Goal: Transaction & Acquisition: Purchase product/service

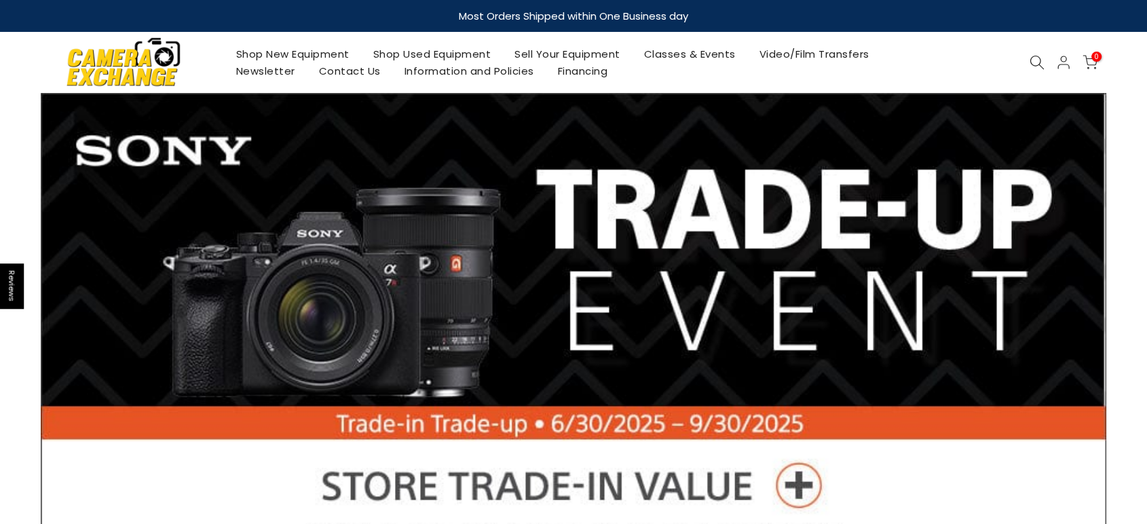
click at [1039, 62] on icon at bounding box center [1036, 62] width 15 height 15
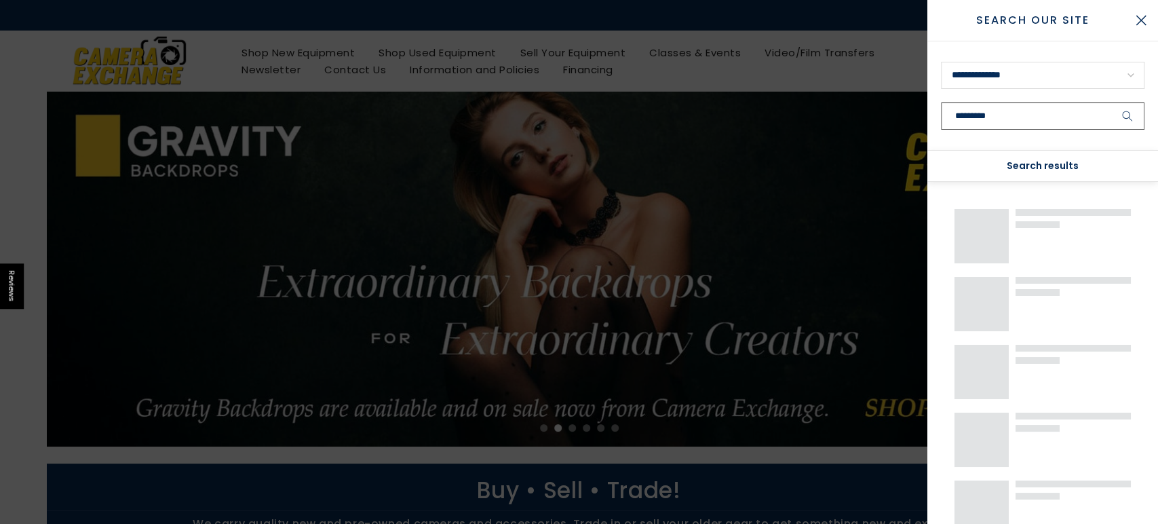
type input "*********"
click at [1111, 102] on button "submit" at bounding box center [1128, 115] width 34 height 27
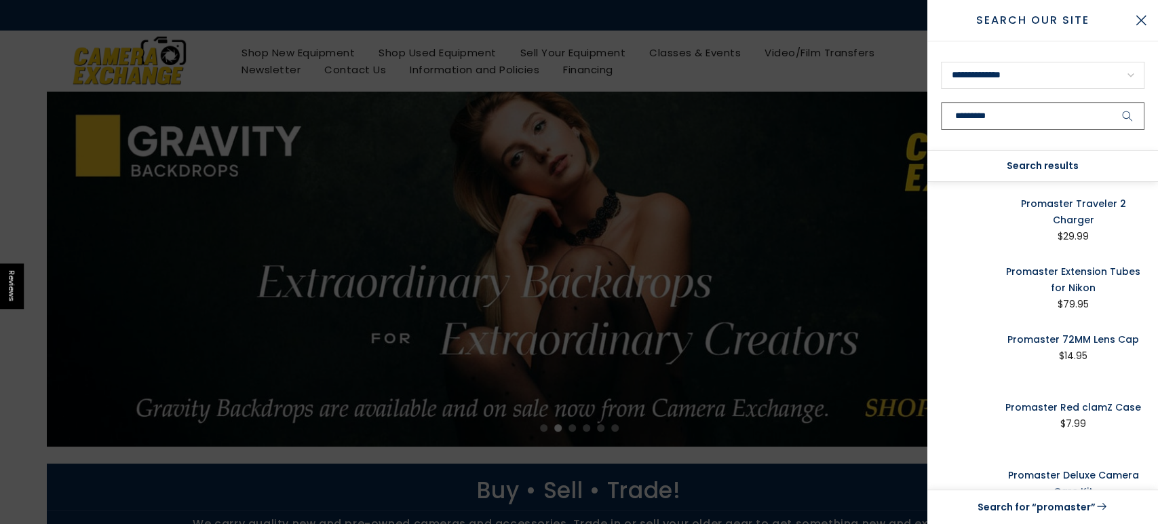
click at [1111, 102] on button "submit" at bounding box center [1128, 115] width 34 height 27
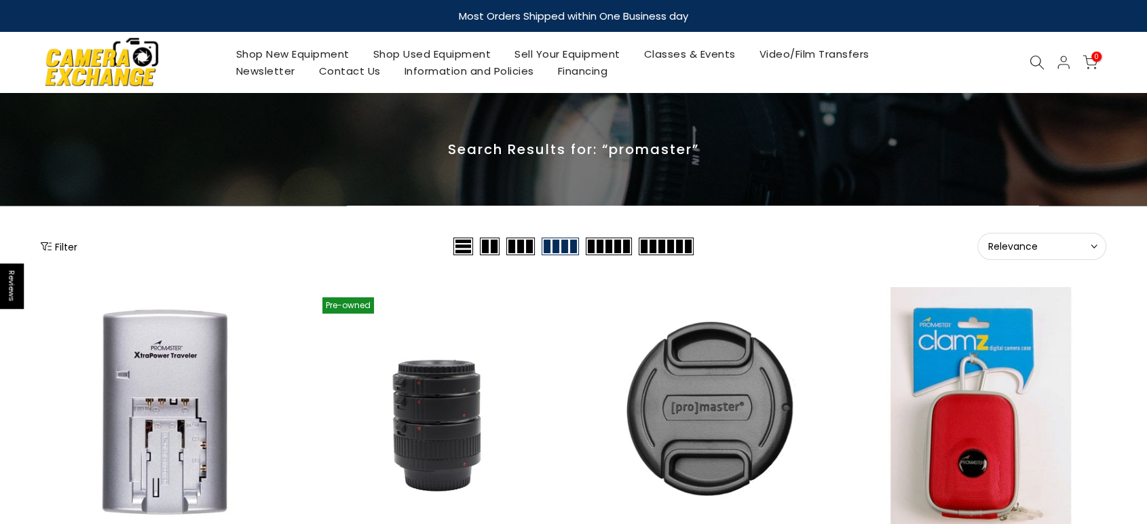
click at [1038, 62] on icon at bounding box center [1036, 62] width 15 height 15
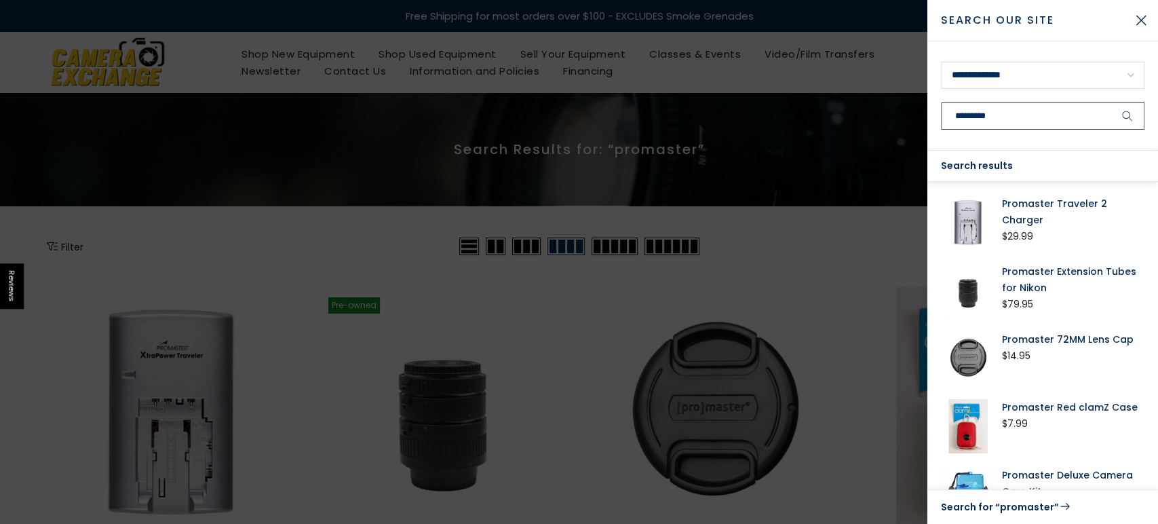
type input "*********"
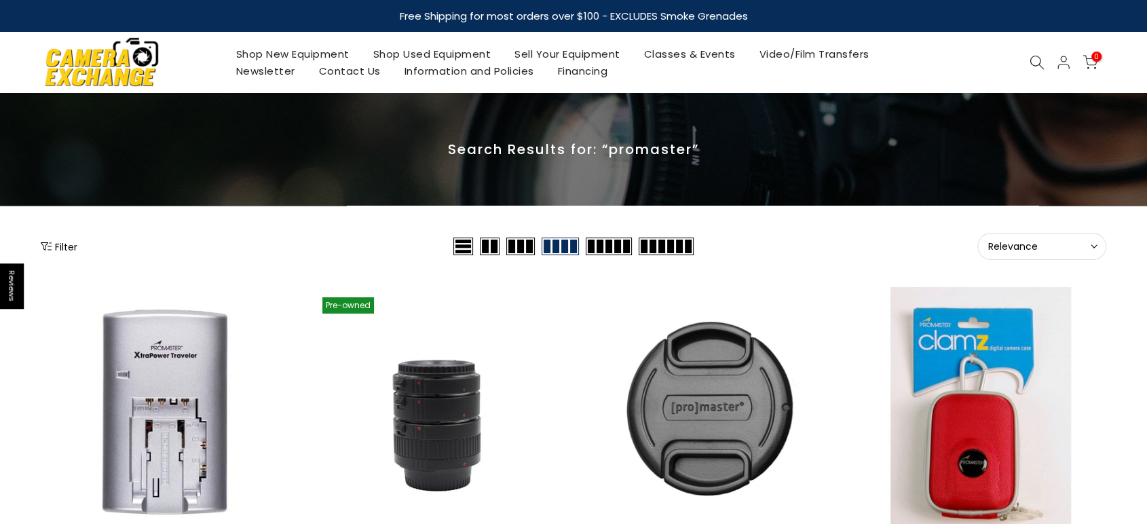
click at [1041, 60] on use at bounding box center [1037, 63] width 14 height 14
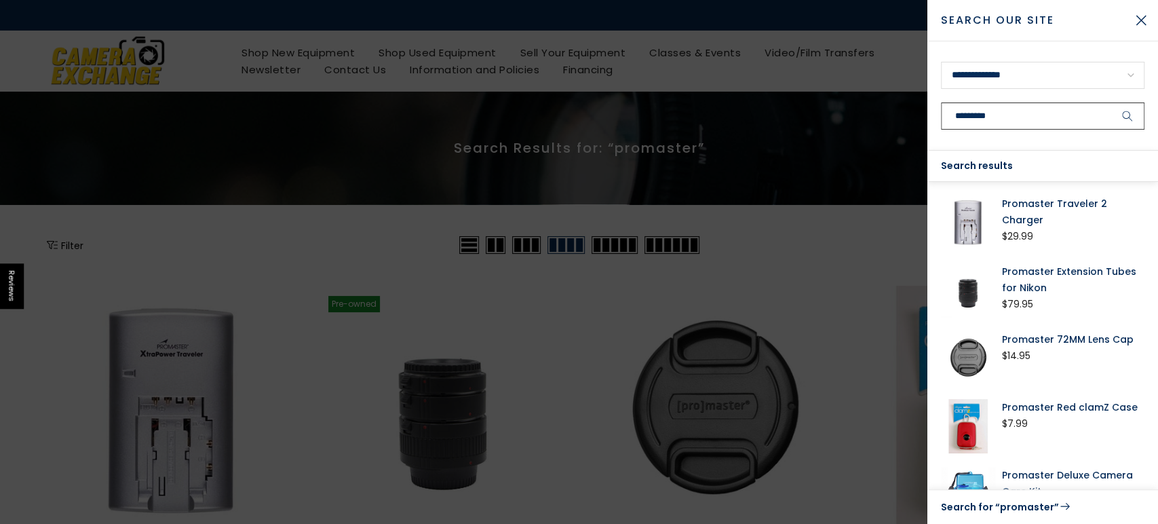
type input "*********"
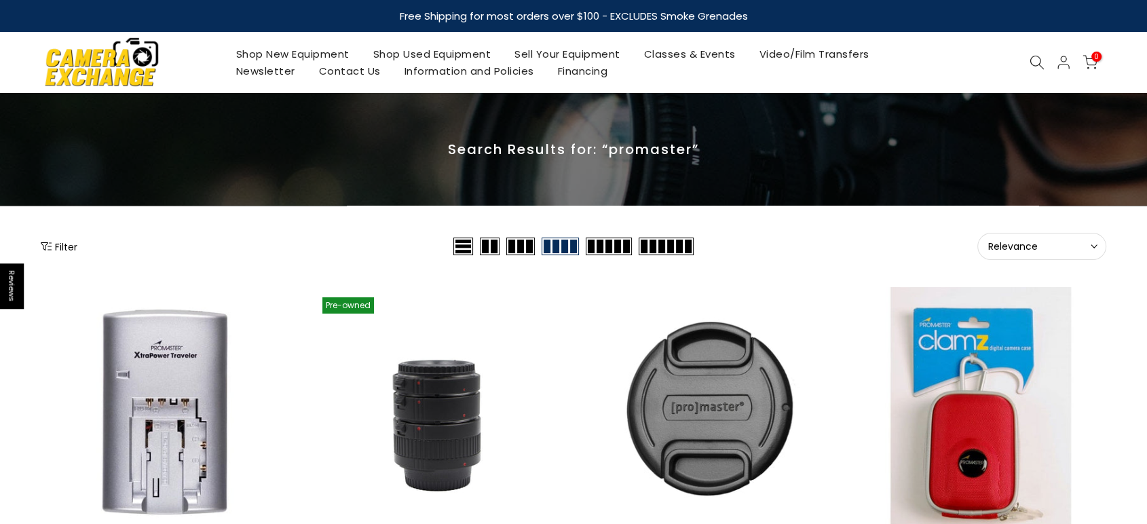
click at [1040, 60] on use at bounding box center [1037, 63] width 14 height 14
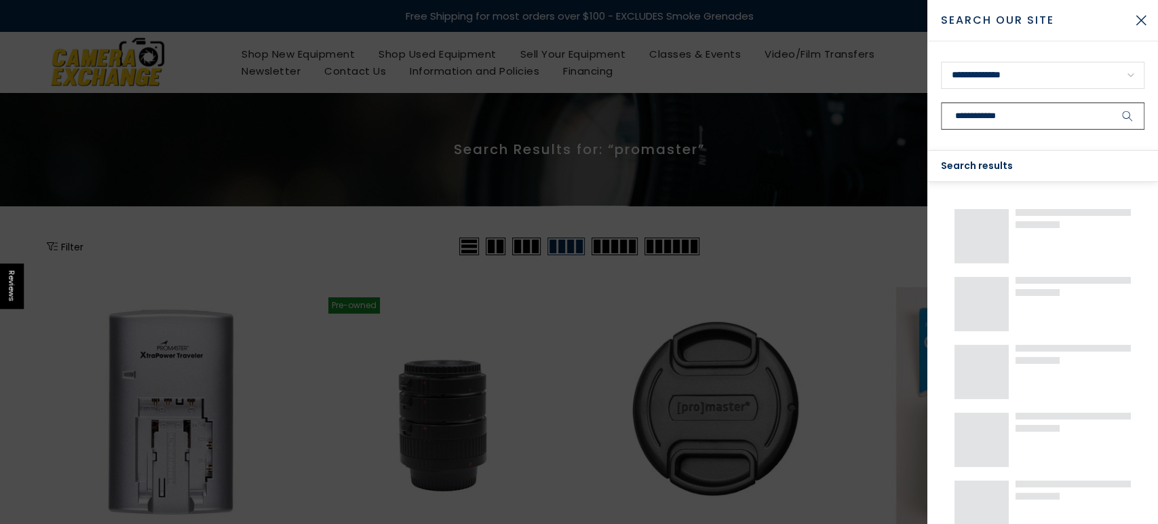
type input "**********"
click at [1111, 102] on button "submit" at bounding box center [1128, 115] width 34 height 27
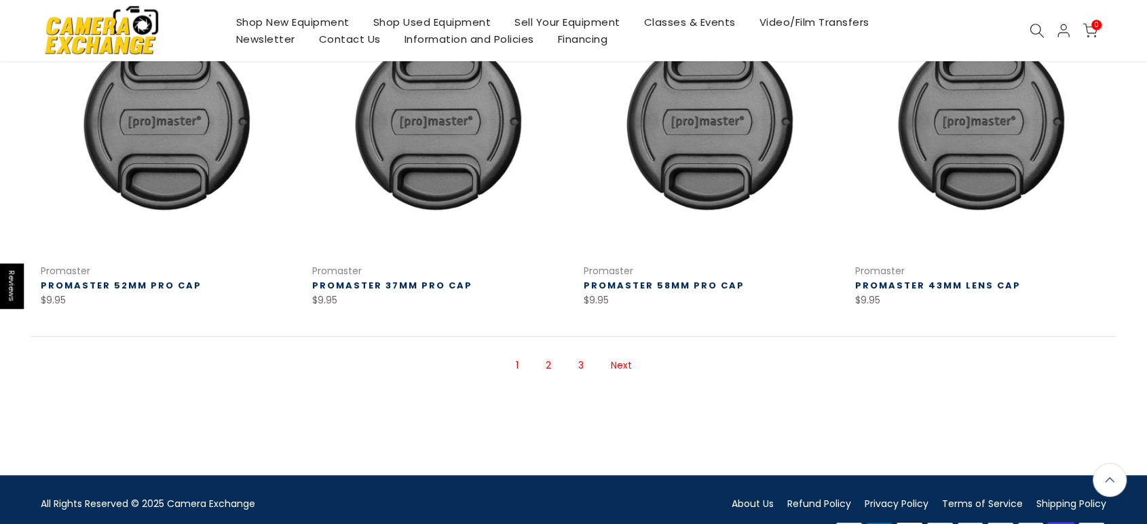
scroll to position [979, 0]
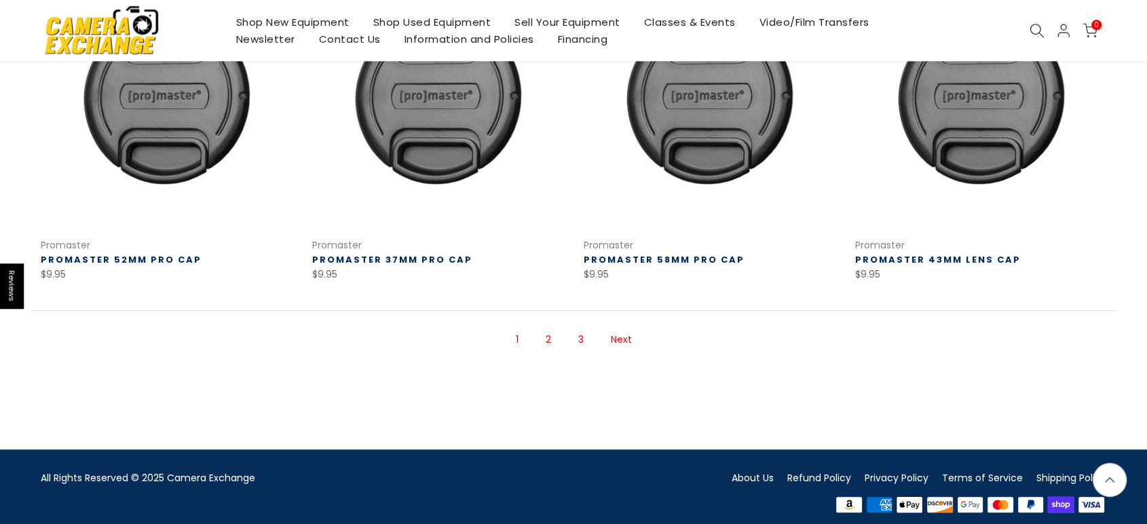
click at [548, 333] on link "2" at bounding box center [548, 340] width 19 height 24
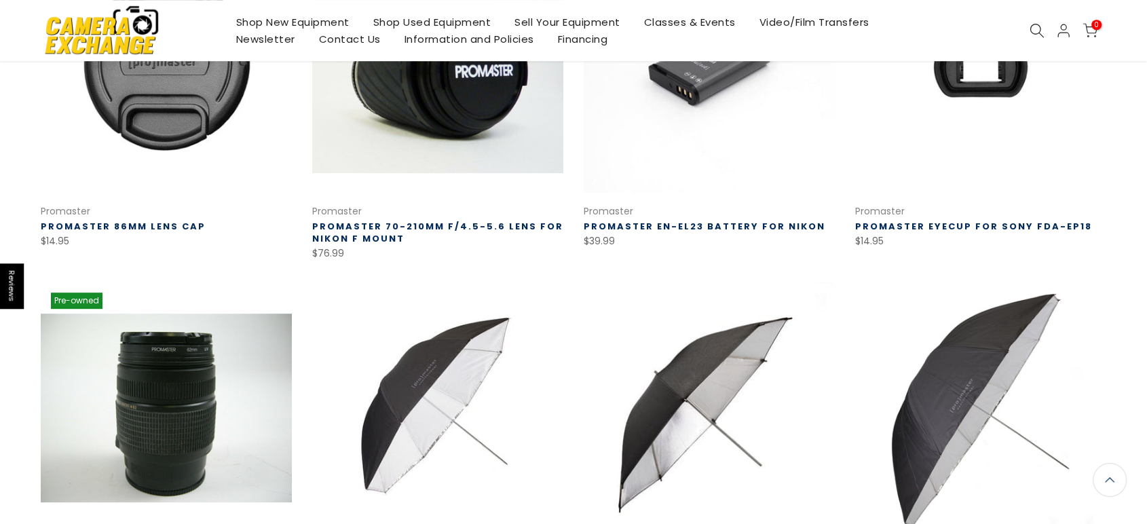
scroll to position [905, 0]
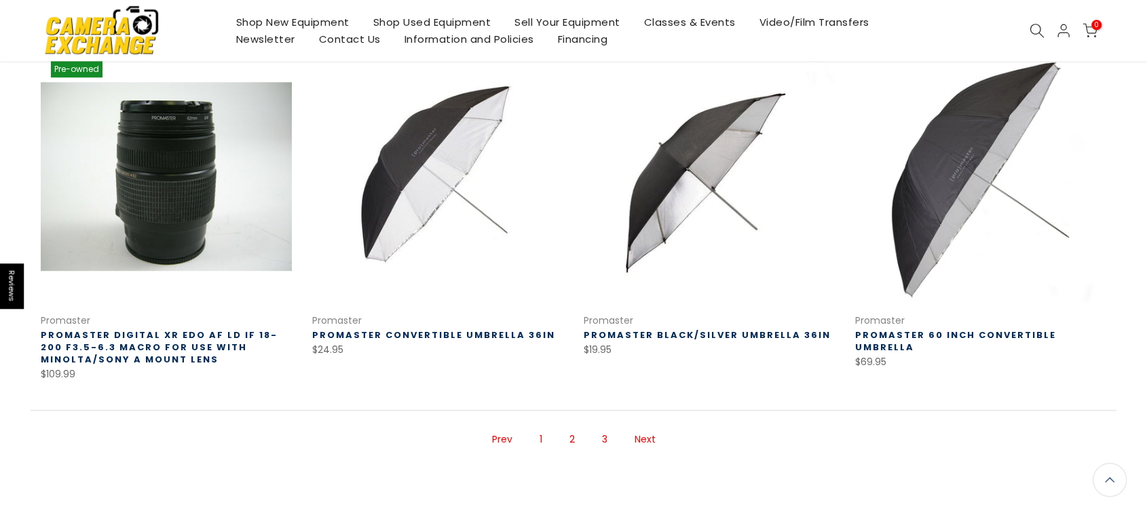
click at [608, 437] on link "3" at bounding box center [604, 440] width 19 height 24
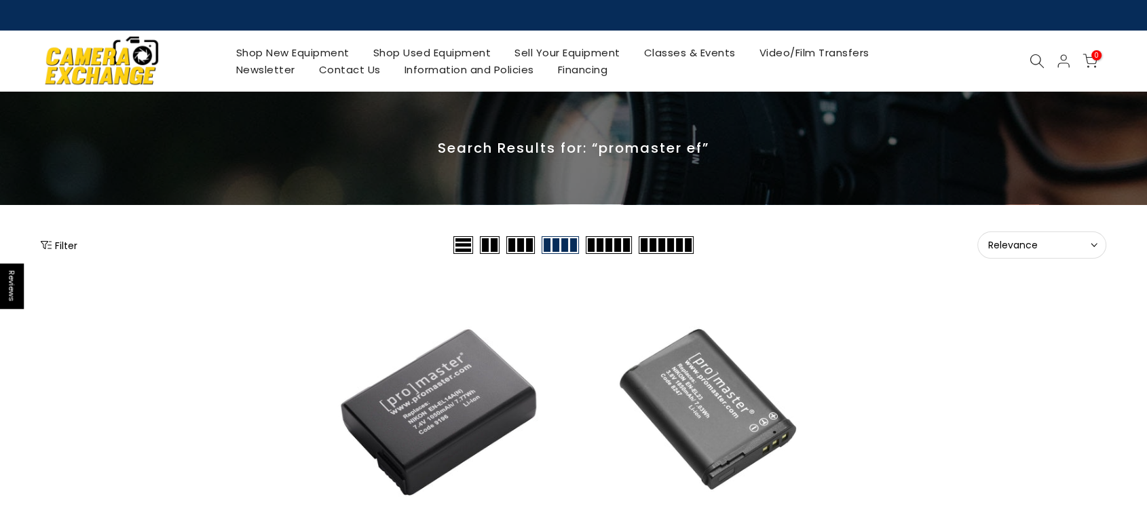
click at [1032, 62] on icon at bounding box center [1036, 61] width 15 height 15
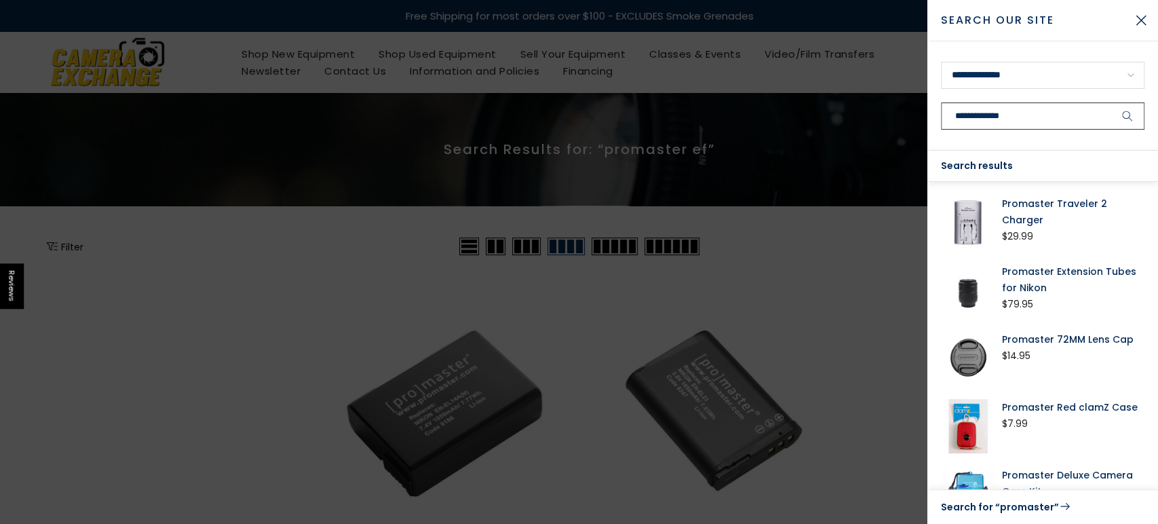
type input "**********"
click at [1111, 102] on button "submit" at bounding box center [1128, 115] width 34 height 27
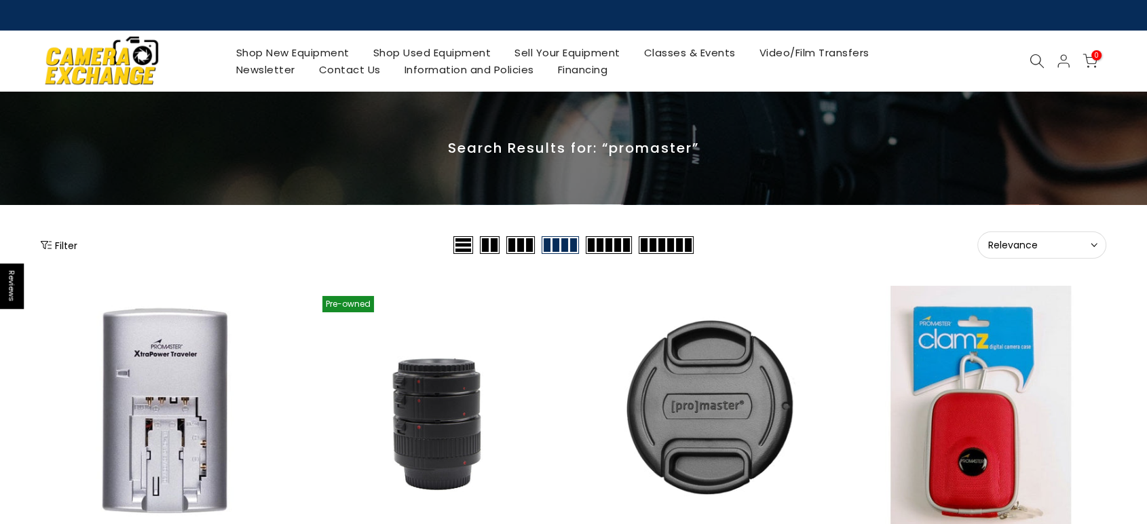
click at [1038, 62] on icon at bounding box center [1036, 61] width 15 height 15
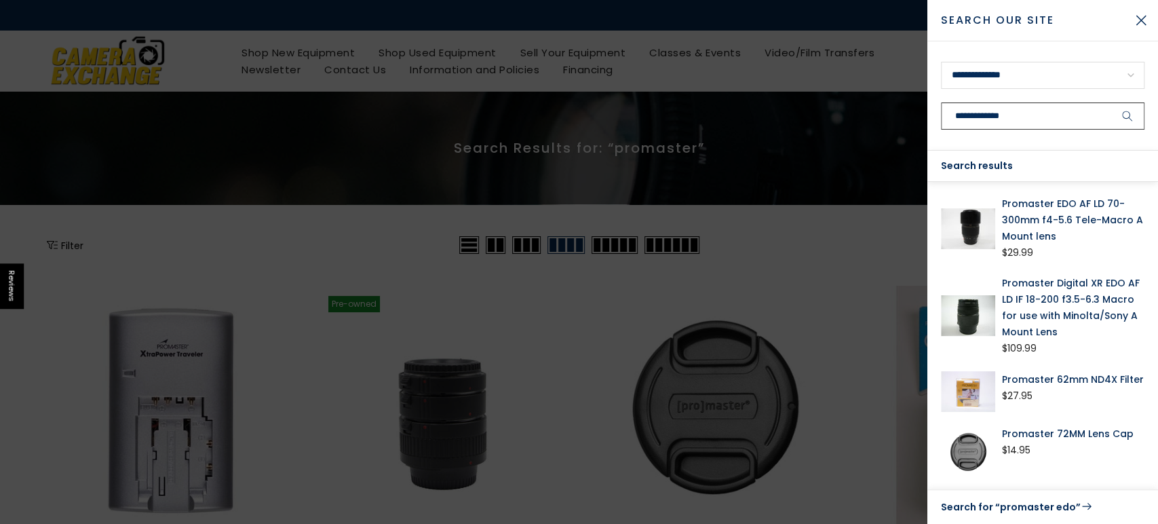
type input "**********"
click at [1035, 296] on link "Promaster Digital XR EDO AF LD IF 18-200 f3.5-6.3 Macro for use with Minolta/So…" at bounding box center [1073, 307] width 143 height 65
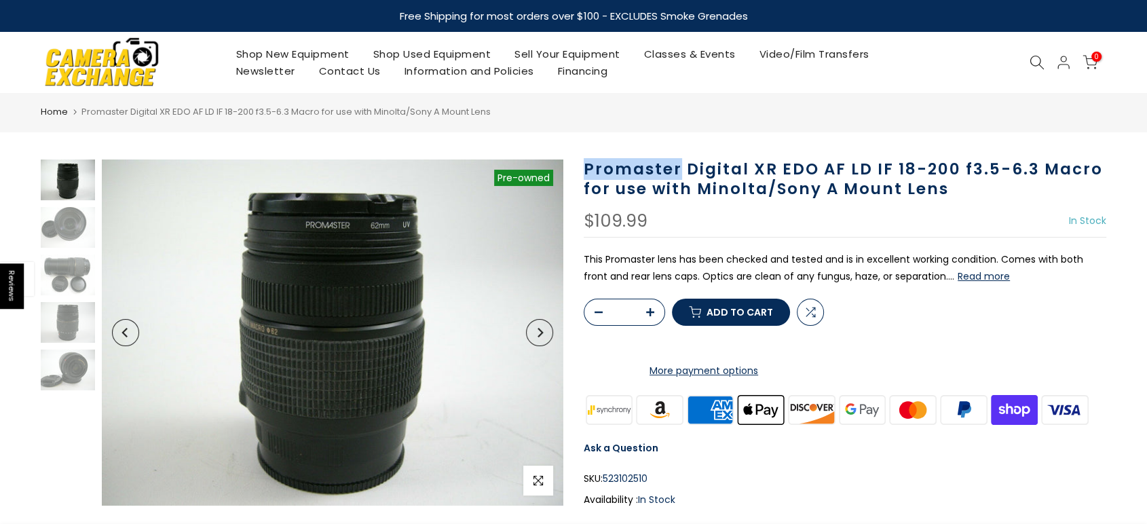
drag, startPoint x: 586, startPoint y: 170, endPoint x: 677, endPoint y: 173, distance: 90.3
click at [677, 172] on h1 "Promaster Digital XR EDO AF LD IF 18-200 f3.5-6.3 Macro for use with Minolta/So…" at bounding box center [845, 178] width 523 height 39
copy h1 "Promaster"
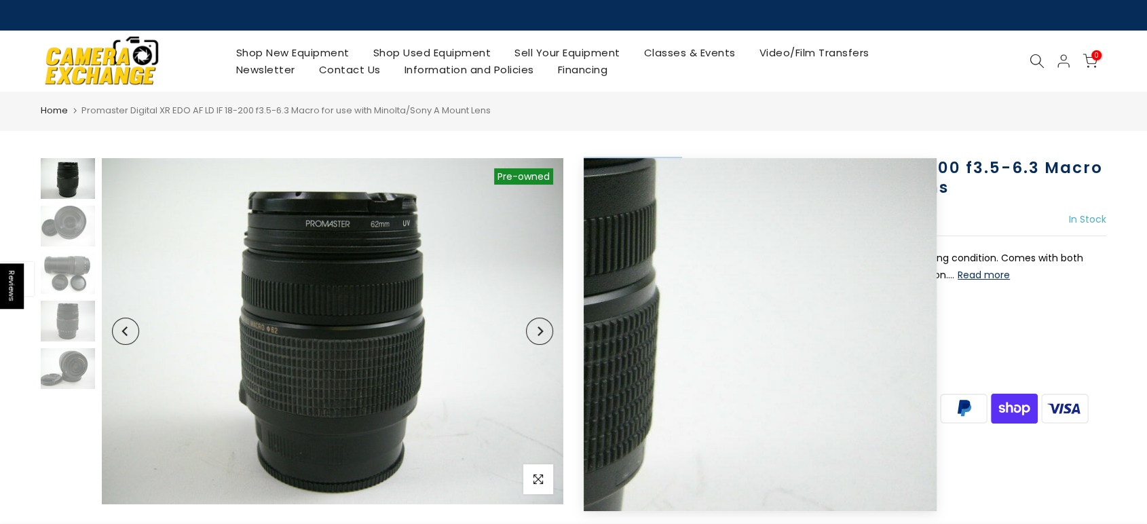
click at [548, 339] on button "Next" at bounding box center [539, 331] width 27 height 27
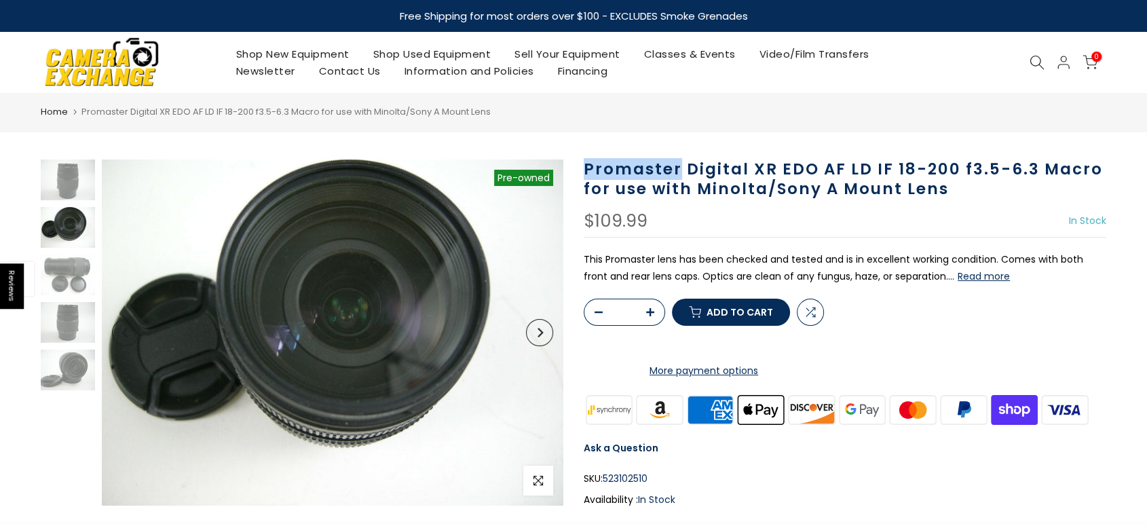
click at [544, 335] on button "Next" at bounding box center [539, 332] width 27 height 27
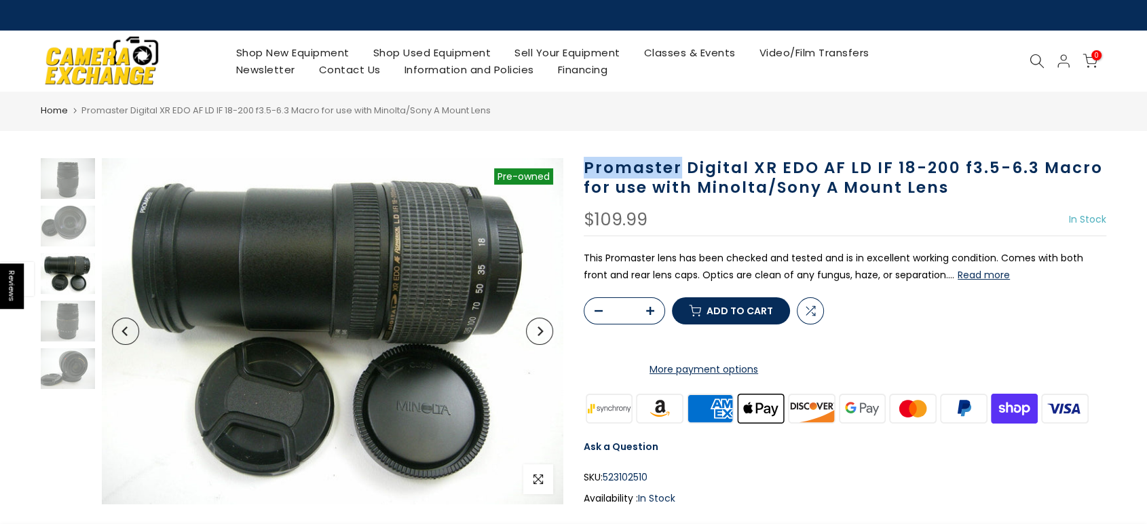
click at [544, 335] on button "Next" at bounding box center [539, 331] width 27 height 27
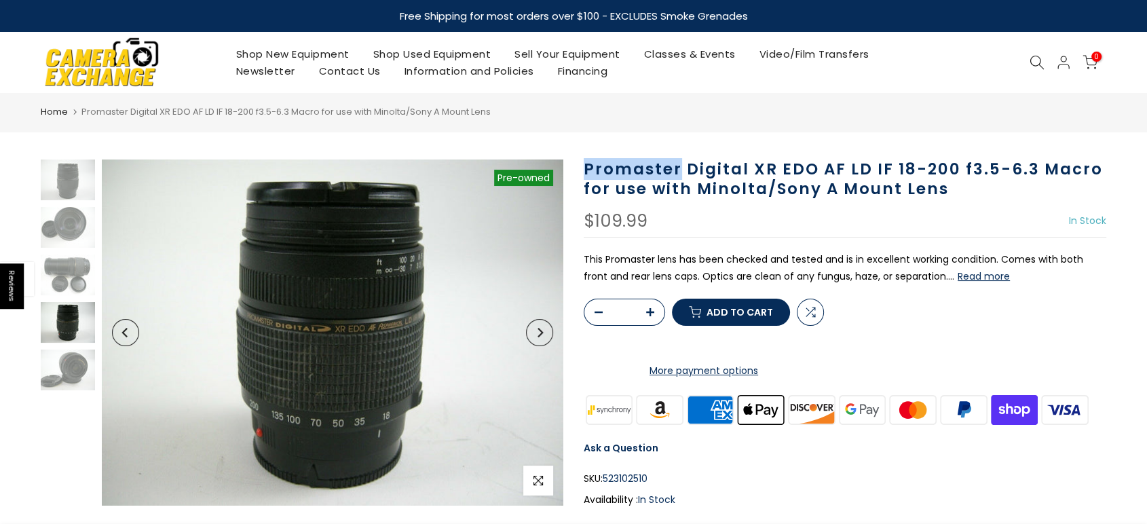
click at [544, 335] on button "Next" at bounding box center [539, 332] width 27 height 27
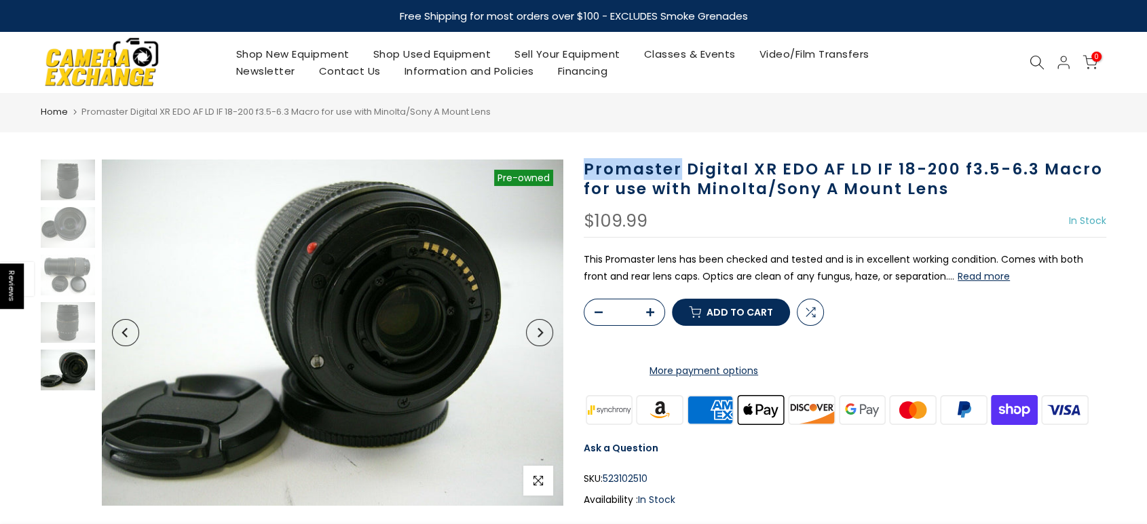
click at [544, 335] on button "Next" at bounding box center [539, 332] width 27 height 27
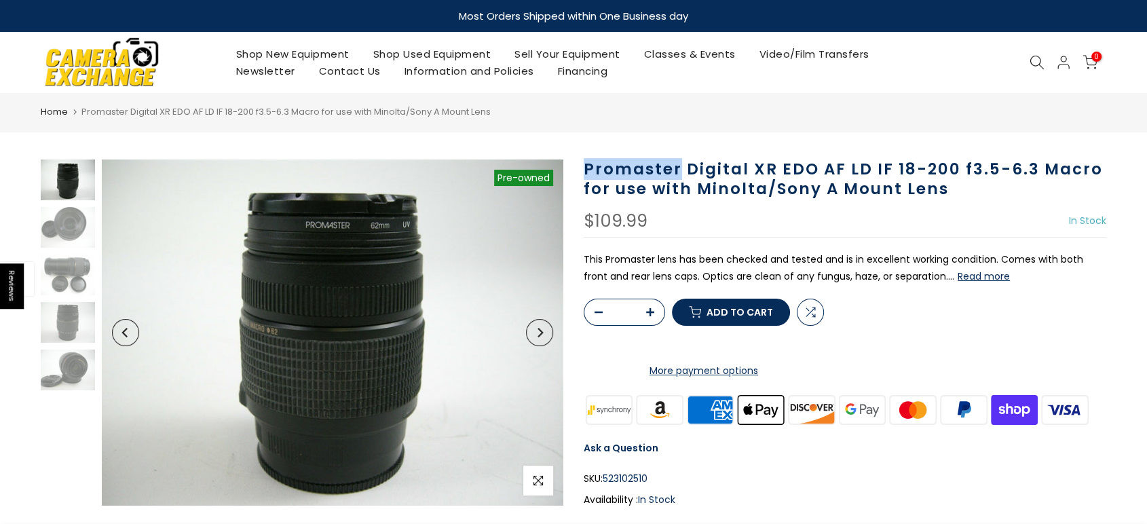
click at [544, 335] on button "Next" at bounding box center [539, 332] width 27 height 27
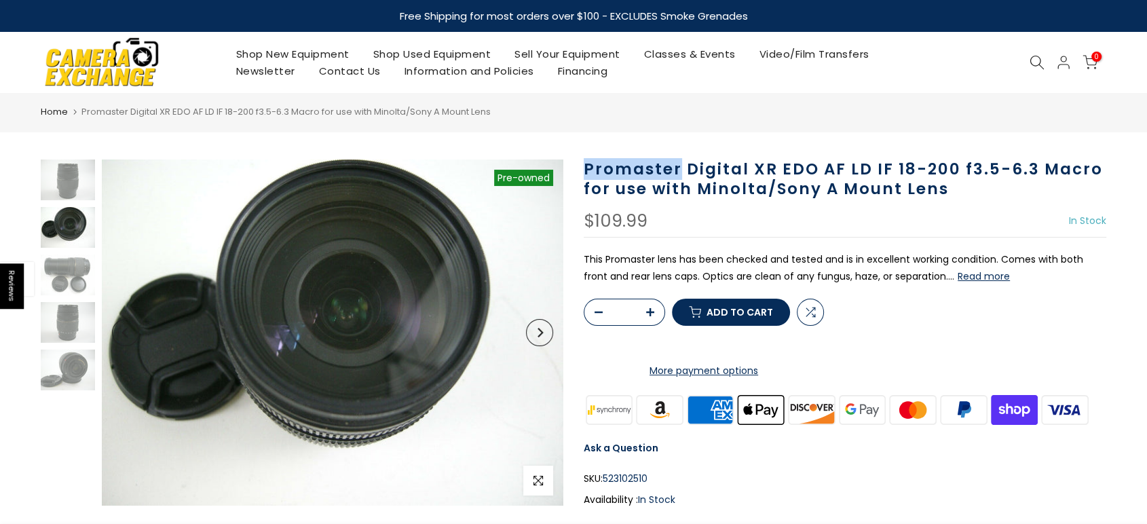
click at [1042, 64] on icon at bounding box center [1036, 62] width 15 height 15
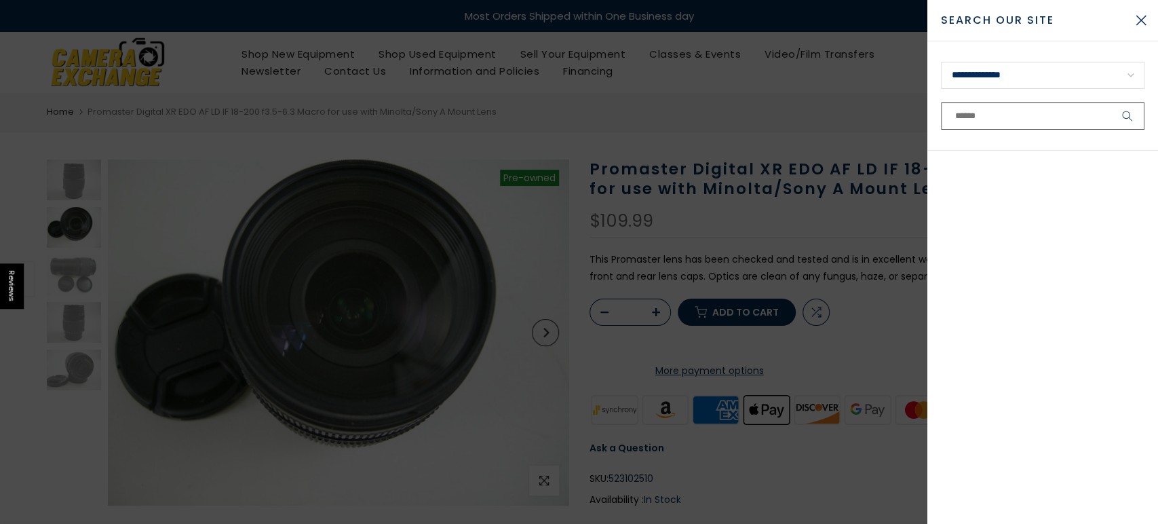
paste input "*********"
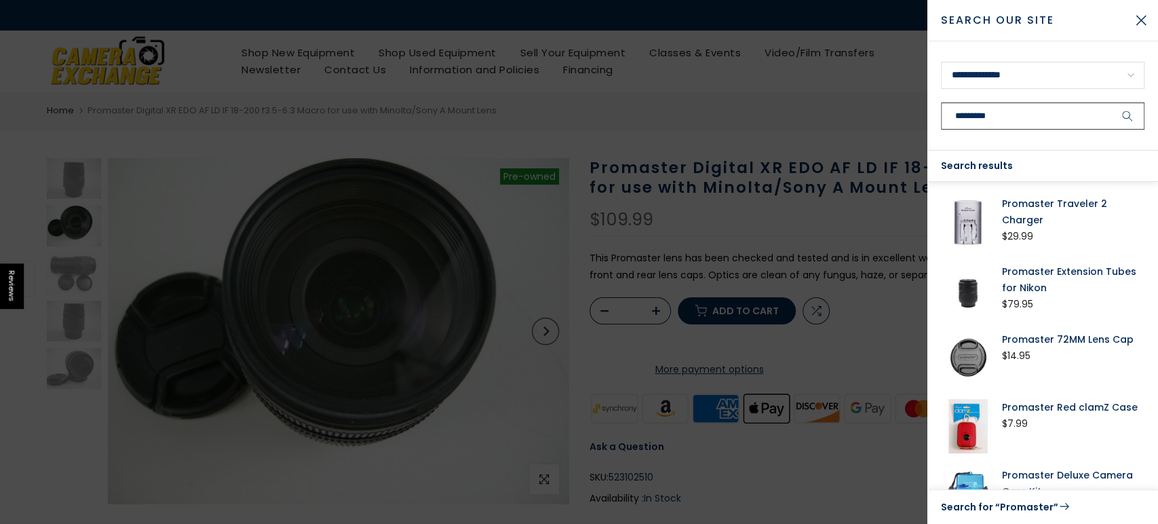
type input "*********"
click at [1111, 102] on button "submit" at bounding box center [1128, 115] width 34 height 27
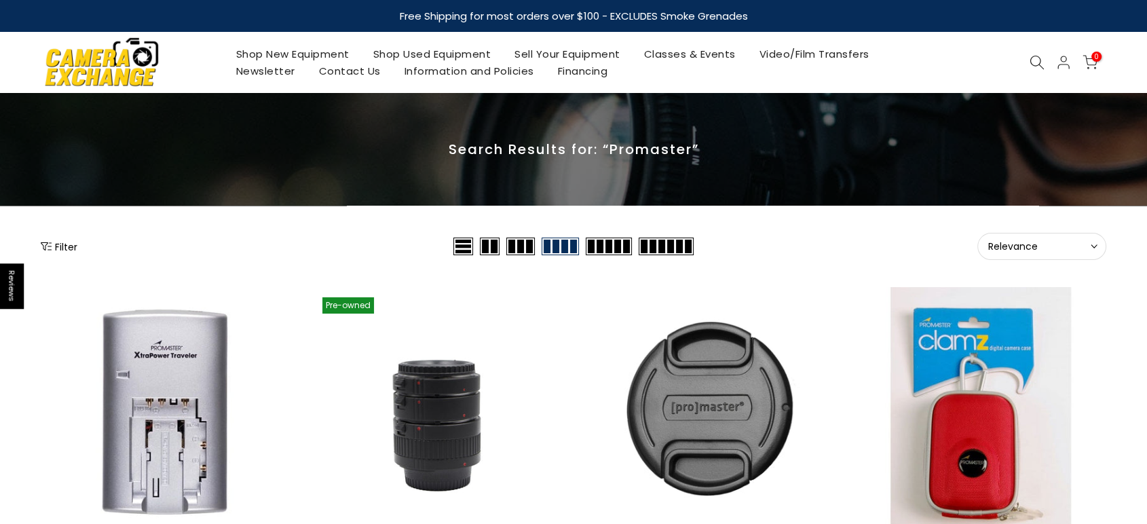
click at [56, 248] on button "Filter" at bounding box center [59, 247] width 37 height 14
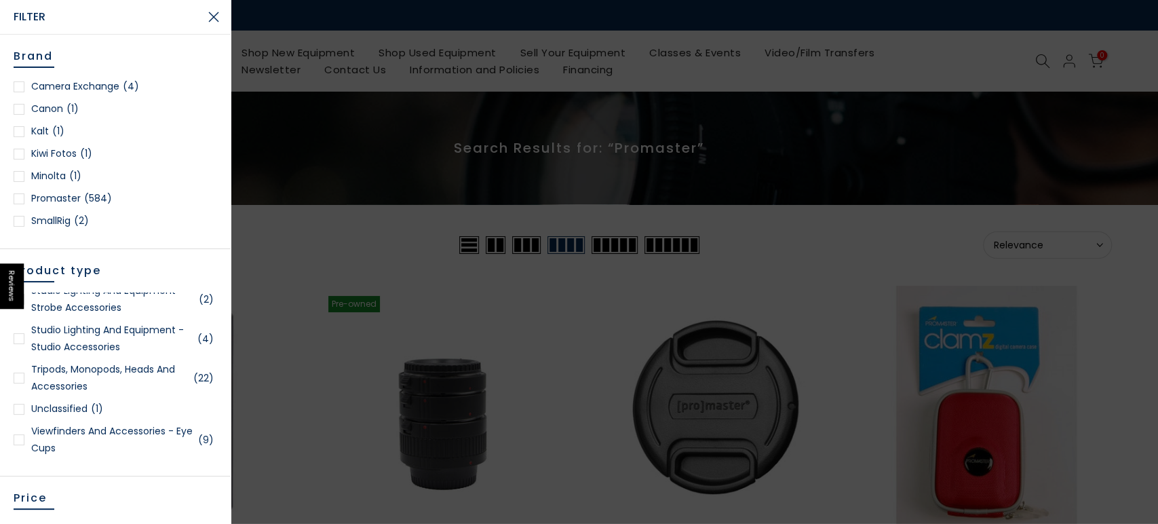
click at [383, 259] on div at bounding box center [579, 262] width 1158 height 524
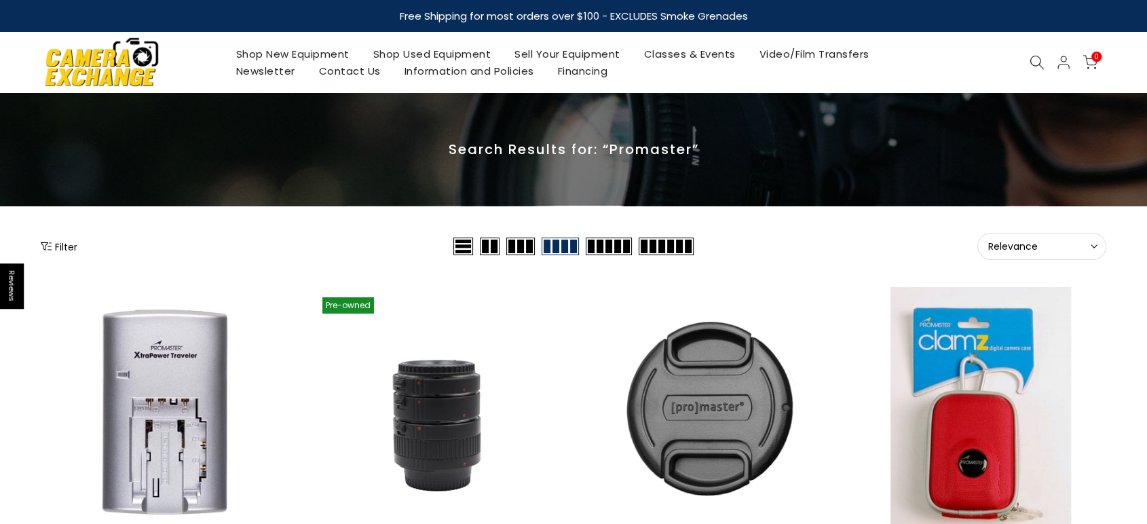
click at [1034, 257] on button "Relevance Sort" at bounding box center [1041, 246] width 129 height 27
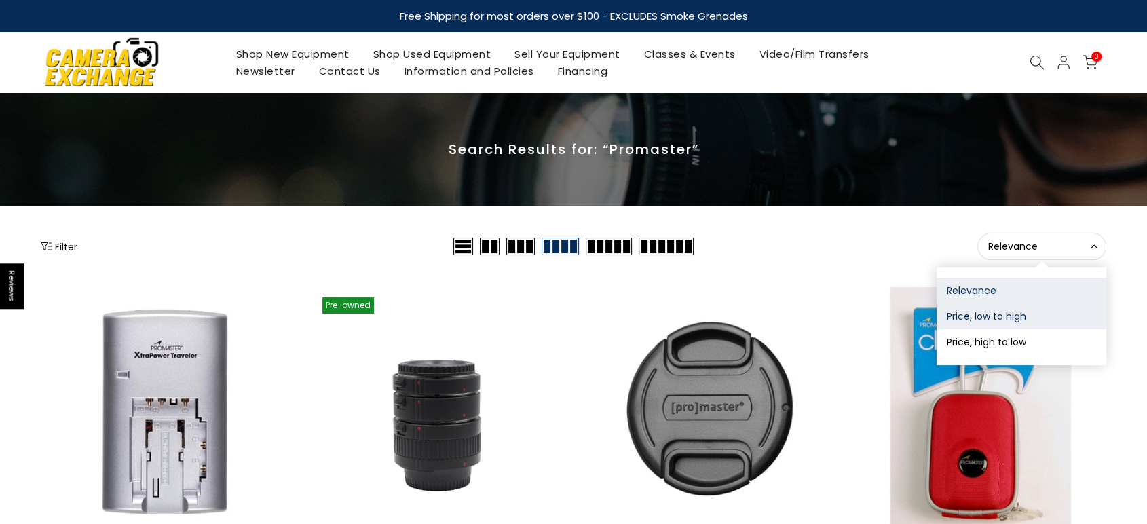
click at [1016, 308] on button "Price, low to high" at bounding box center [1021, 316] width 170 height 26
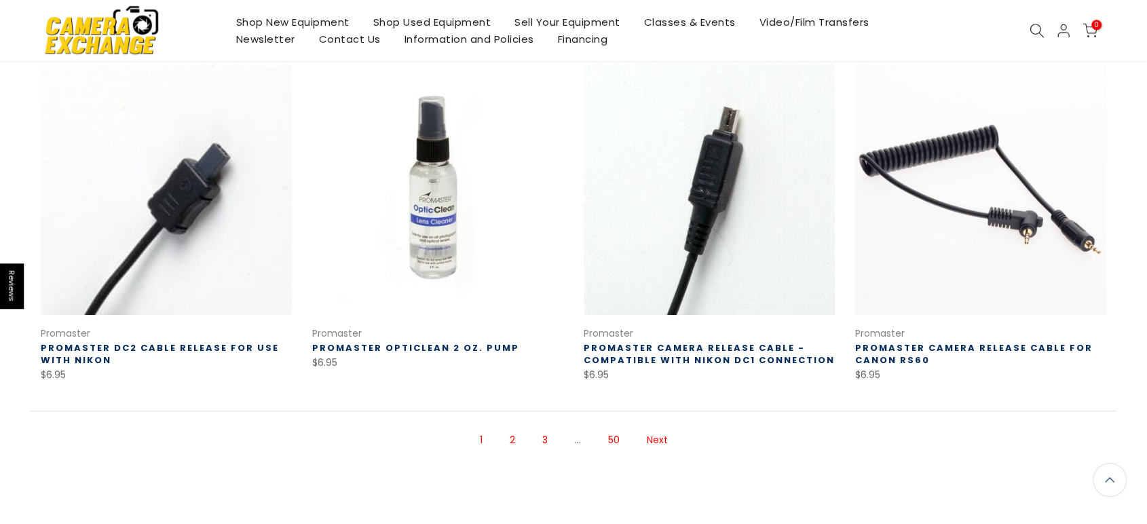
scroll to position [1015, 0]
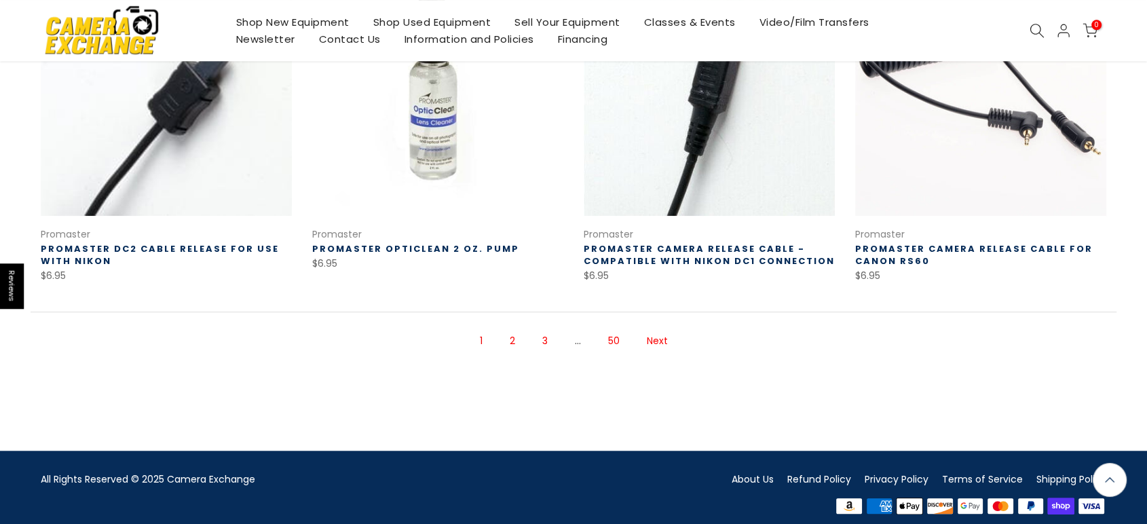
click at [505, 335] on link "2" at bounding box center [512, 341] width 19 height 24
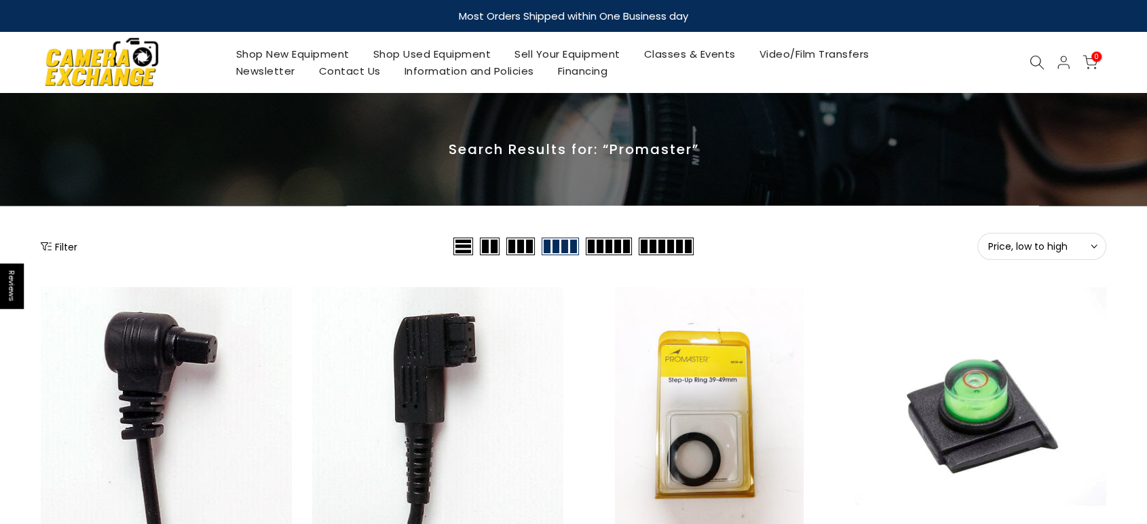
click at [659, 244] on span at bounding box center [666, 247] width 55 height 18
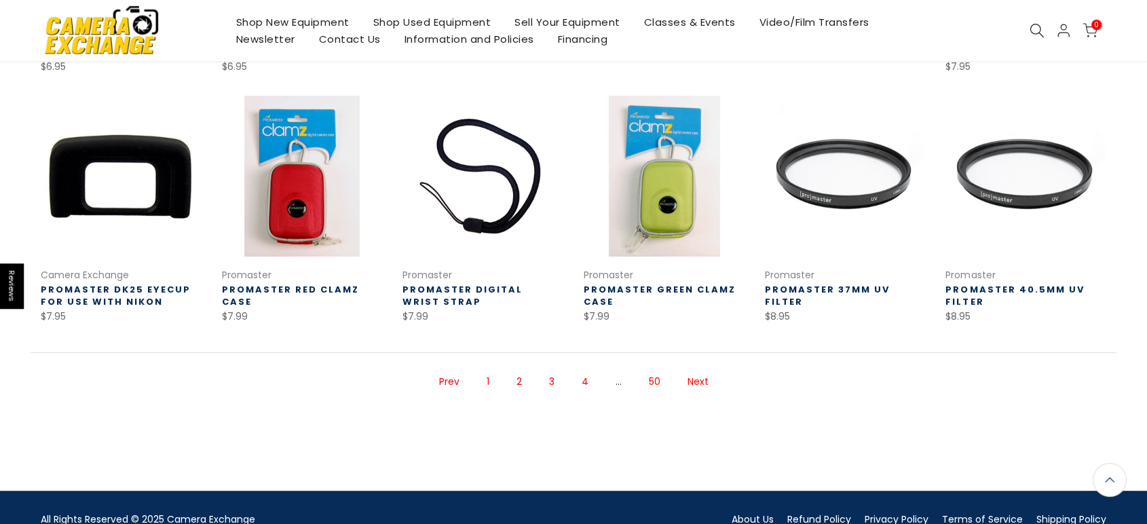
scroll to position [451, 0]
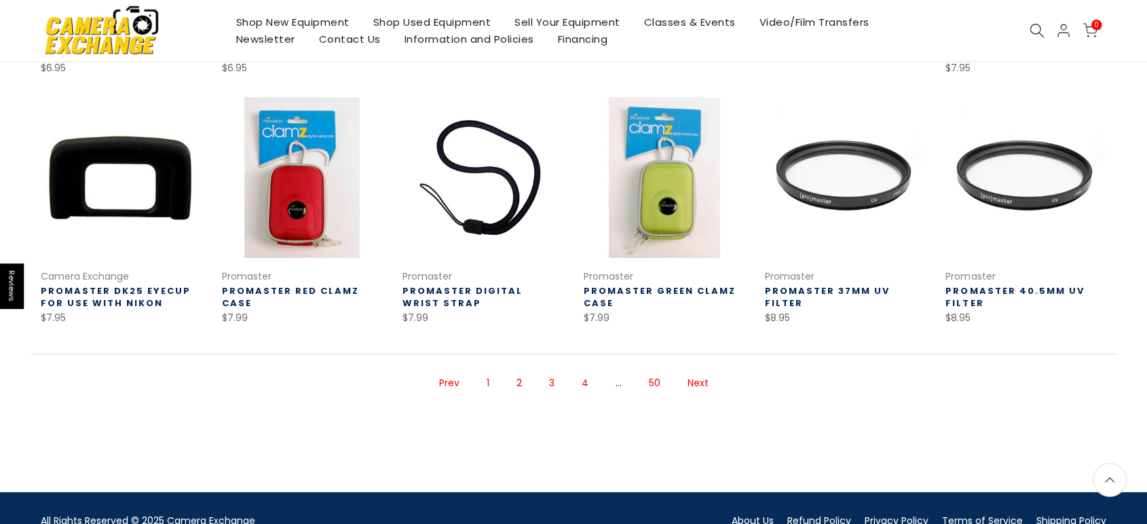
click at [548, 381] on link "3" at bounding box center [551, 383] width 19 height 24
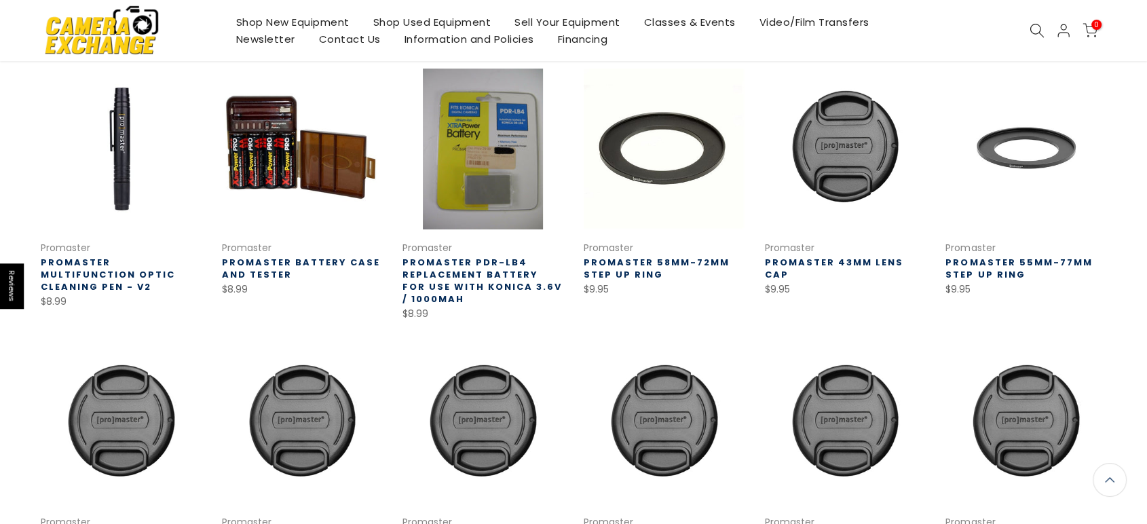
scroll to position [506, 0]
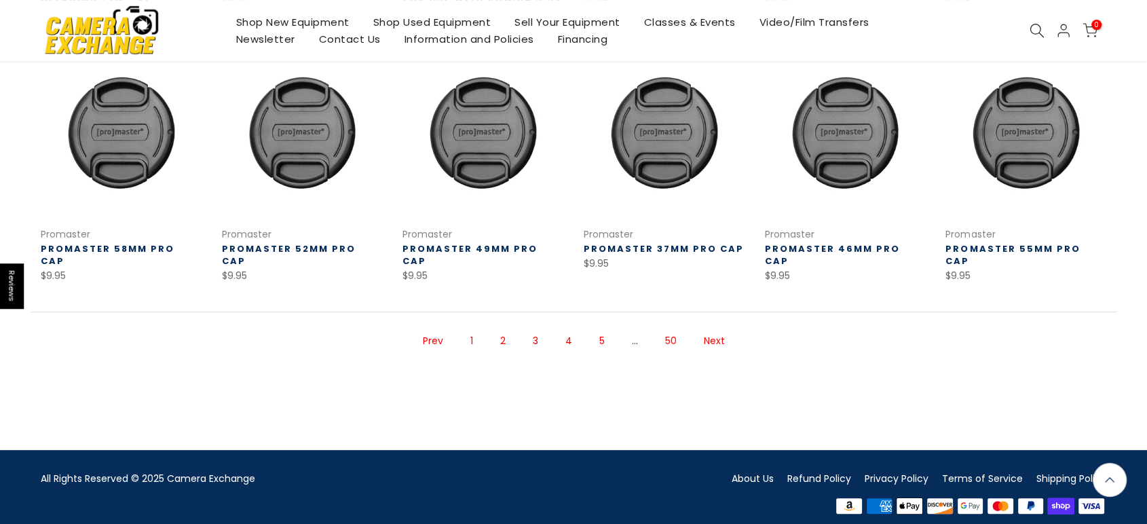
click at [570, 329] on link "4" at bounding box center [569, 341] width 20 height 24
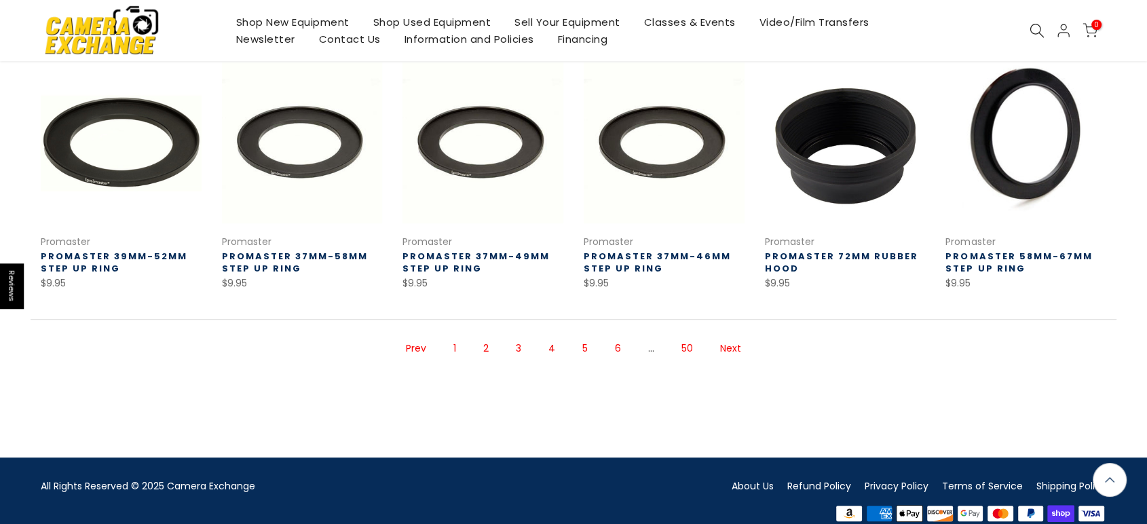
scroll to position [505, 0]
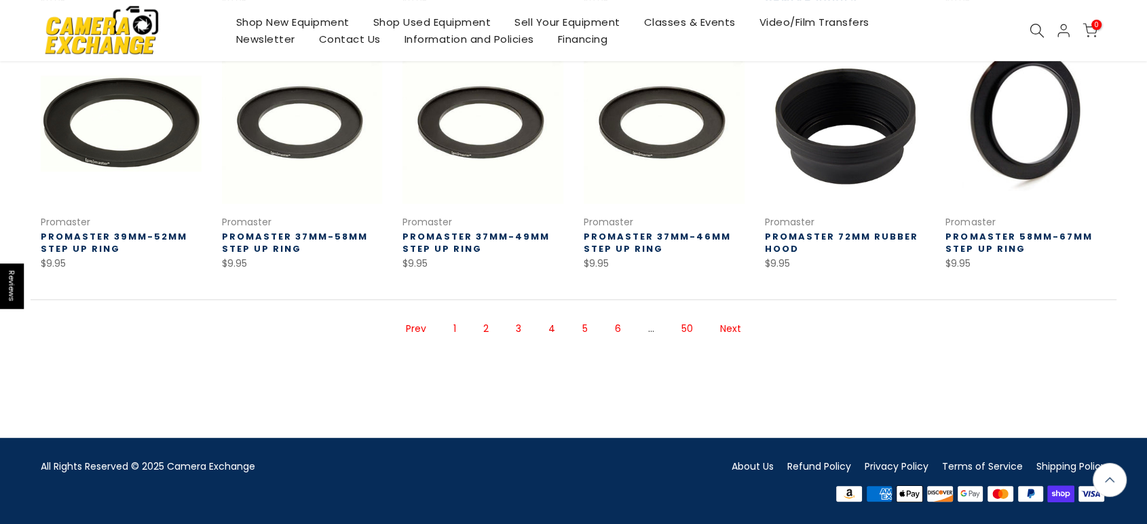
click at [581, 327] on link "5" at bounding box center [584, 329] width 19 height 24
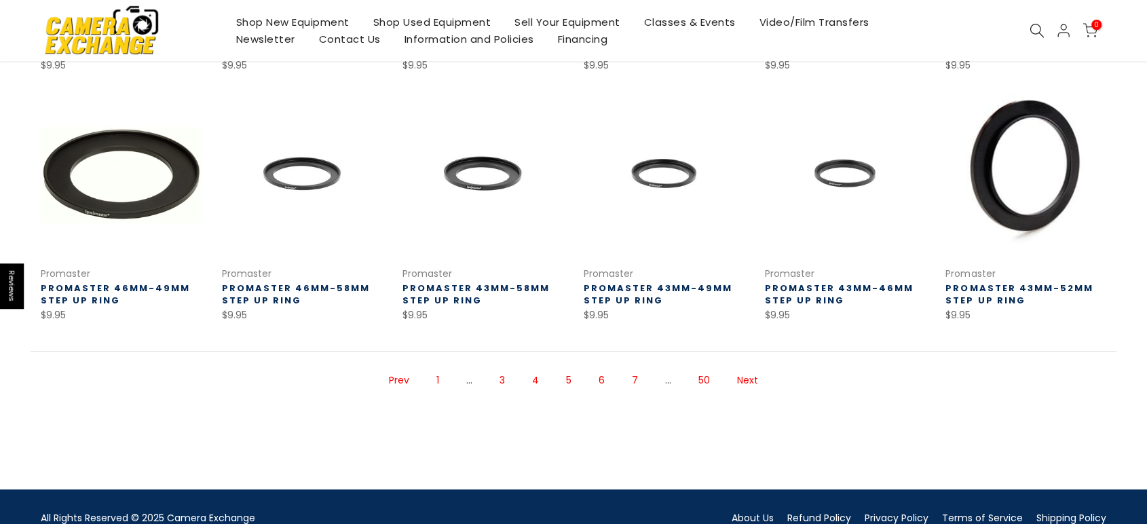
scroll to position [452, 0]
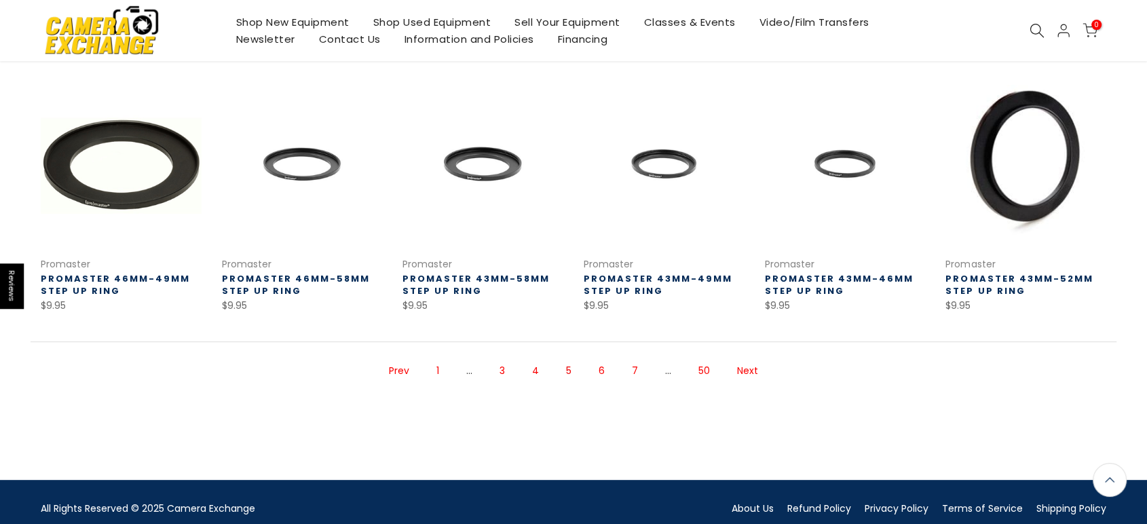
click at [597, 368] on link "6" at bounding box center [602, 371] width 20 height 24
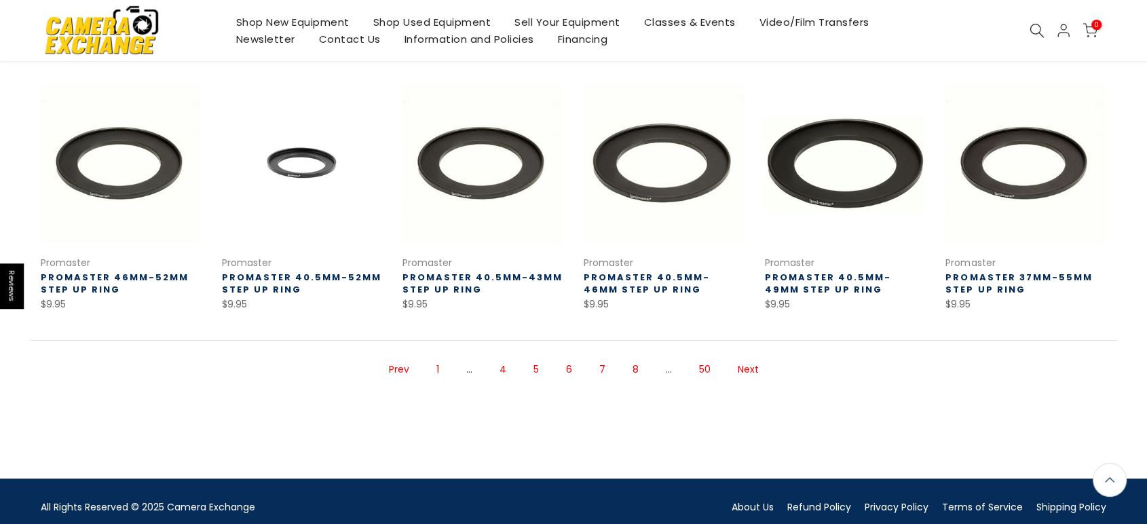
scroll to position [493, 0]
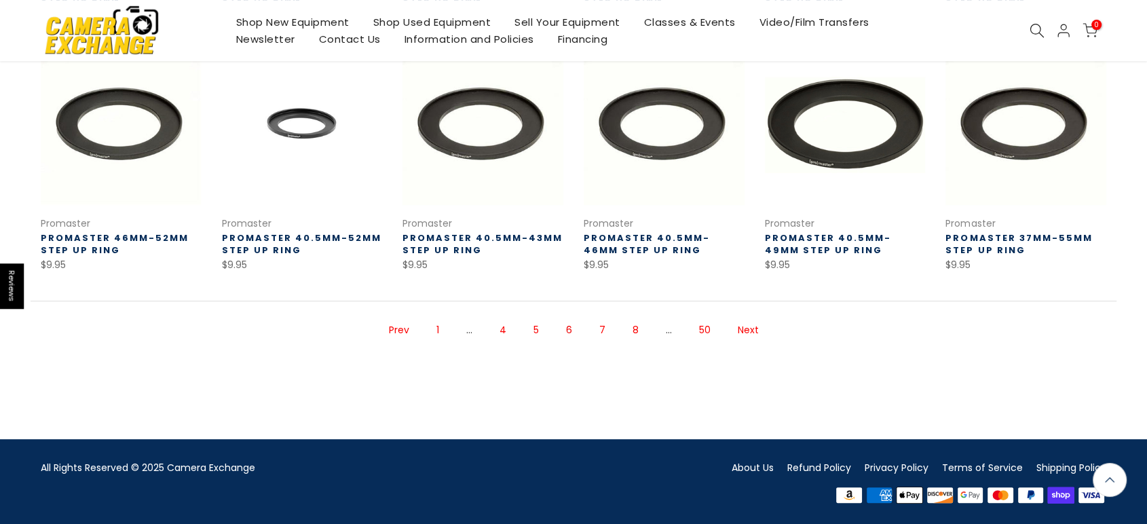
click at [597, 330] on link "7" at bounding box center [602, 330] width 20 height 24
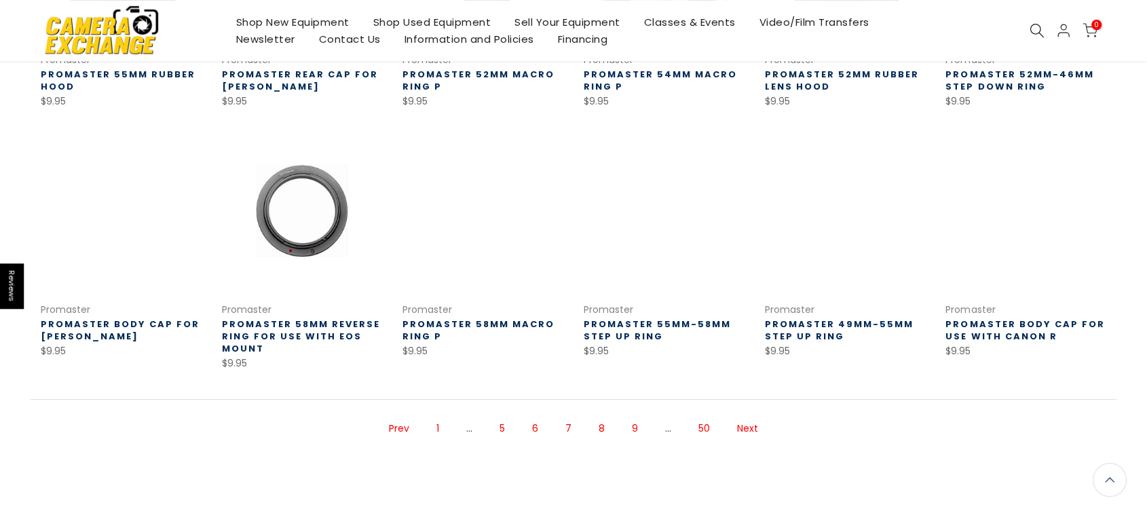
scroll to position [506, 0]
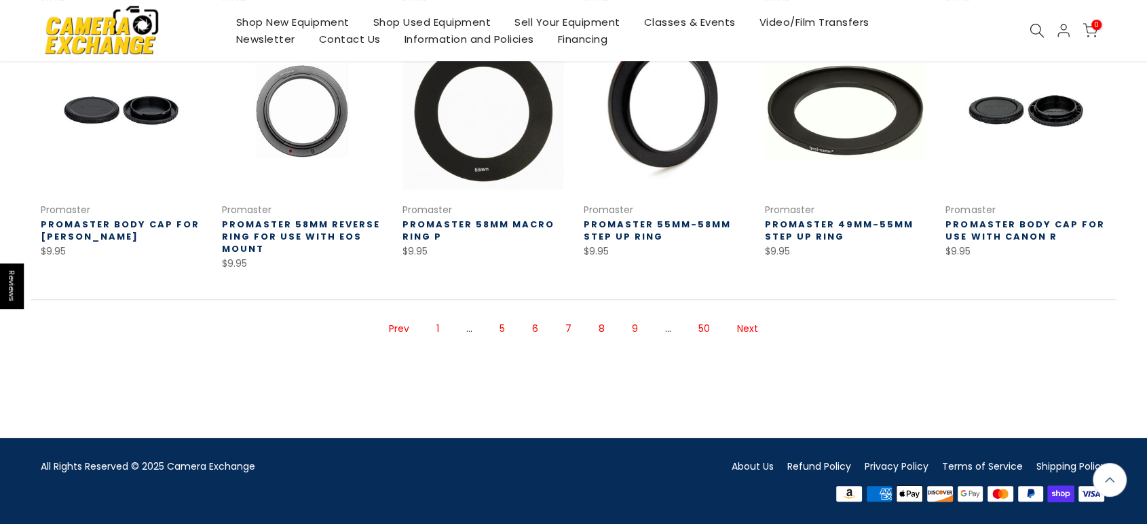
click at [597, 330] on link "8" at bounding box center [602, 329] width 20 height 24
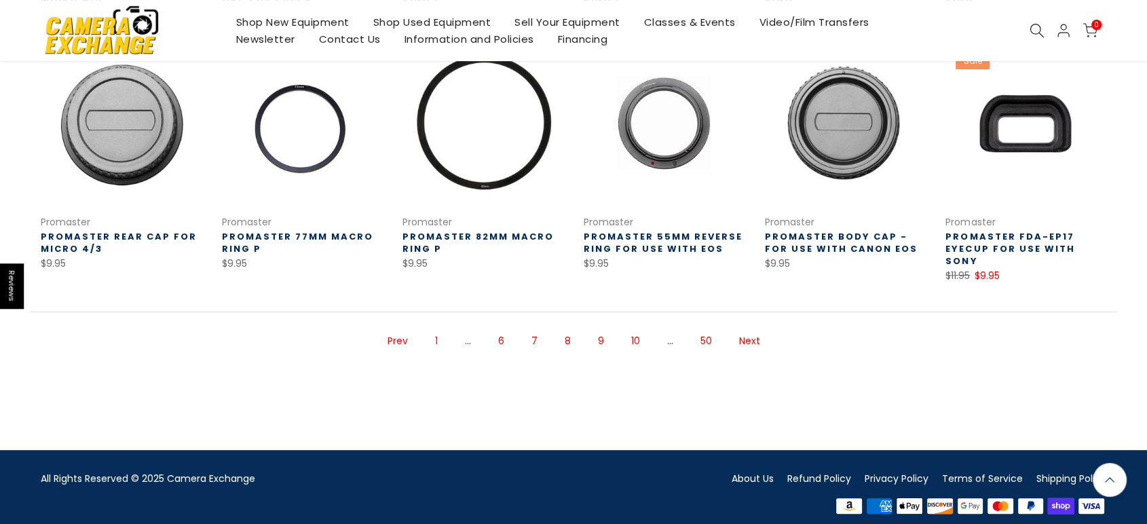
click at [597, 330] on link "9" at bounding box center [601, 341] width 20 height 24
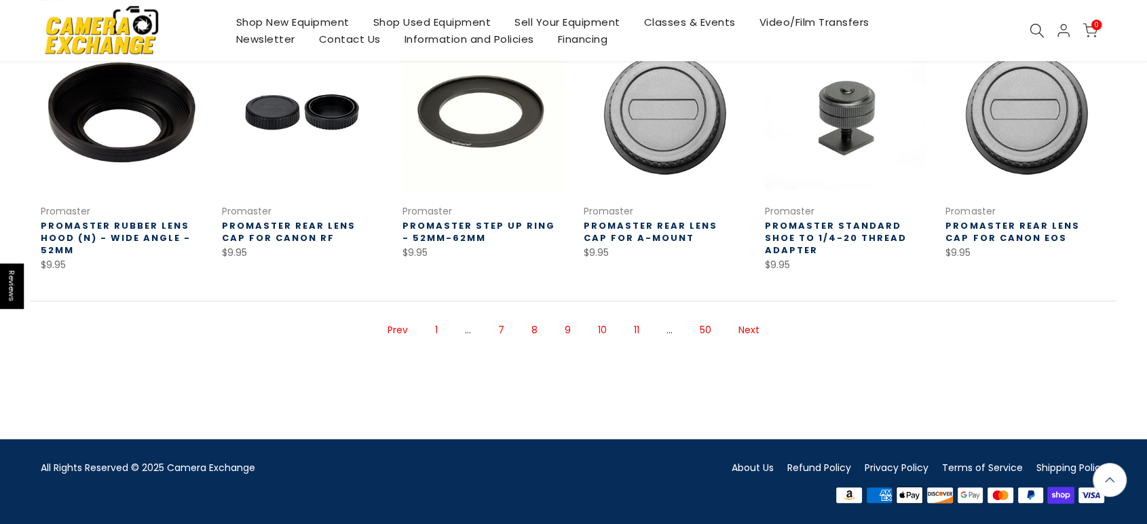
click at [611, 328] on link "10" at bounding box center [602, 330] width 22 height 24
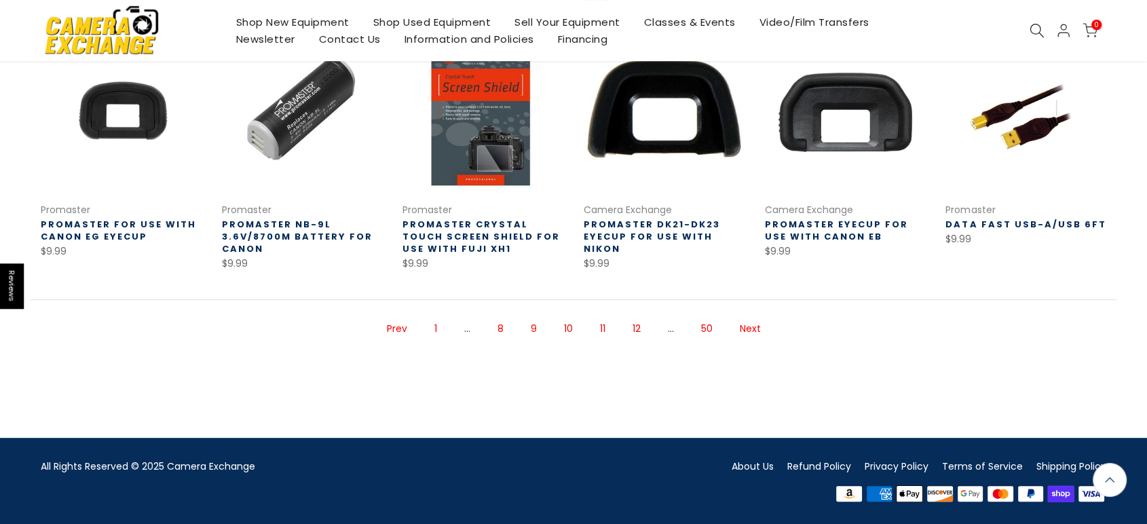
click at [609, 329] on link "11" at bounding box center [602, 329] width 19 height 24
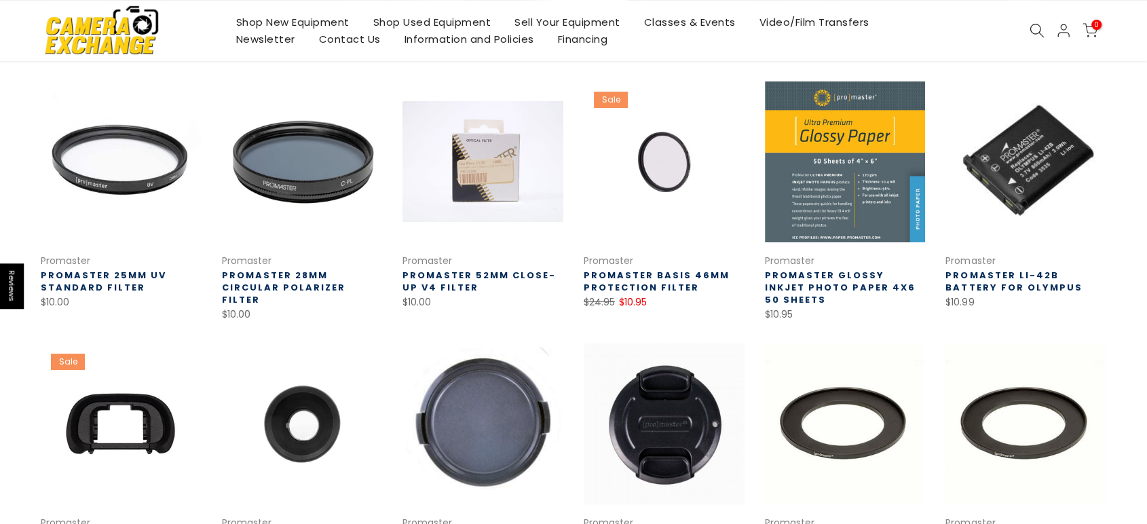
scroll to position [452, 0]
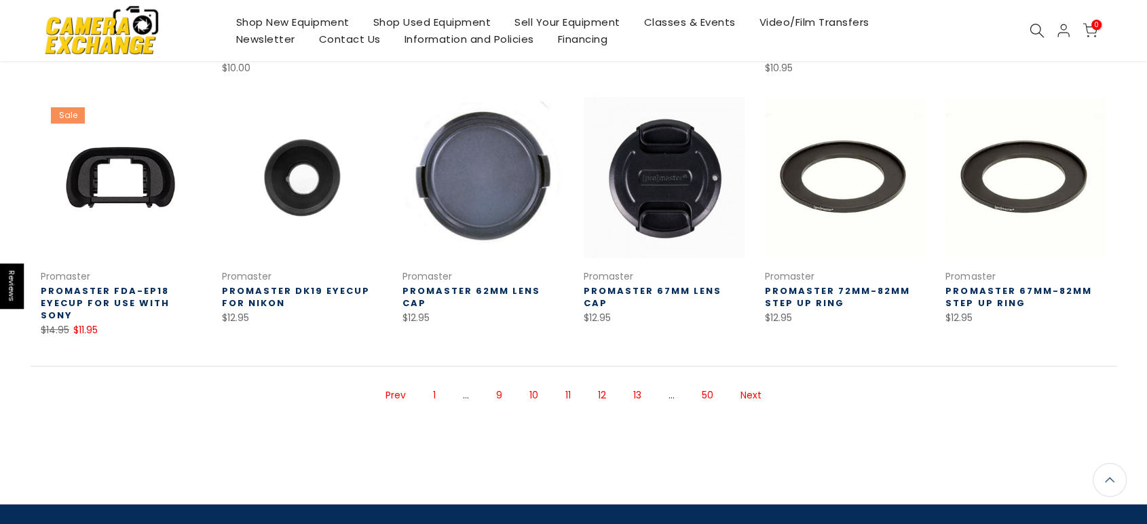
click at [597, 383] on link "12" at bounding box center [602, 395] width 22 height 24
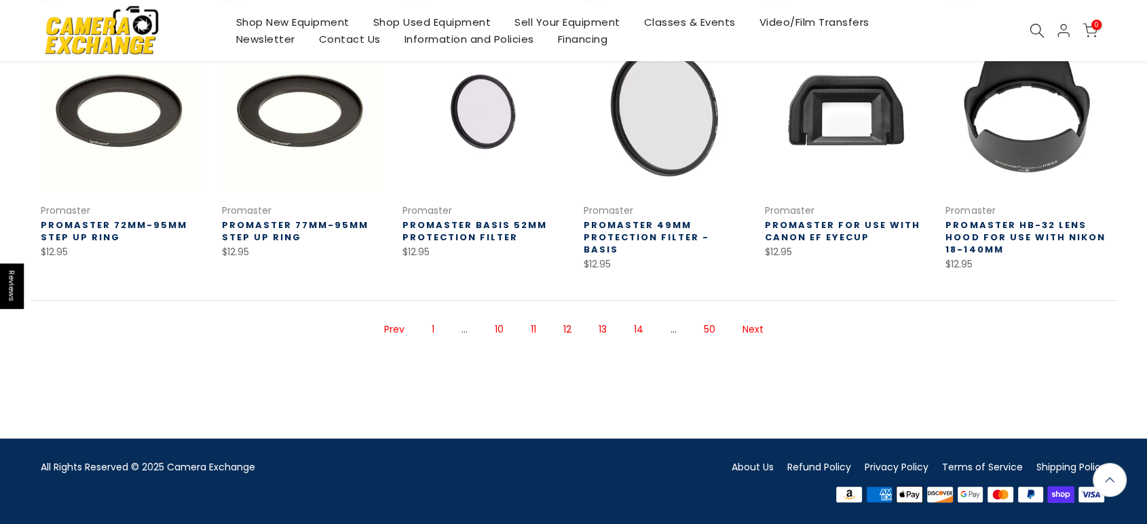
click at [600, 330] on link "13" at bounding box center [603, 330] width 22 height 24
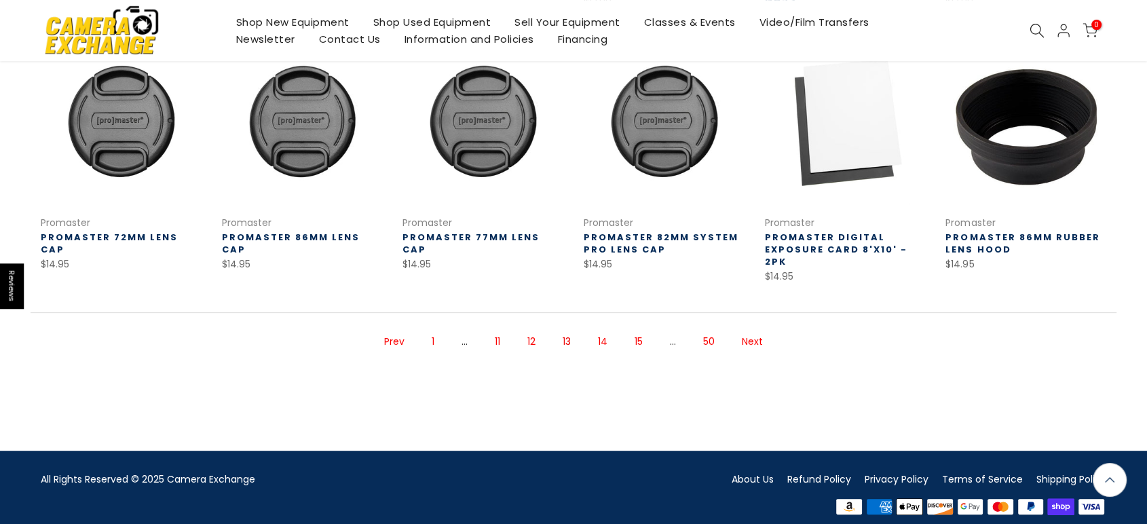
scroll to position [518, 0]
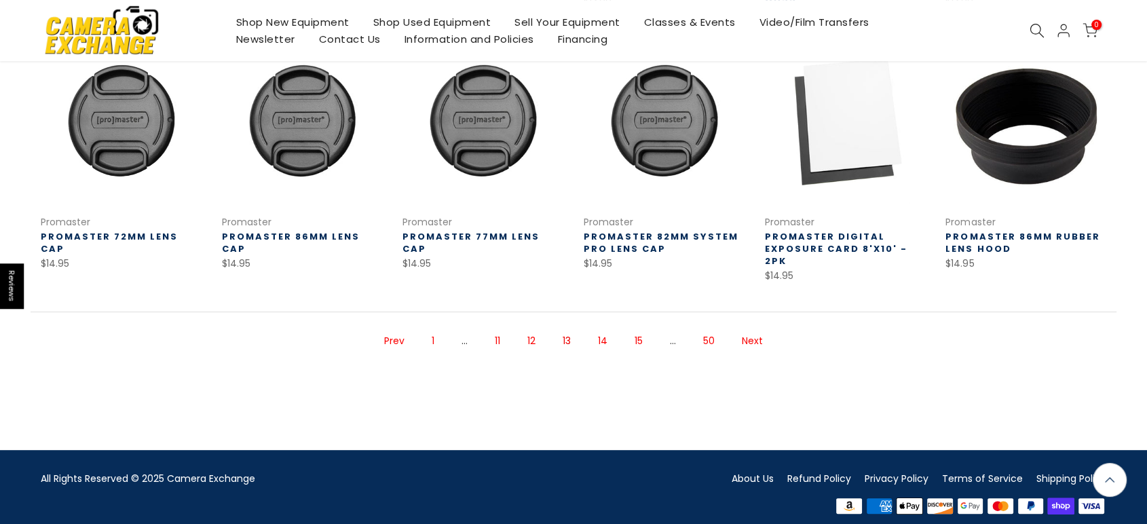
click at [599, 329] on link "14" at bounding box center [602, 341] width 23 height 24
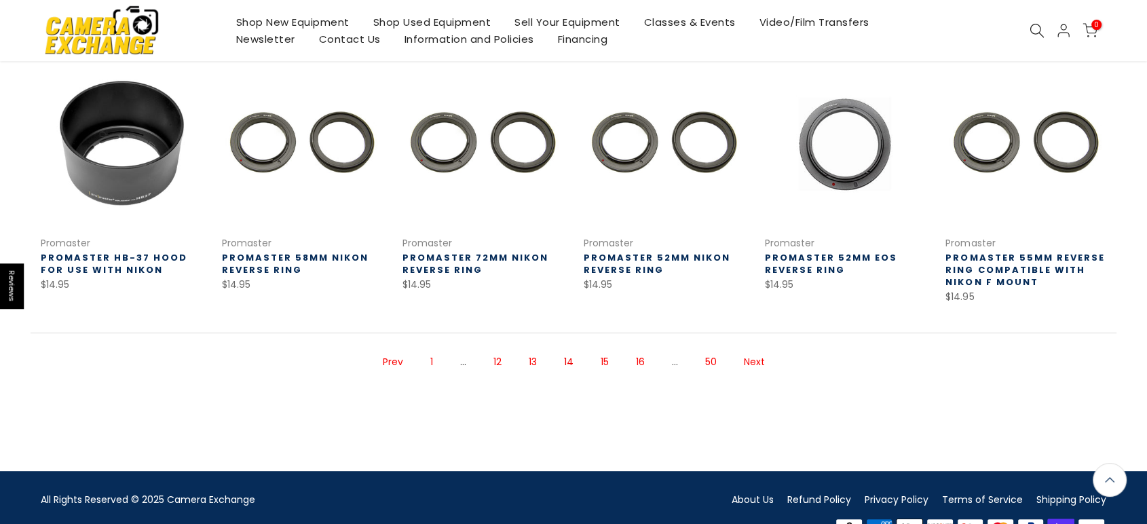
scroll to position [517, 0]
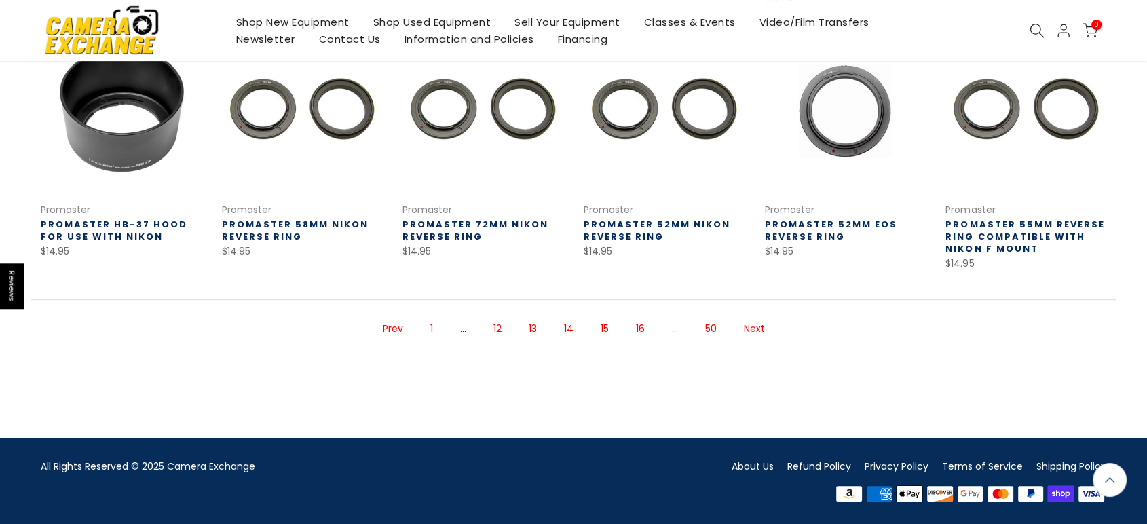
click at [603, 321] on link "15" at bounding box center [605, 329] width 22 height 24
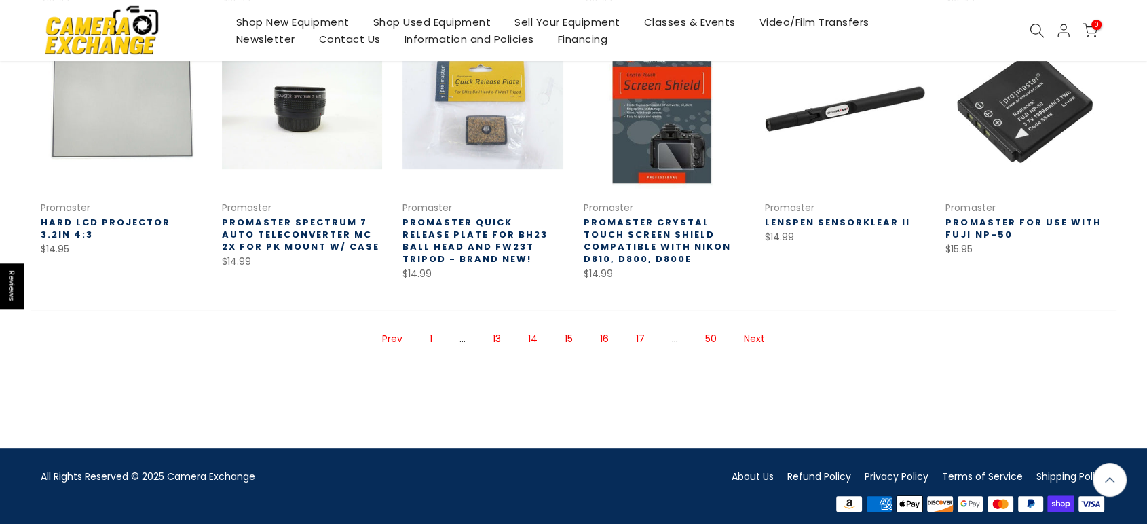
click at [599, 338] on link "16" at bounding box center [604, 339] width 22 height 24
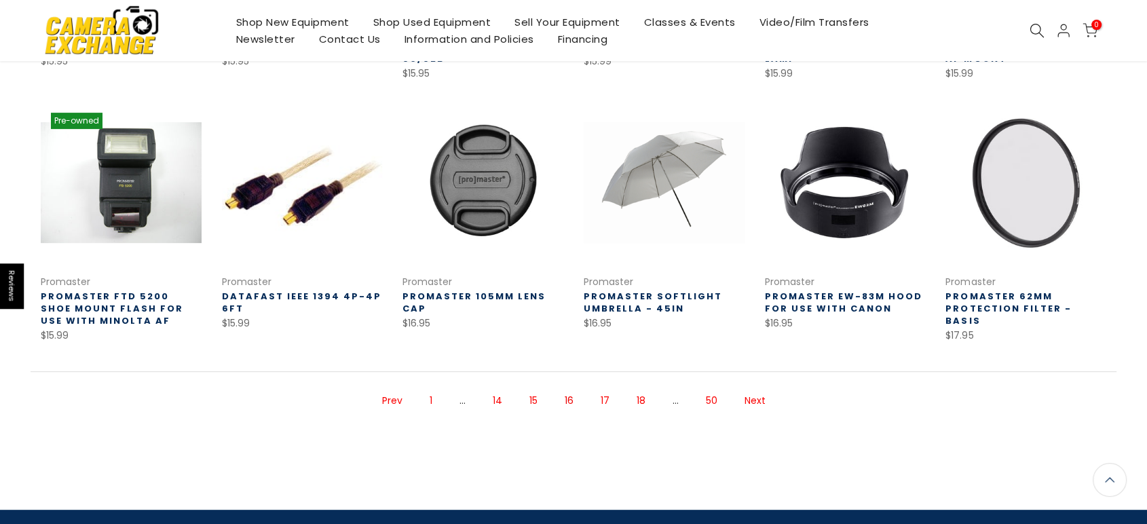
scroll to position [444, 0]
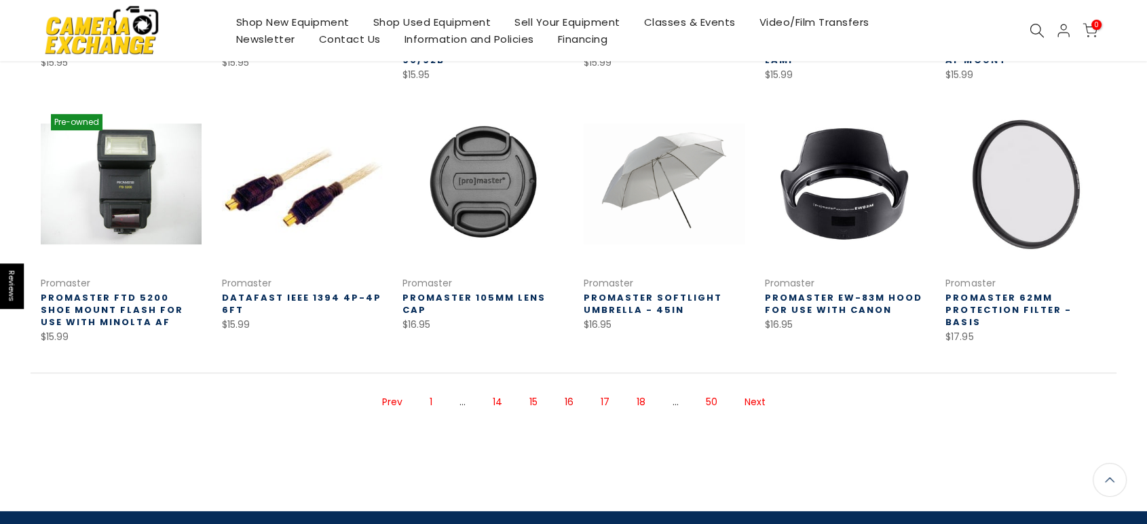
click at [599, 400] on link "17" at bounding box center [605, 402] width 22 height 24
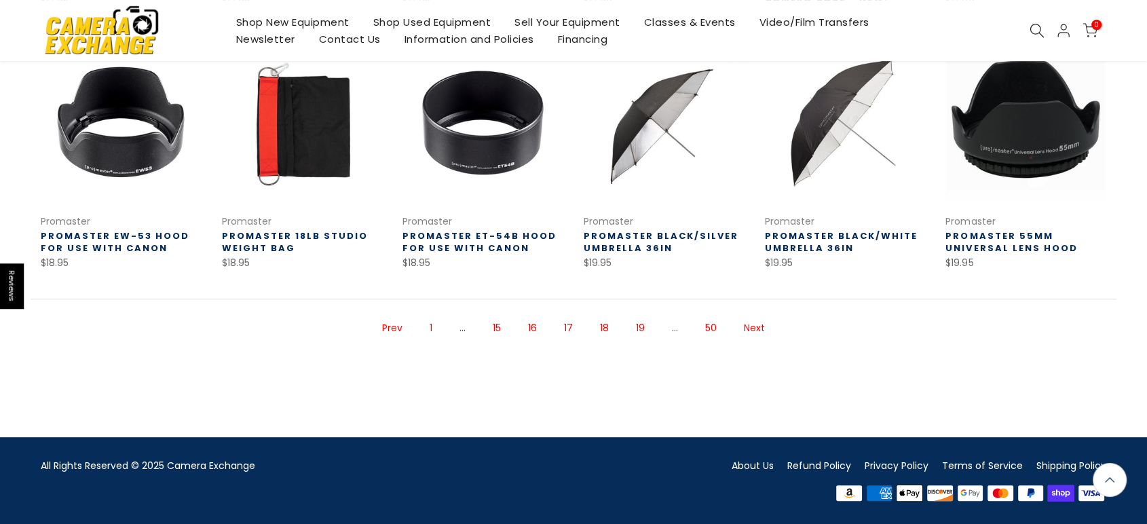
scroll to position [517, 0]
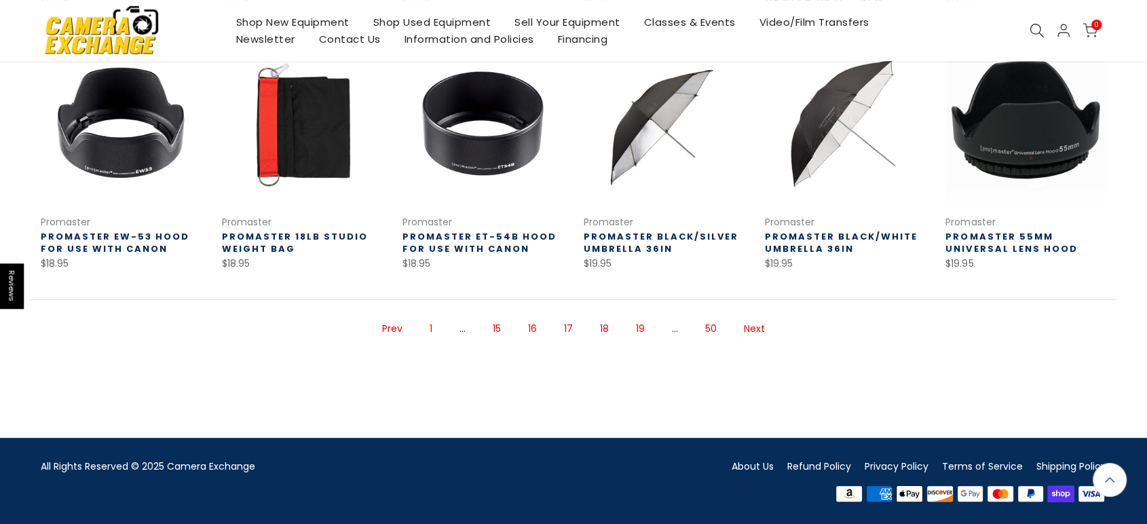
click at [603, 324] on link "18" at bounding box center [604, 329] width 22 height 24
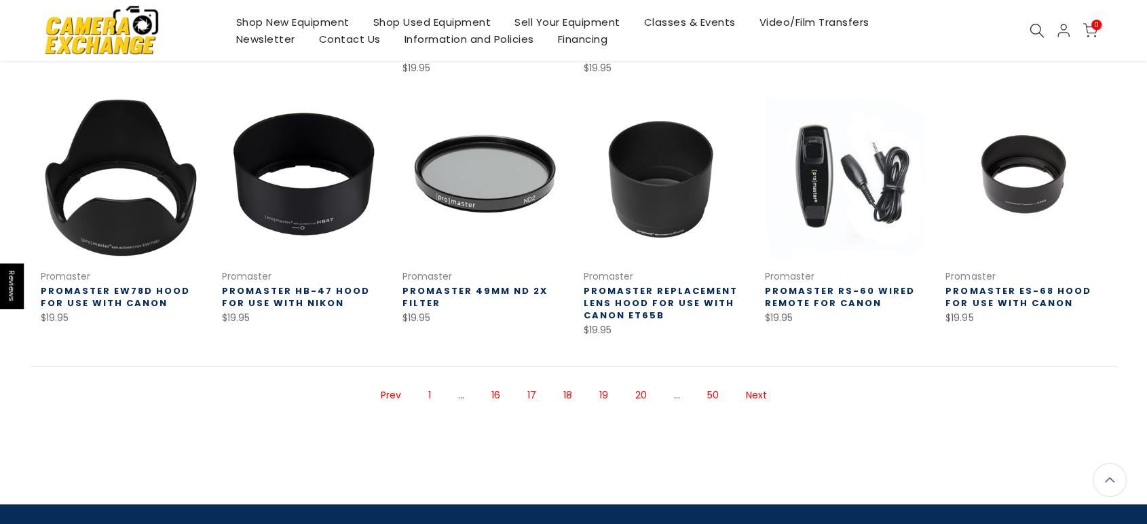
scroll to position [453, 0]
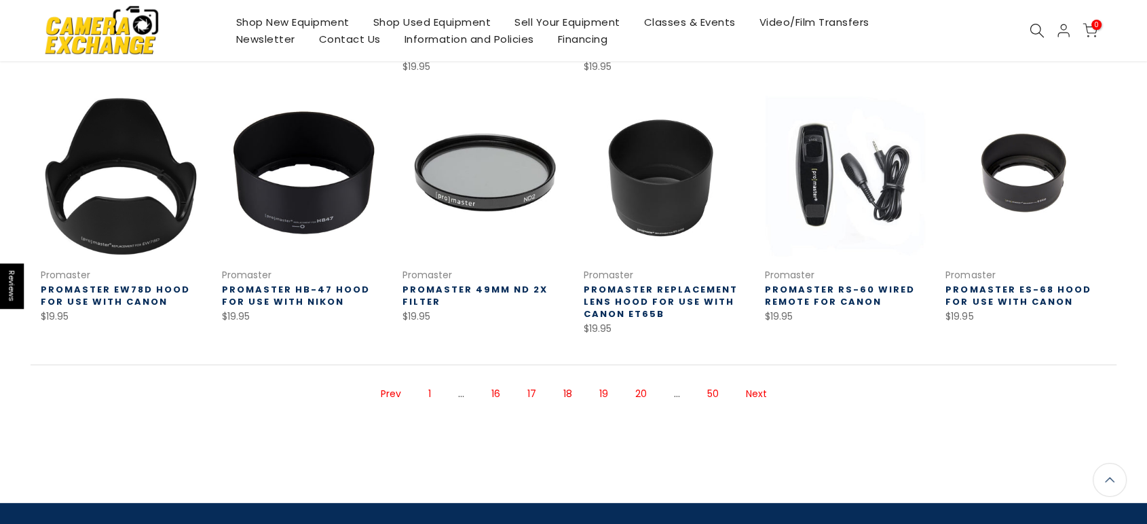
click at [608, 392] on link "19" at bounding box center [603, 394] width 22 height 24
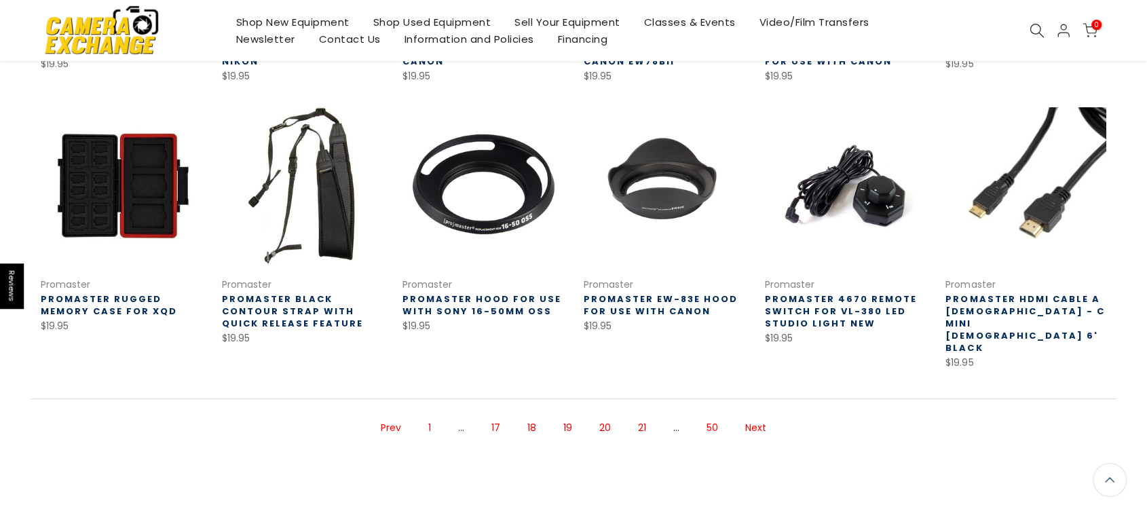
scroll to position [445, 0]
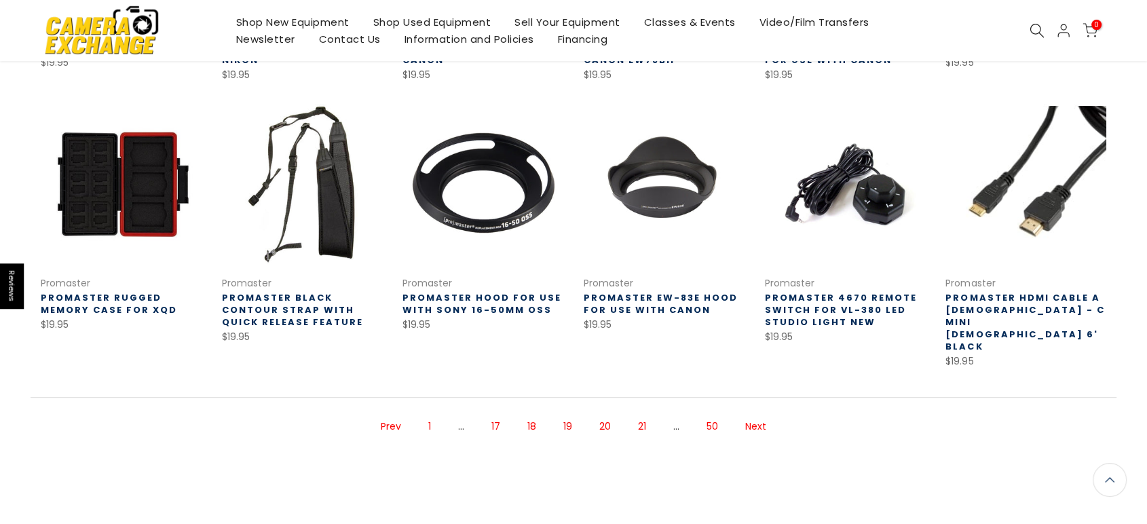
click at [602, 415] on link "20" at bounding box center [604, 427] width 25 height 24
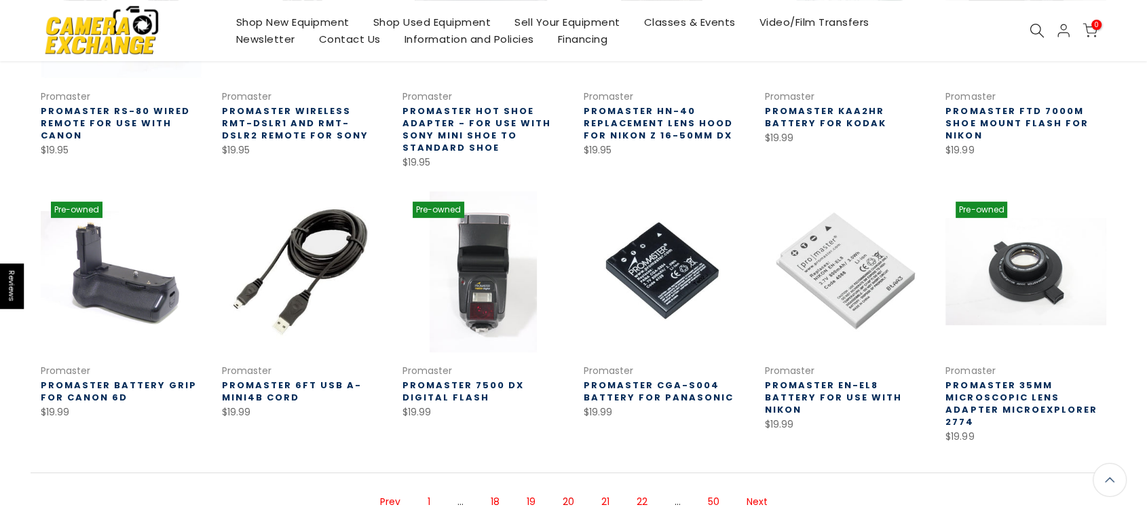
scroll to position [444, 0]
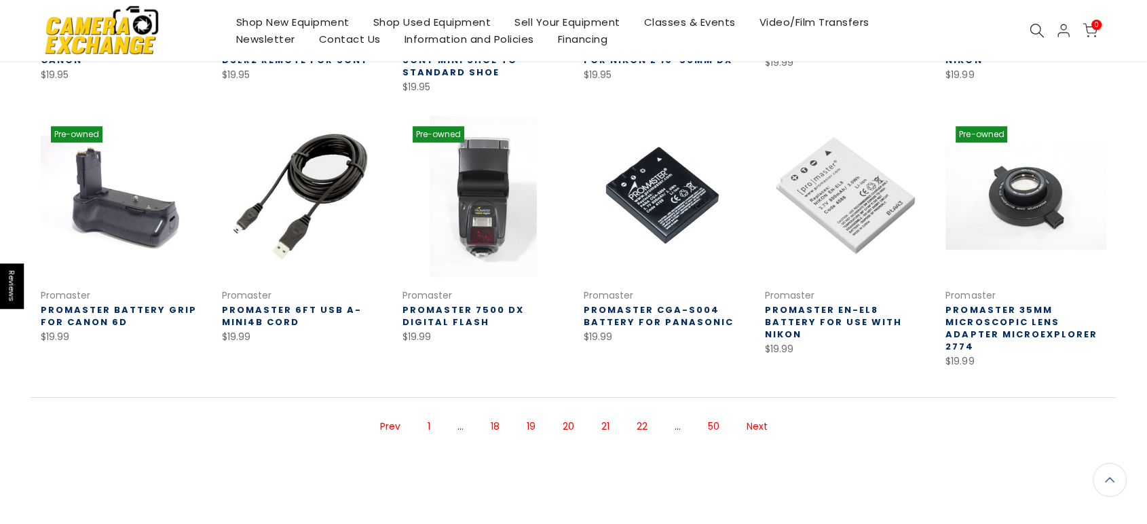
click at [597, 423] on link "21" at bounding box center [605, 427] width 22 height 24
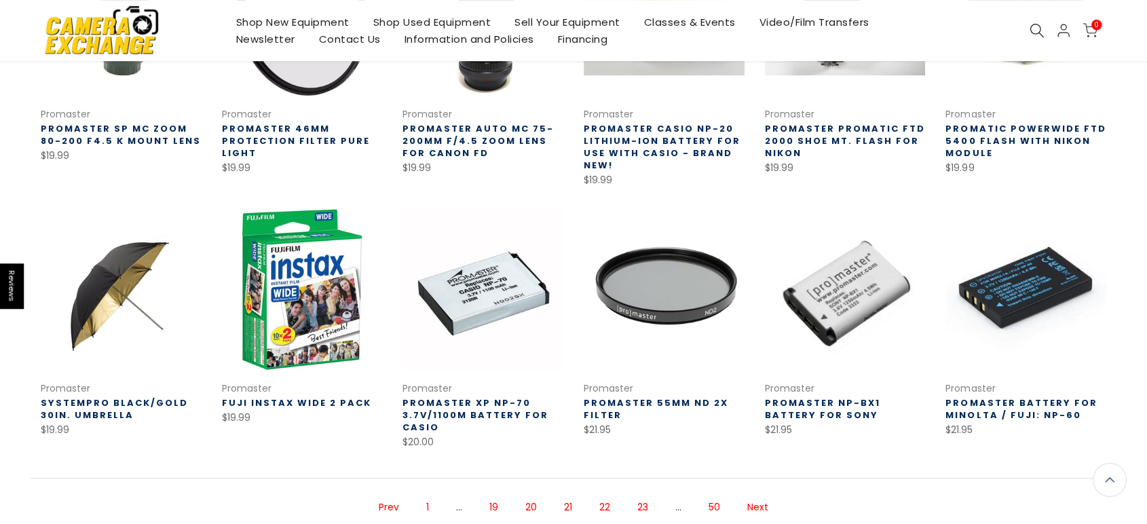
scroll to position [521, 0]
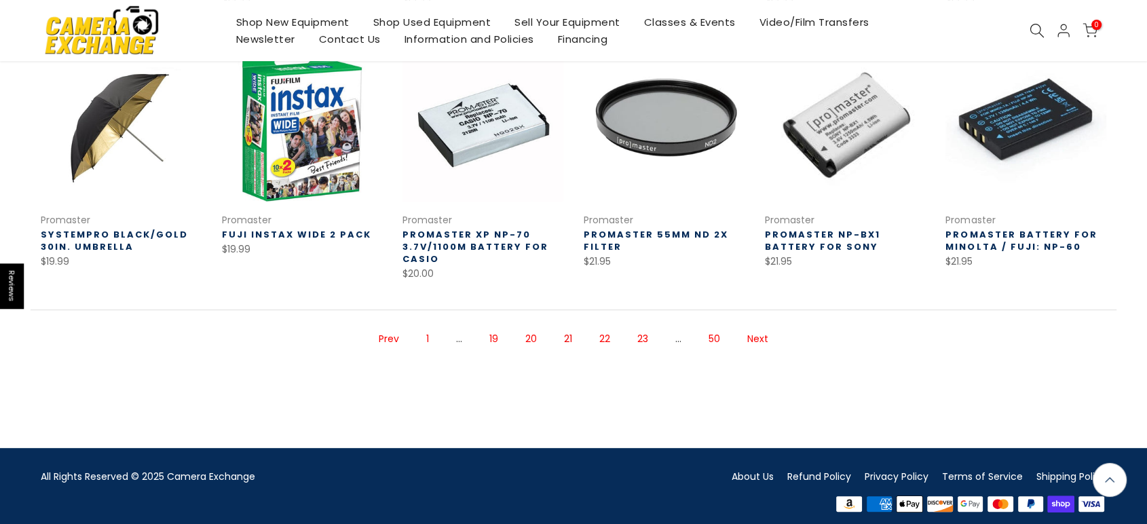
click at [603, 341] on link "22" at bounding box center [604, 339] width 24 height 24
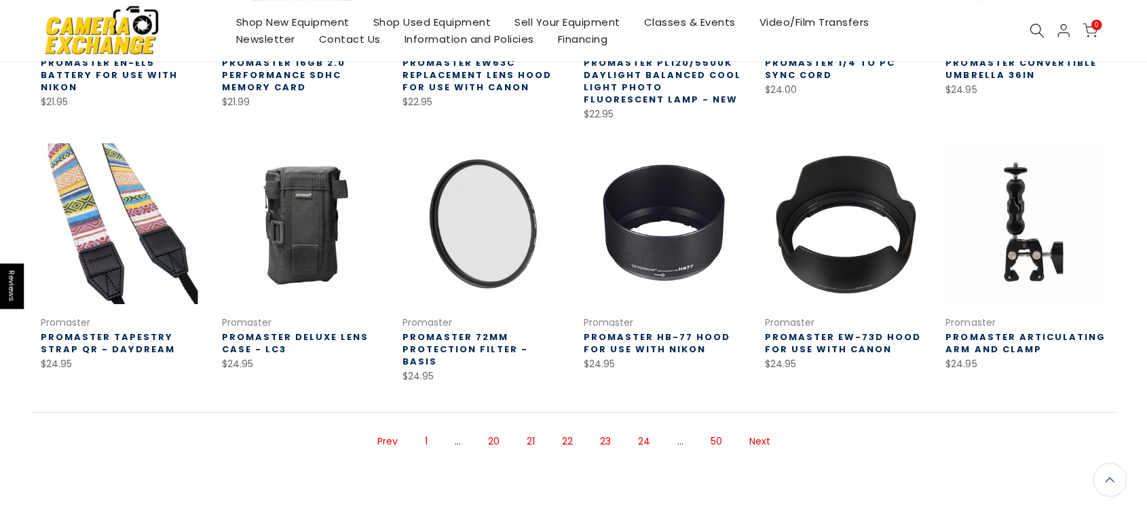
scroll to position [445, 0]
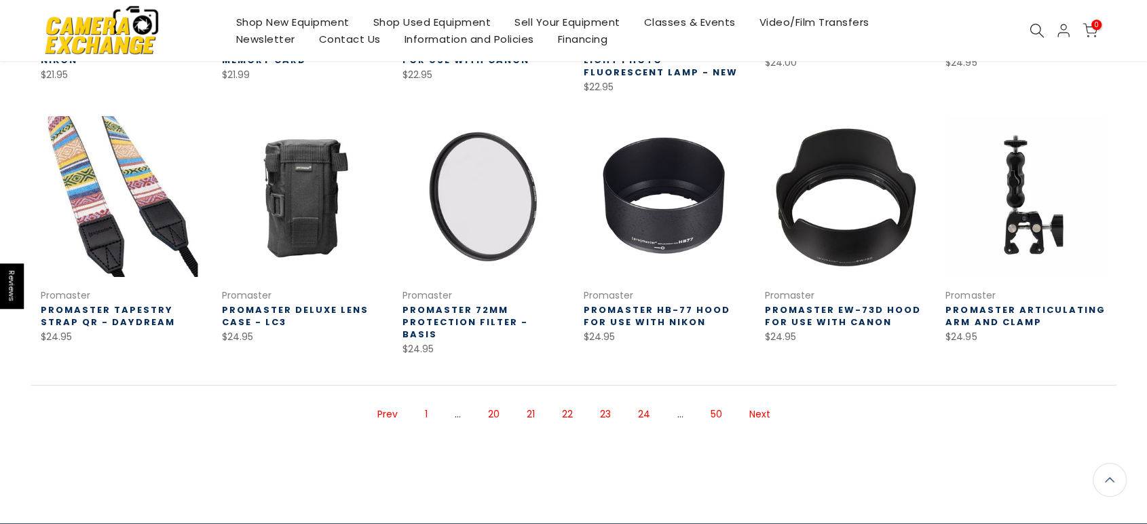
click at [605, 402] on link "23" at bounding box center [605, 414] width 24 height 24
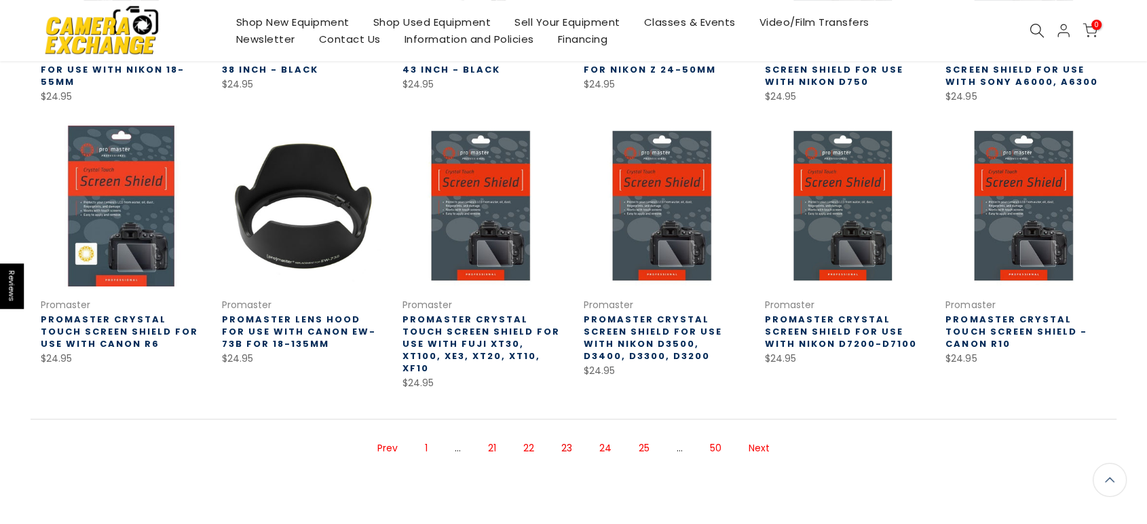
scroll to position [529, 0]
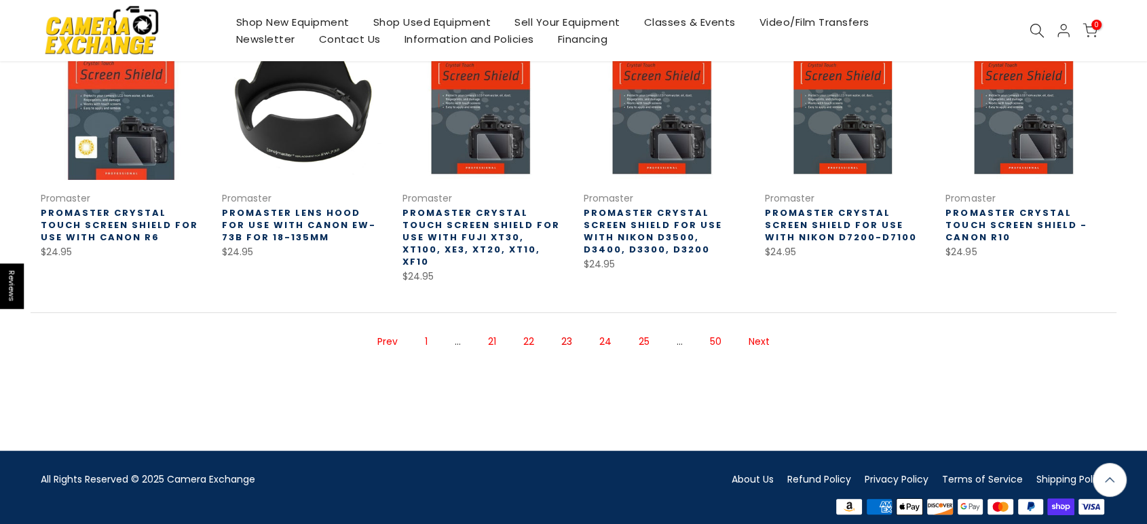
click at [603, 330] on link "24" at bounding box center [605, 342] width 26 height 24
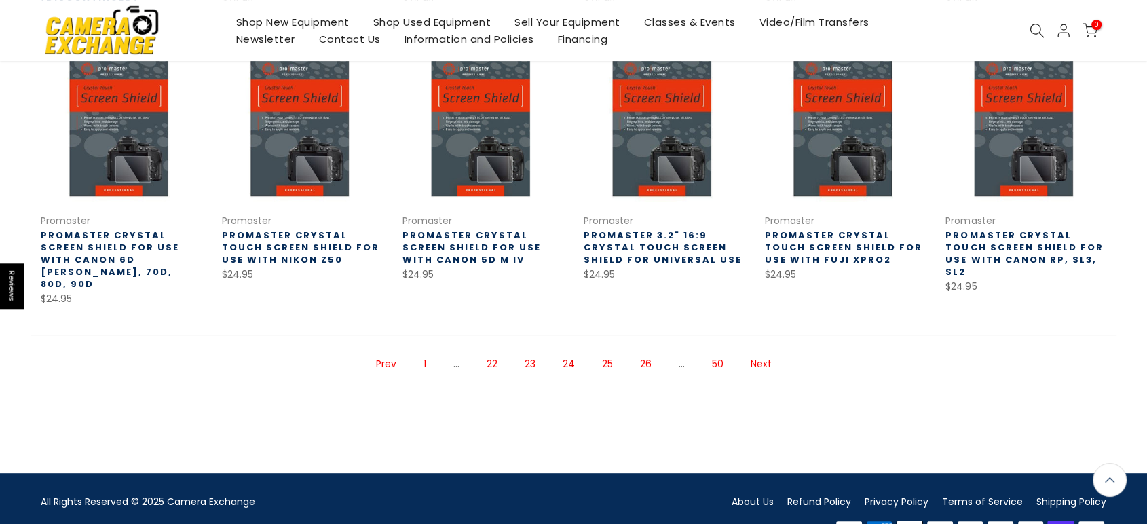
scroll to position [519, 0]
click at [605, 352] on link "25" at bounding box center [607, 364] width 24 height 24
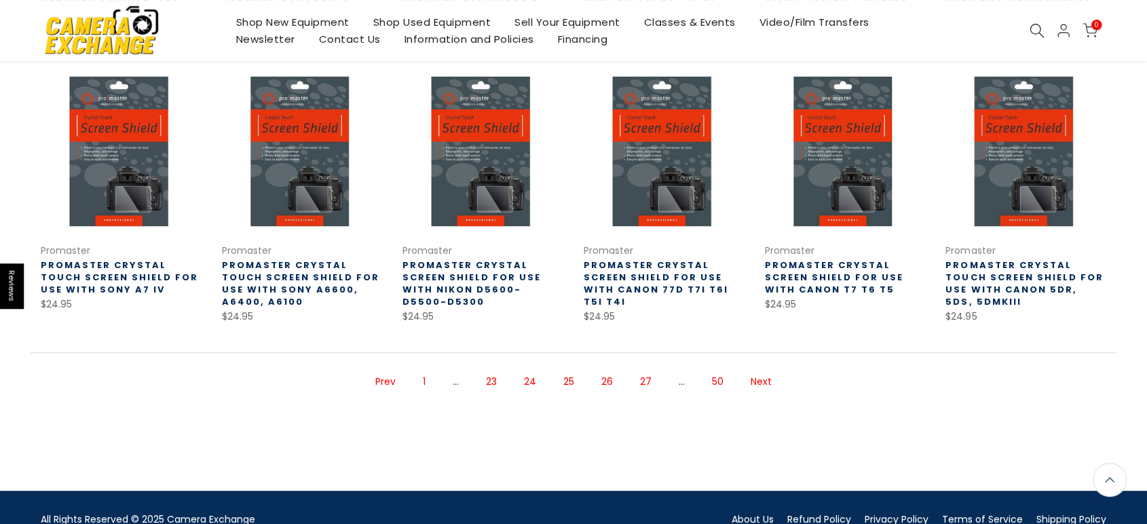
scroll to position [480, 0]
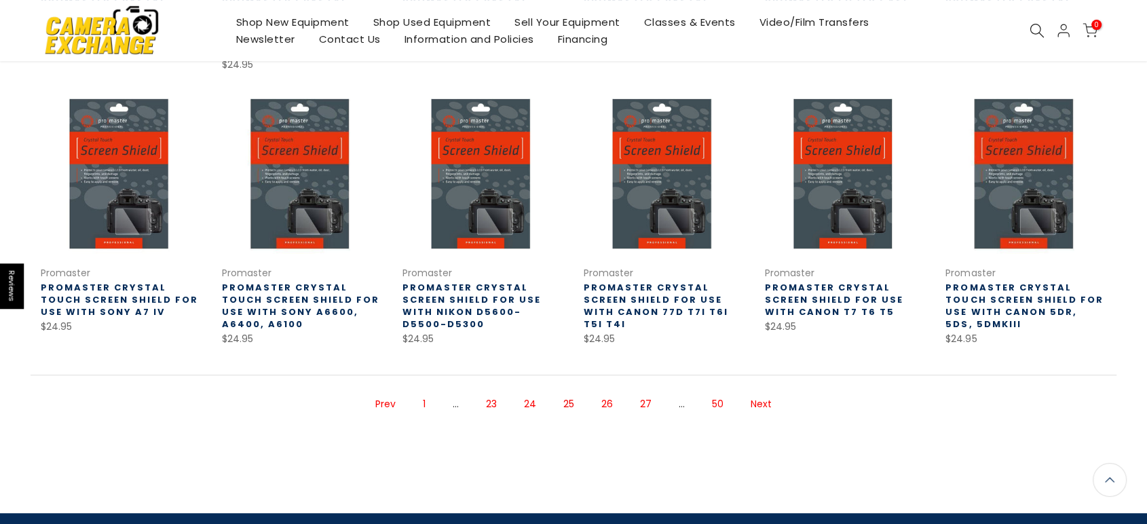
click at [613, 402] on link "26" at bounding box center [606, 404] width 25 height 24
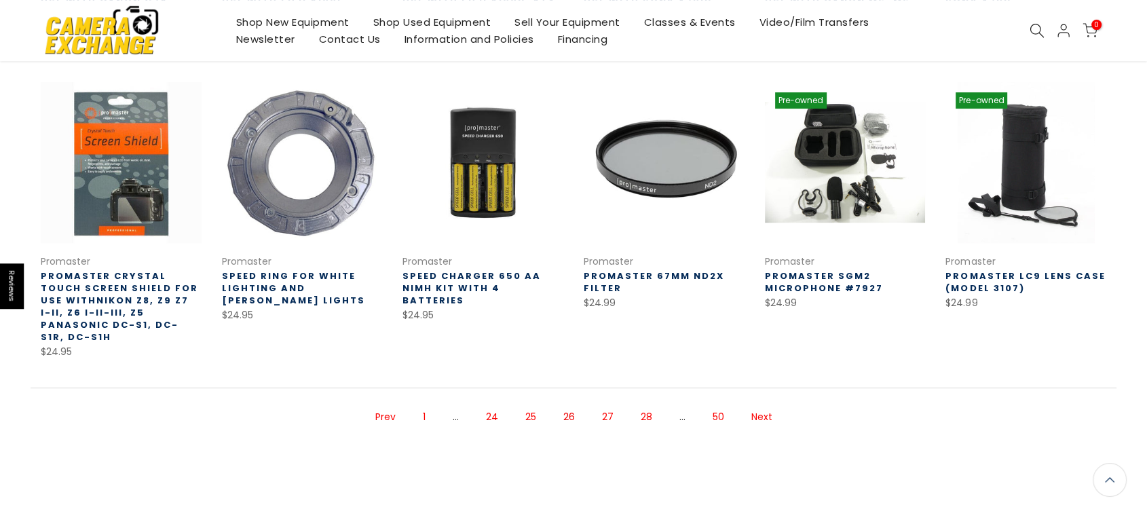
scroll to position [504, 0]
click at [613, 404] on link "27" at bounding box center [607, 416] width 25 height 24
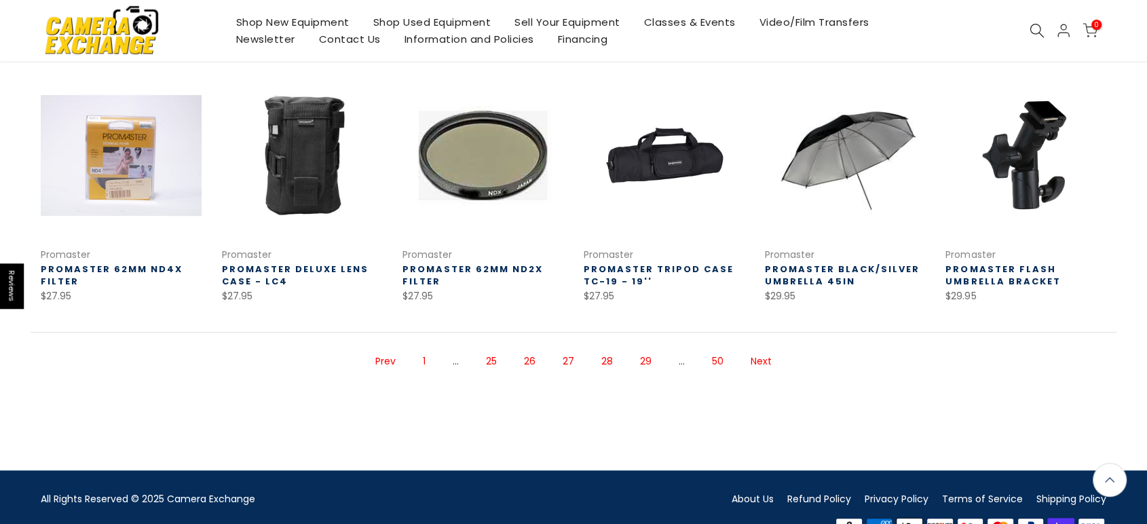
scroll to position [517, 0]
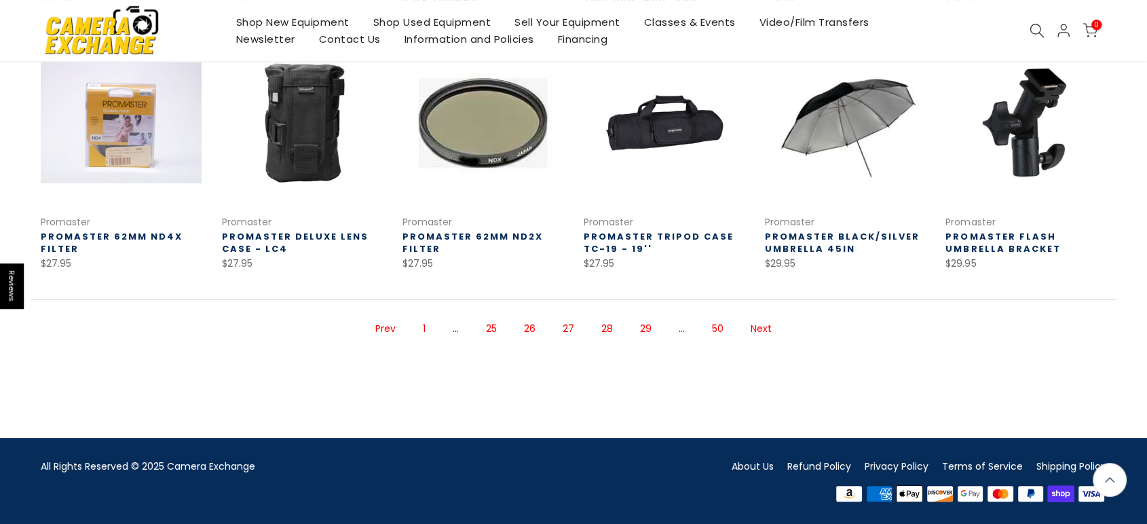
click at [605, 327] on link "28" at bounding box center [606, 329] width 25 height 24
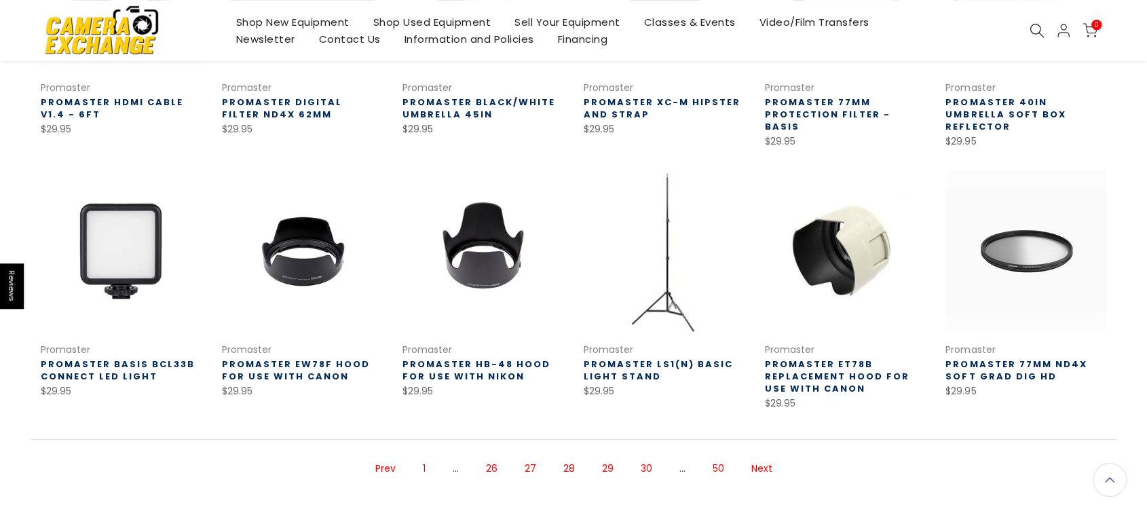
scroll to position [444, 0]
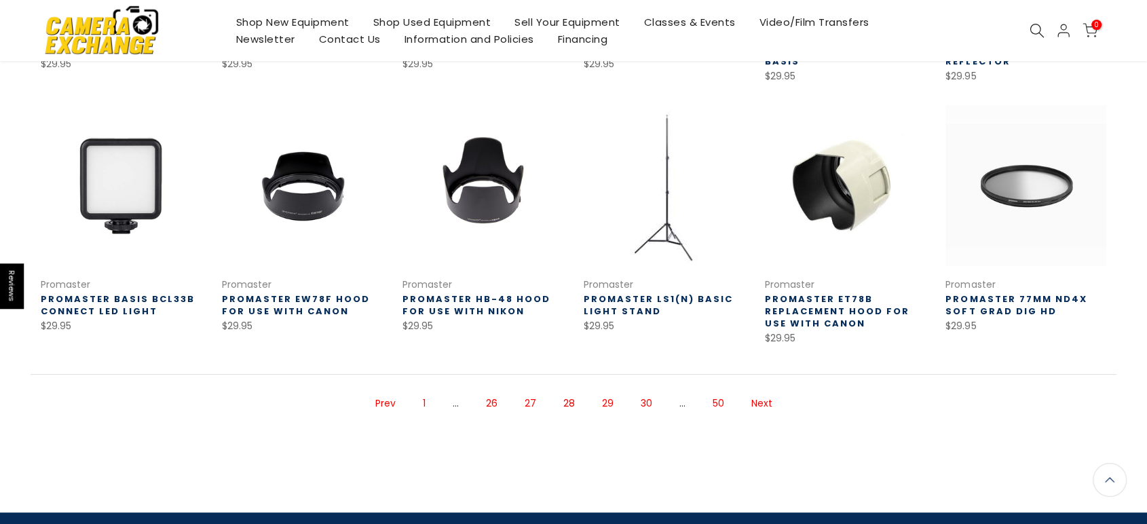
click at [609, 392] on link "29" at bounding box center [607, 404] width 25 height 24
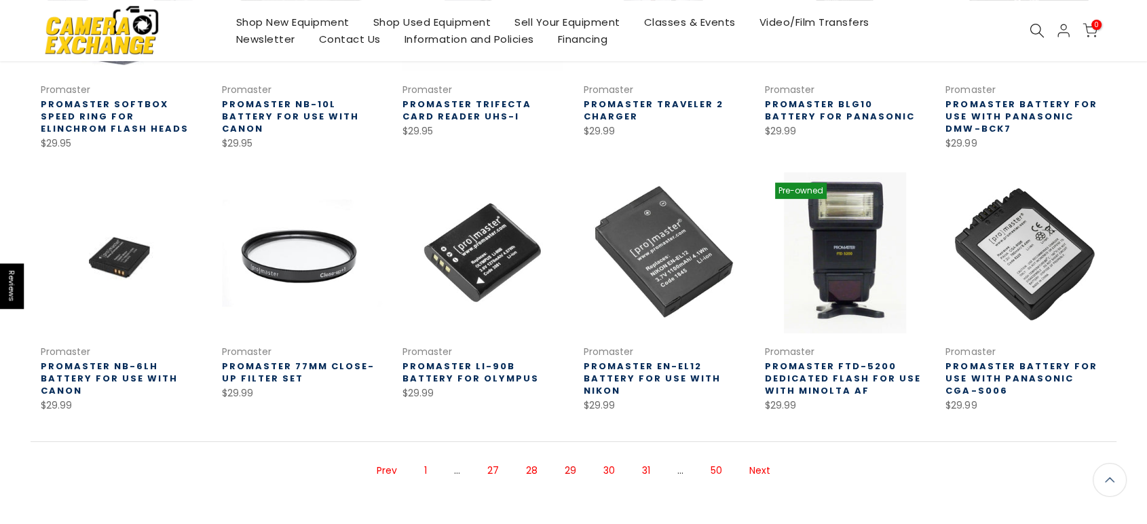
scroll to position [518, 0]
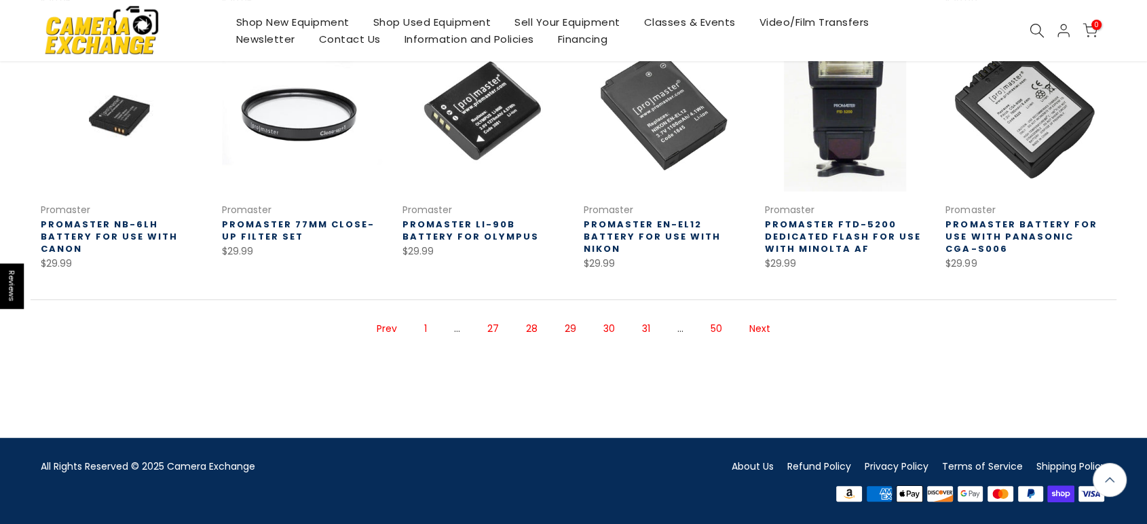
click at [607, 326] on link "30" at bounding box center [609, 329] width 25 height 24
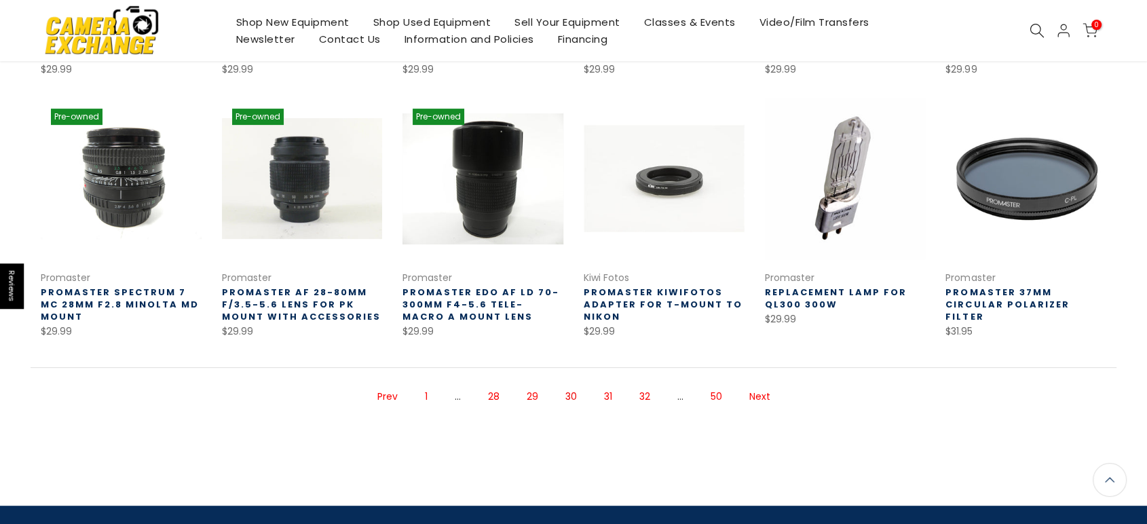
scroll to position [452, 0]
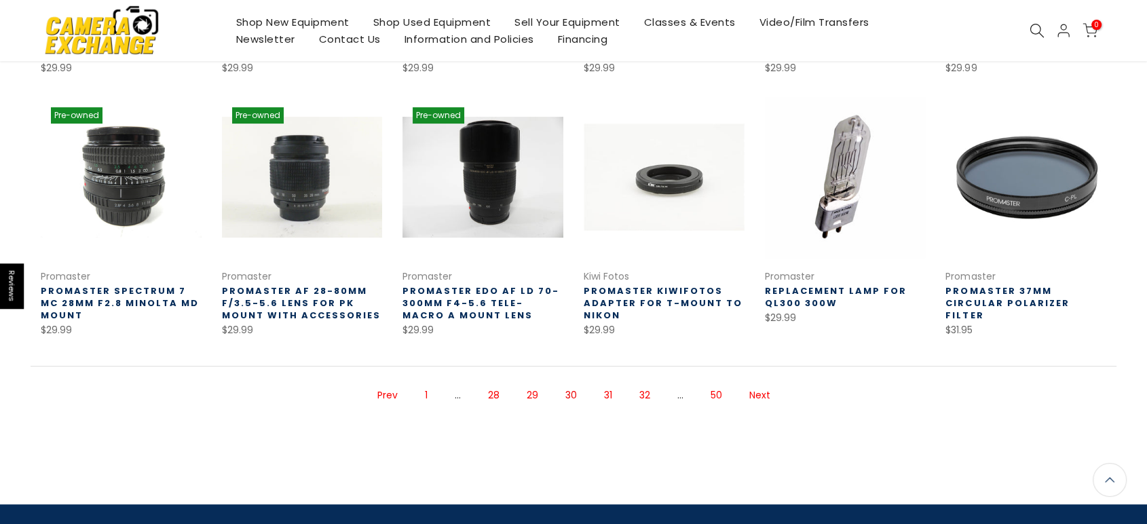
click at [609, 392] on link "31" at bounding box center [608, 395] width 22 height 24
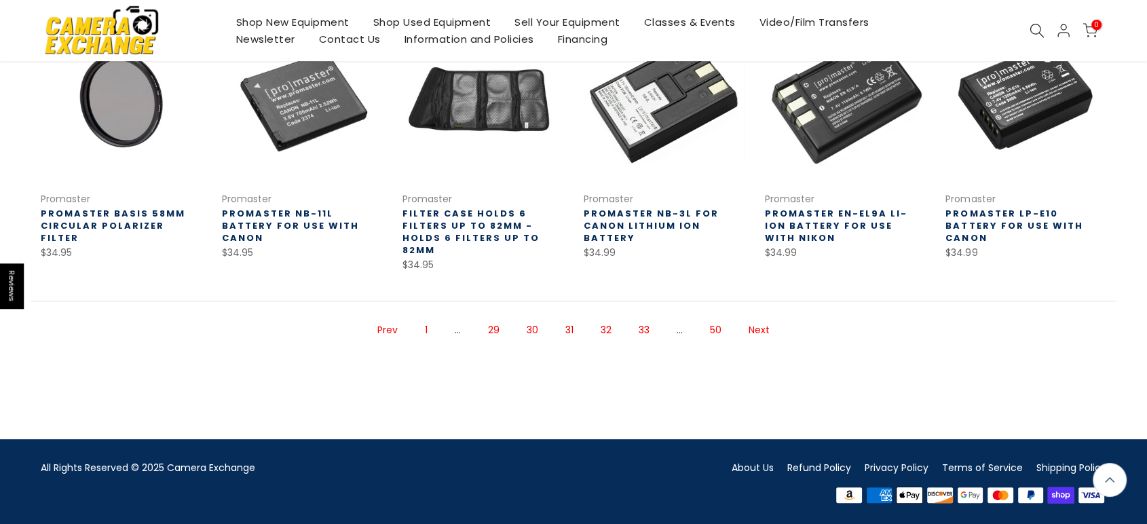
scroll to position [531, 0]
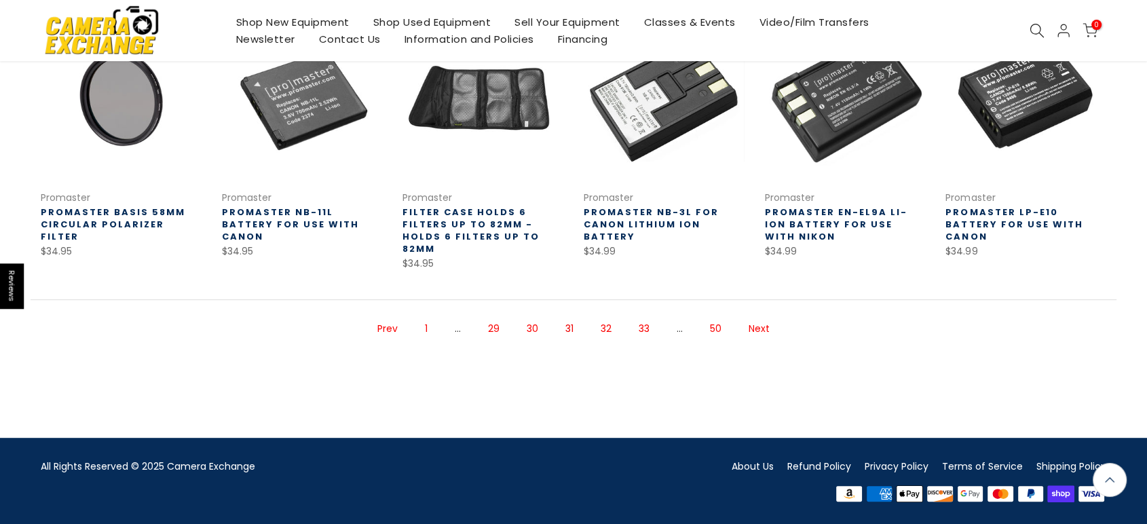
click at [608, 327] on link "32" at bounding box center [606, 329] width 24 height 24
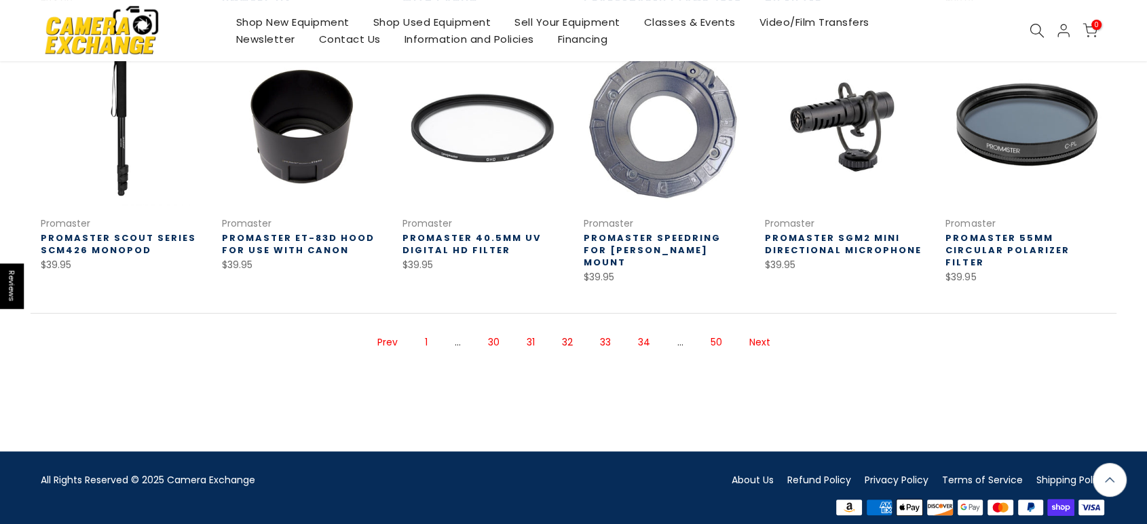
scroll to position [506, 0]
click at [599, 330] on link "33" at bounding box center [605, 342] width 24 height 24
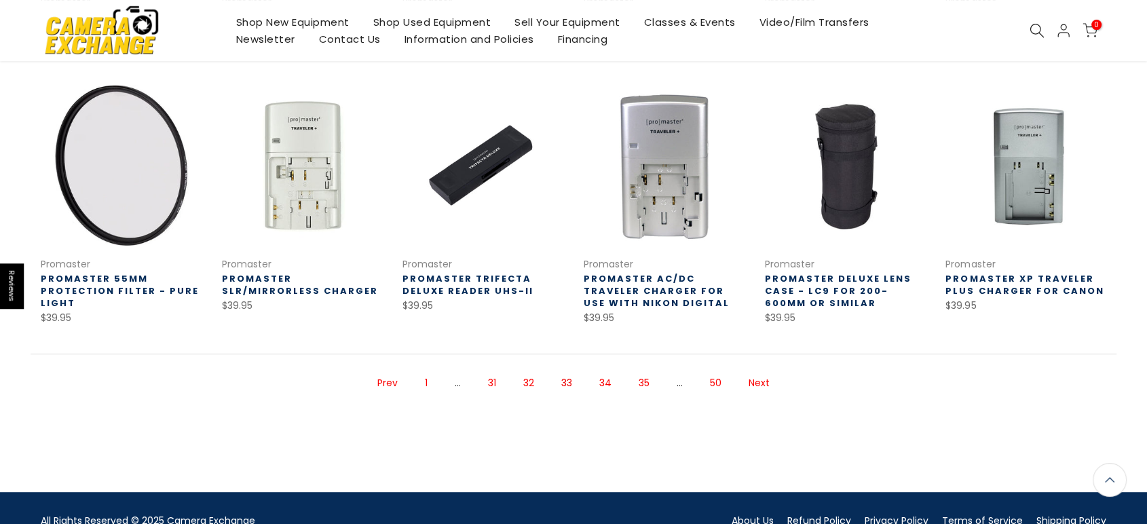
scroll to position [518, 0]
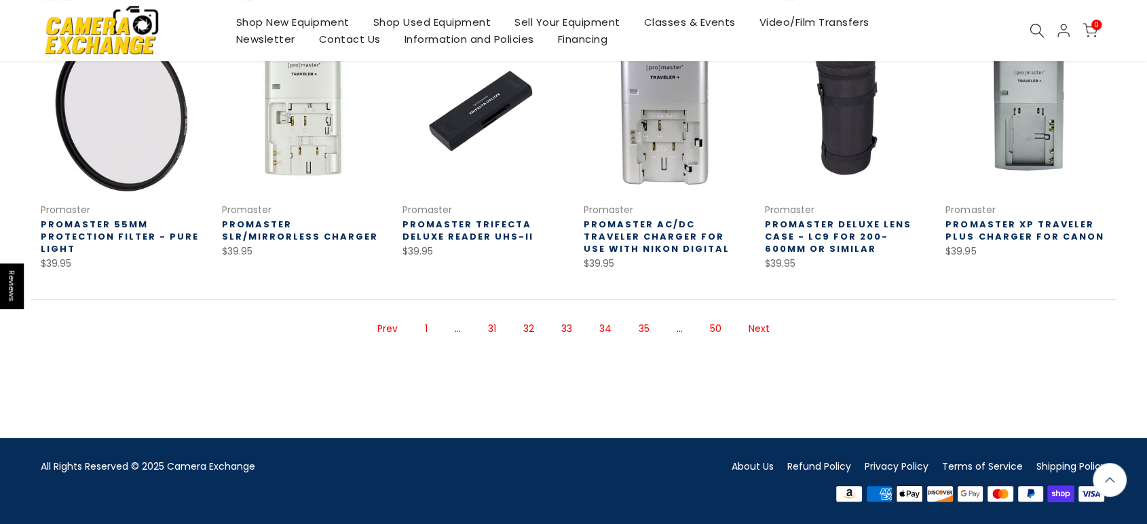
click at [604, 327] on link "34" at bounding box center [605, 329] width 26 height 24
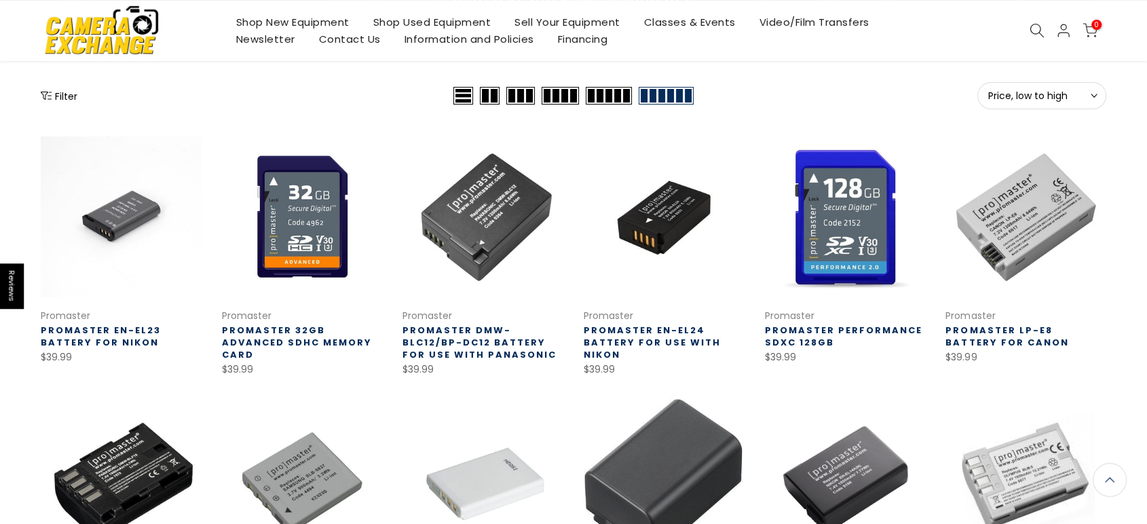
scroll to position [152, 0]
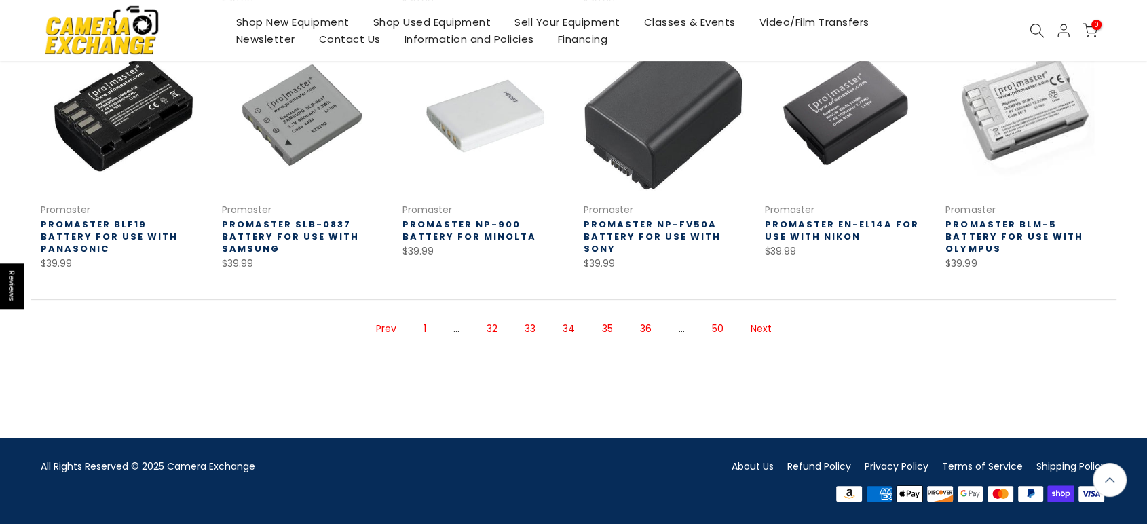
click at [599, 326] on link "35" at bounding box center [607, 329] width 24 height 24
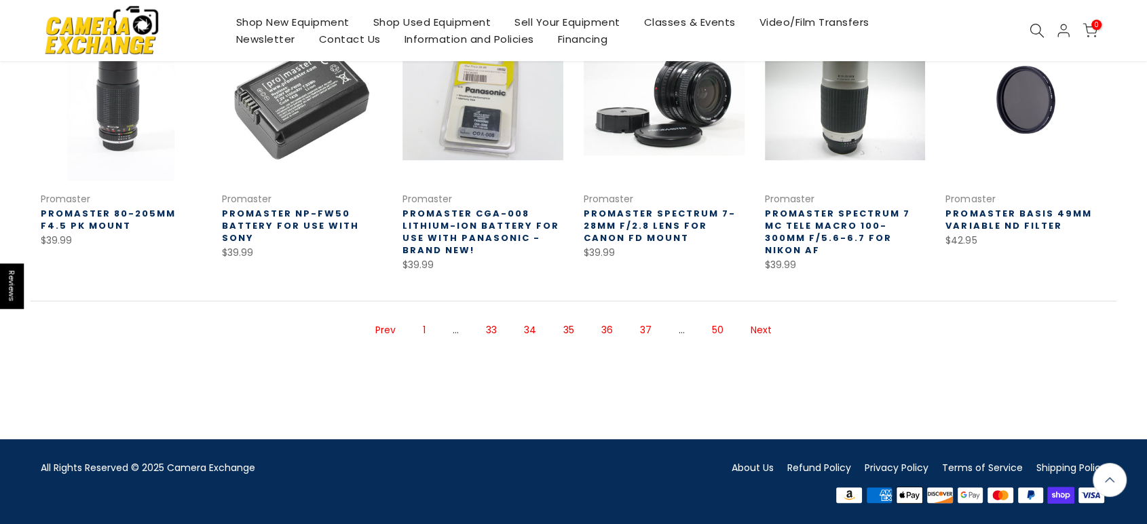
scroll to position [529, 0]
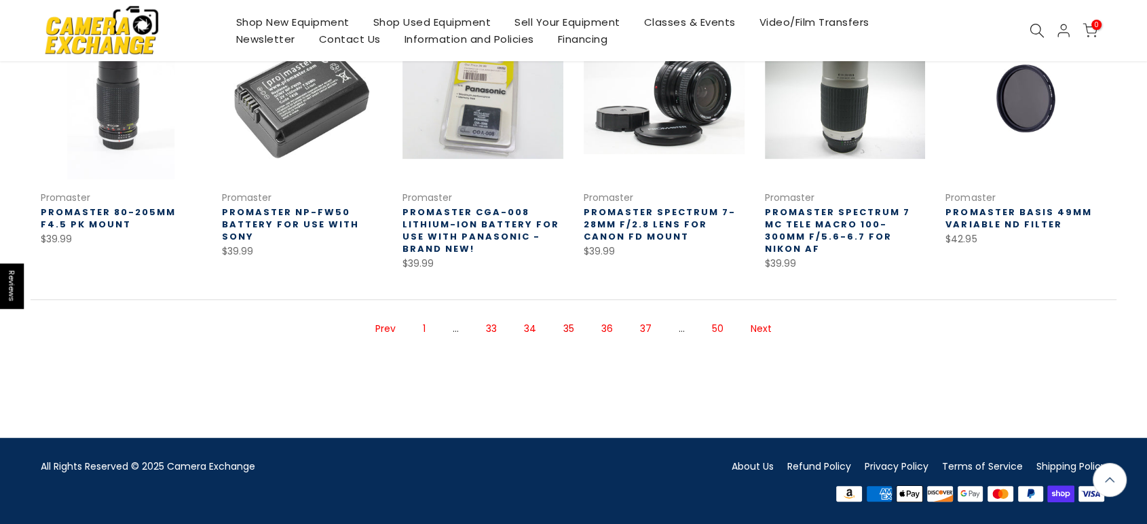
click at [604, 324] on link "36" at bounding box center [606, 329] width 25 height 24
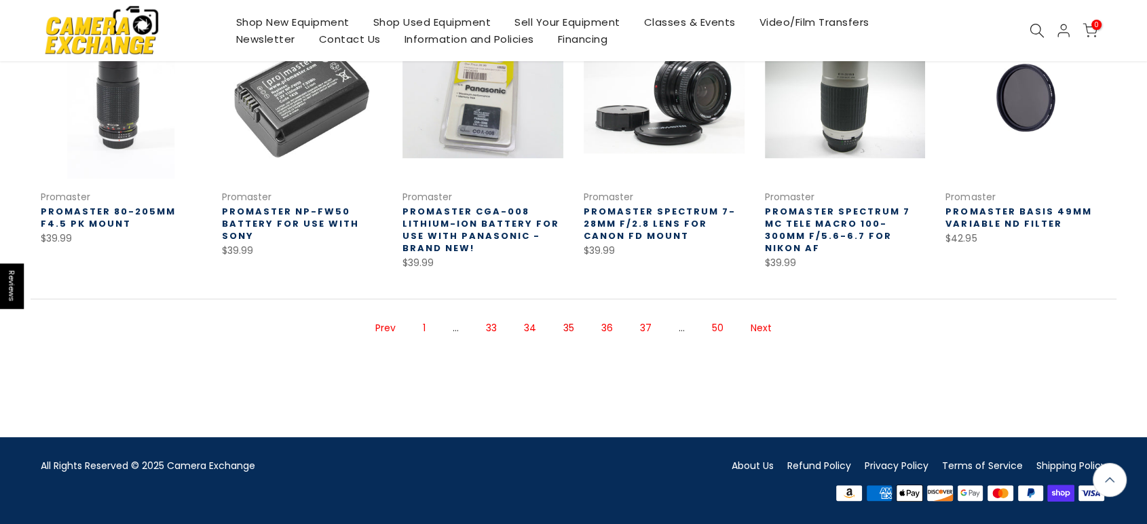
scroll to position [529, 0]
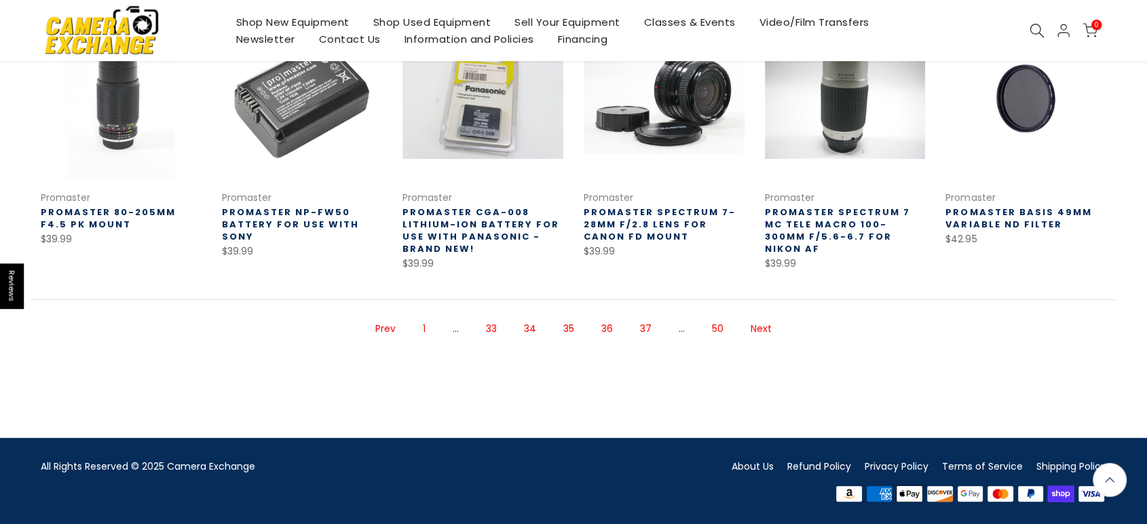
click at [606, 326] on link "36" at bounding box center [606, 329] width 25 height 24
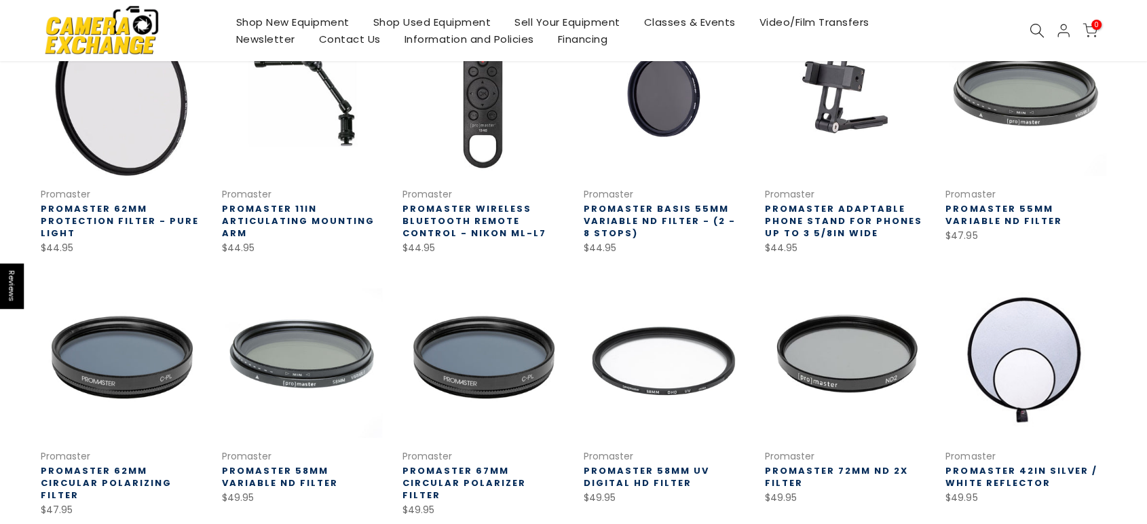
scroll to position [506, 0]
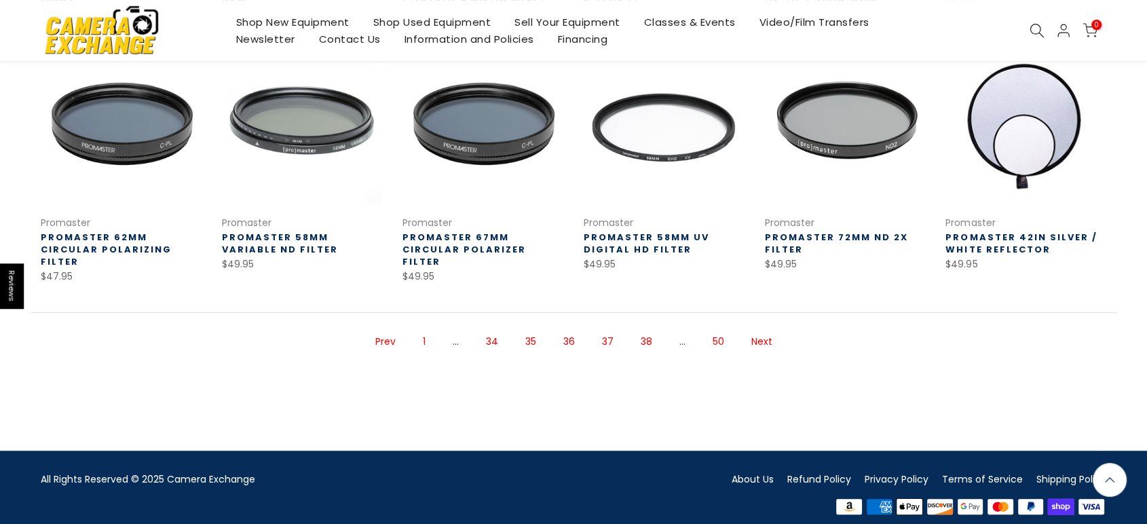
click at [607, 330] on link "37" at bounding box center [607, 342] width 25 height 24
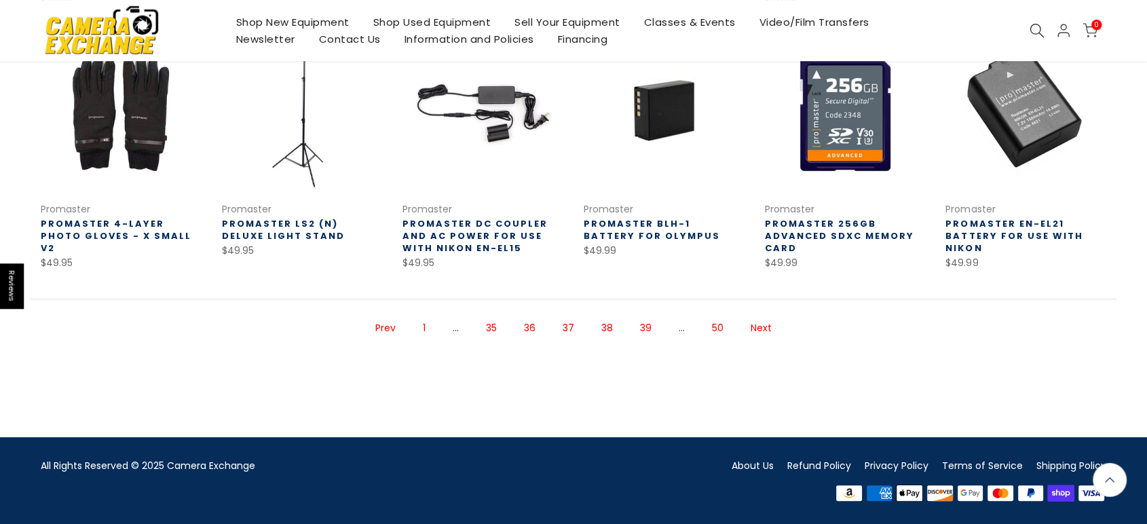
scroll to position [517, 0]
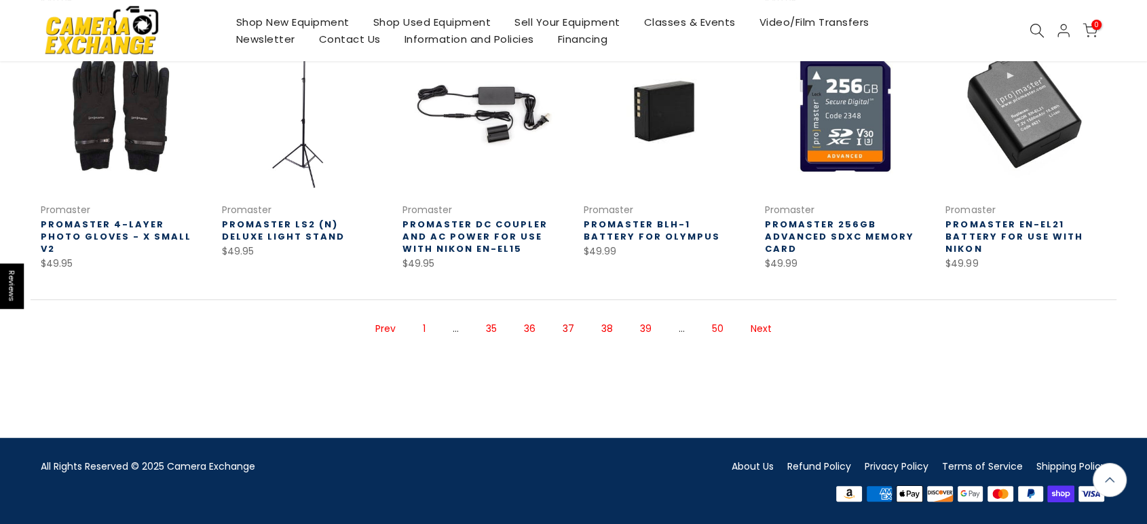
click at [603, 324] on link "38" at bounding box center [606, 329] width 25 height 24
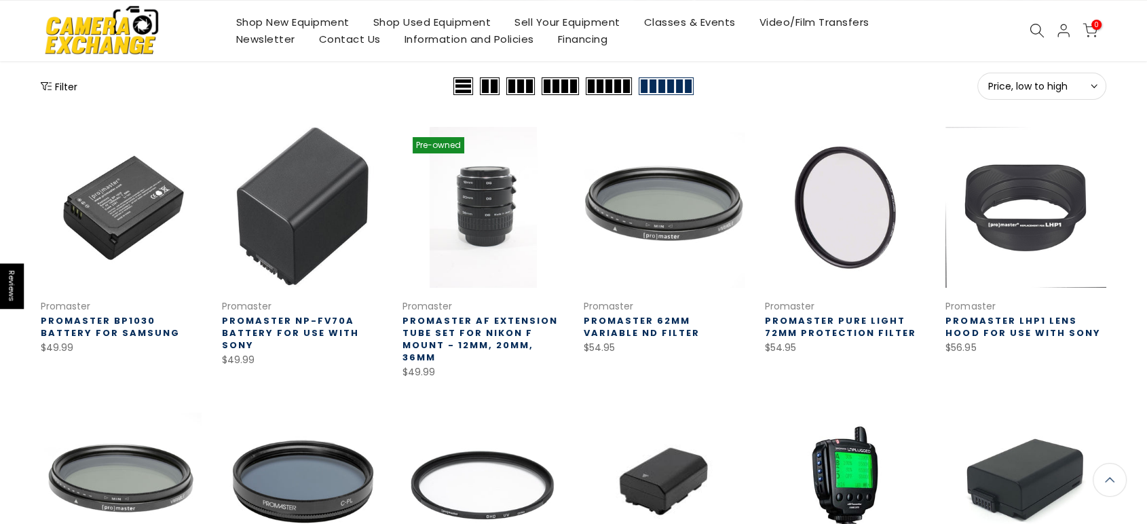
scroll to position [518, 0]
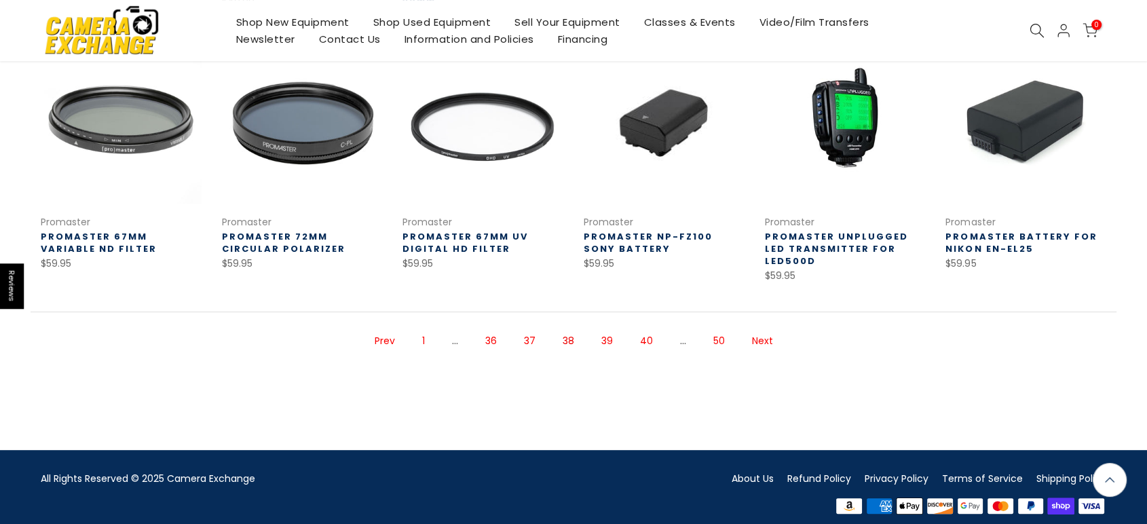
click at [608, 329] on link "39" at bounding box center [606, 341] width 25 height 24
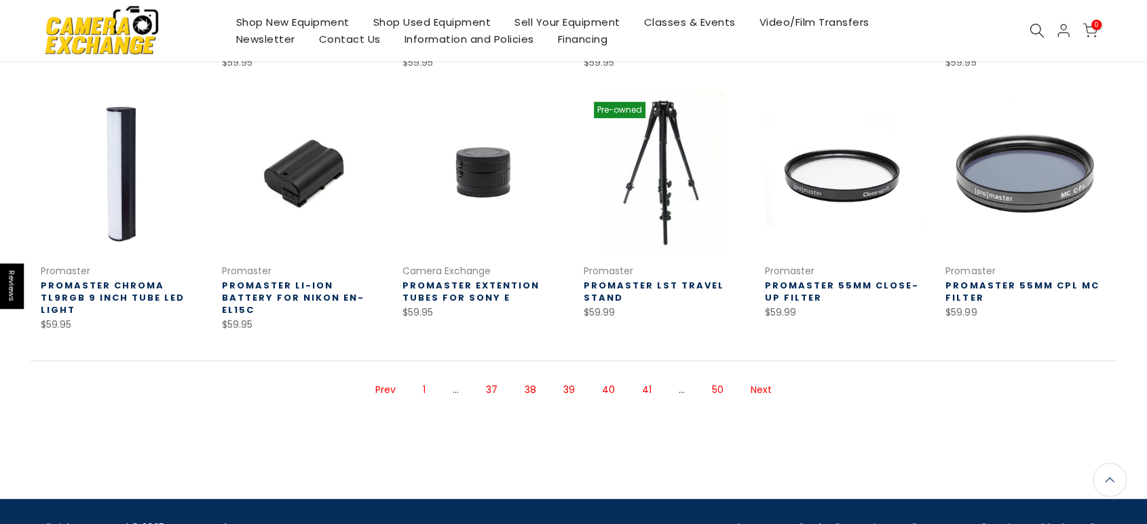
scroll to position [517, 0]
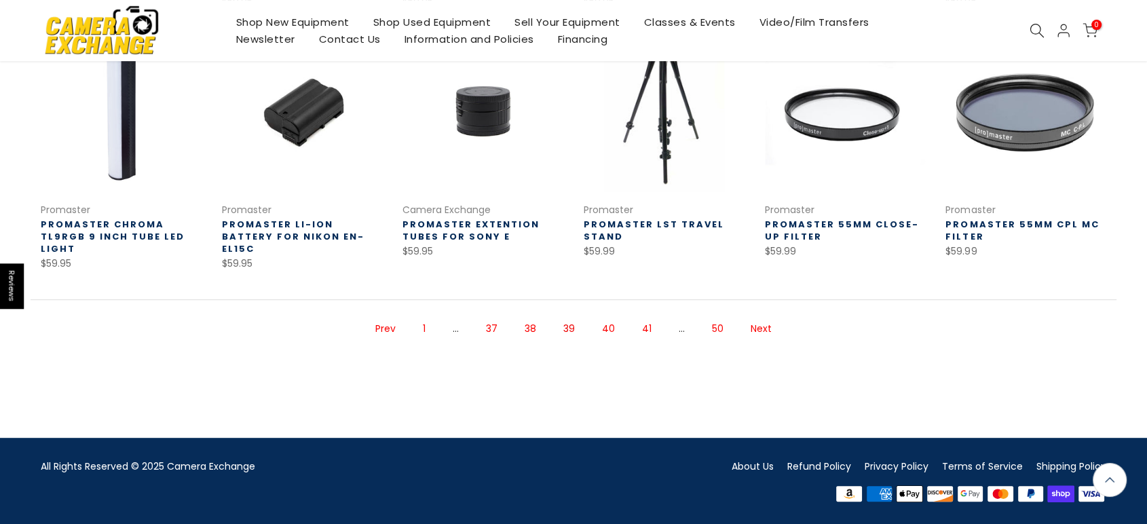
click at [603, 326] on link "40" at bounding box center [608, 329] width 26 height 24
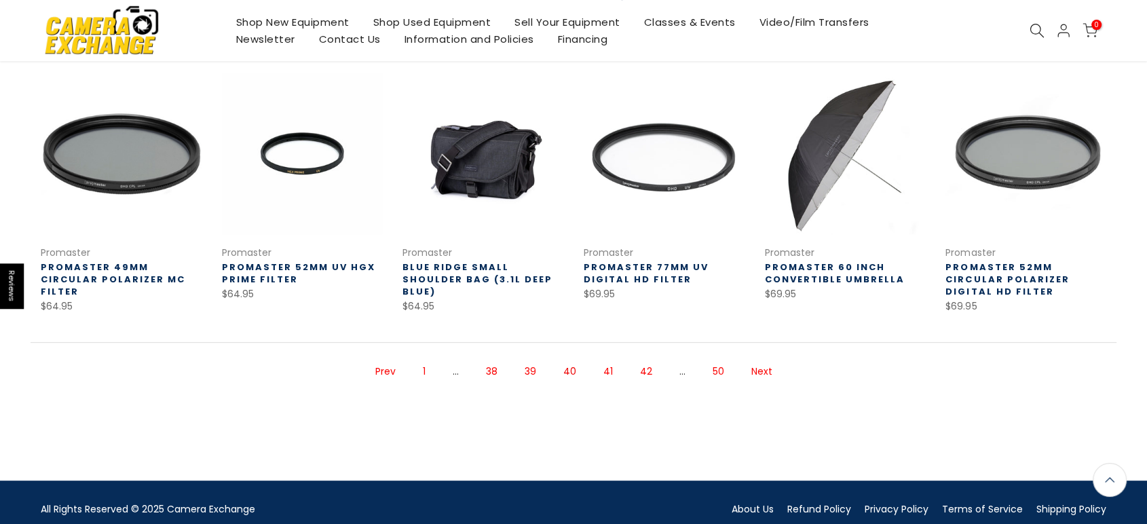
scroll to position [531, 0]
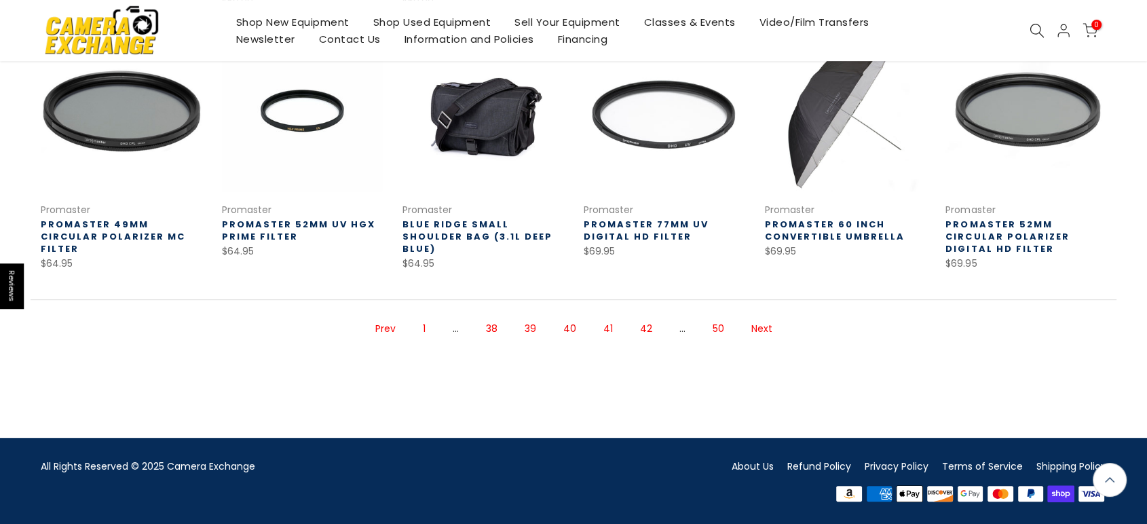
click at [609, 324] on link "41" at bounding box center [608, 329] width 23 height 24
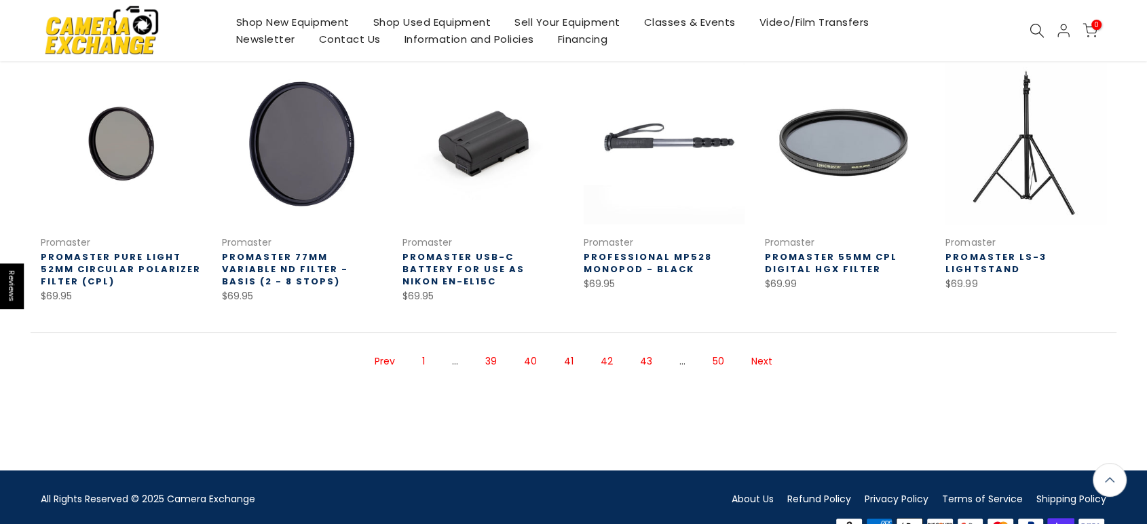
scroll to position [517, 0]
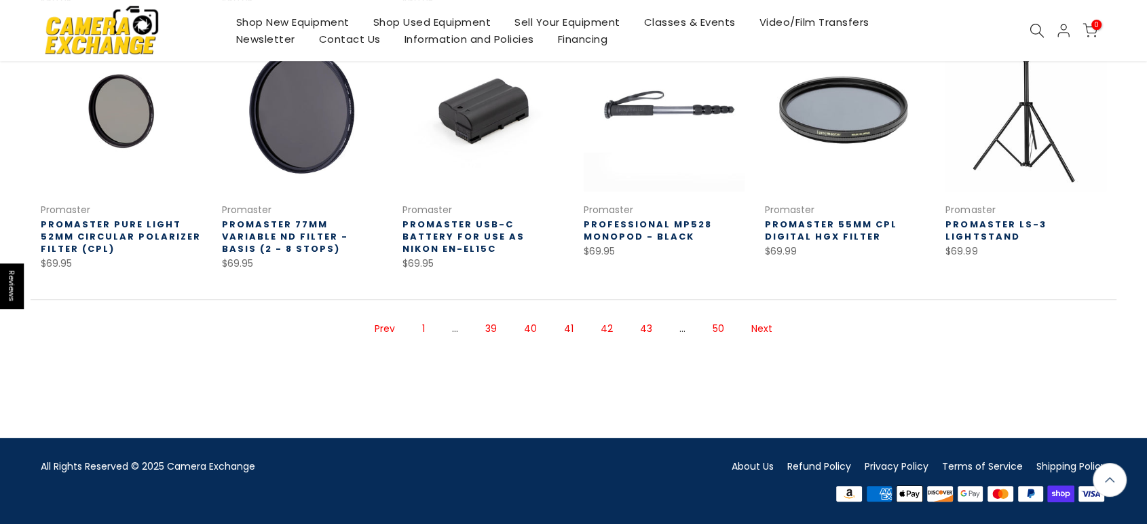
click at [603, 328] on link "42" at bounding box center [607, 329] width 26 height 24
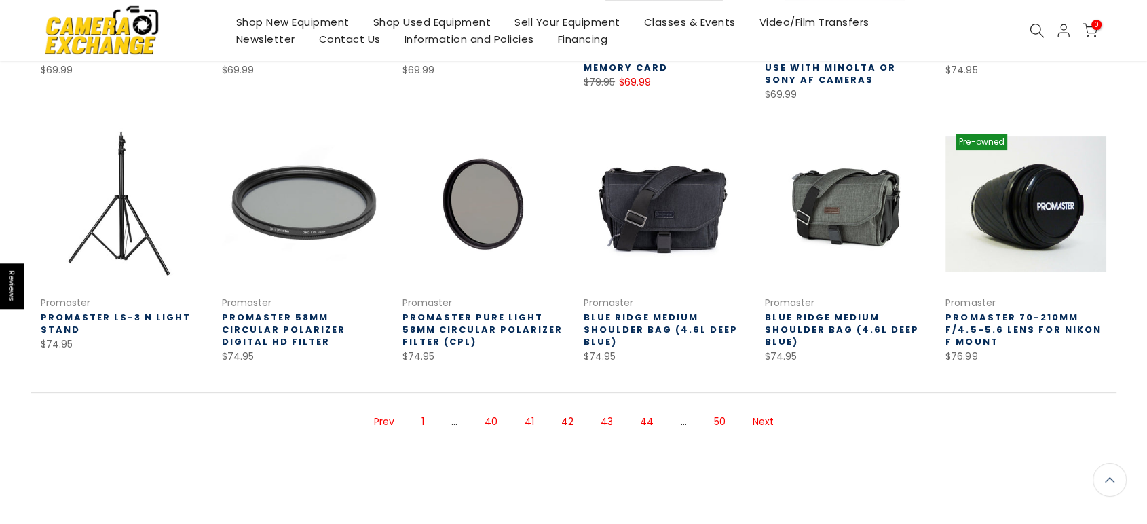
scroll to position [531, 0]
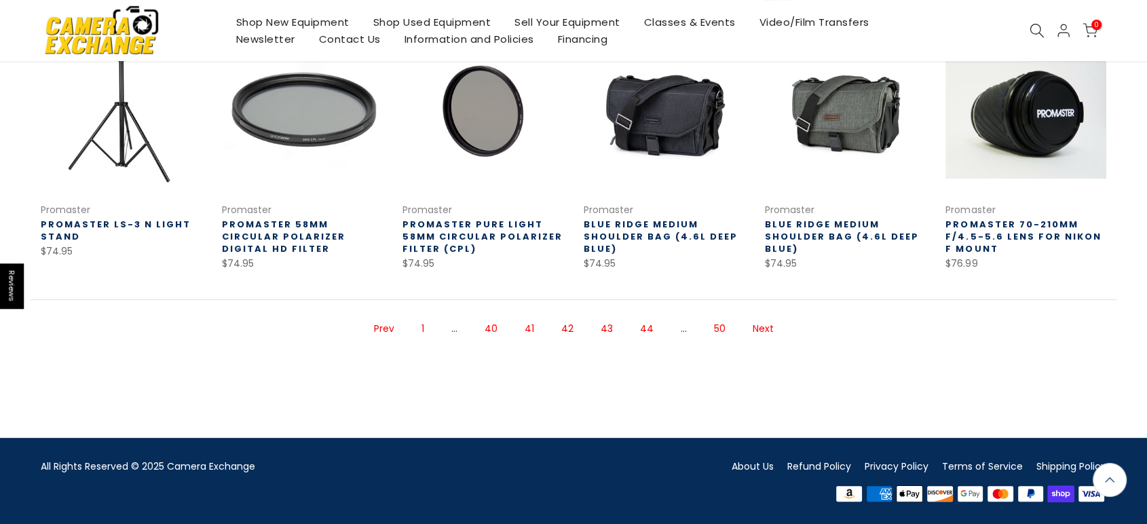
click at [597, 330] on link "43" at bounding box center [607, 329] width 26 height 24
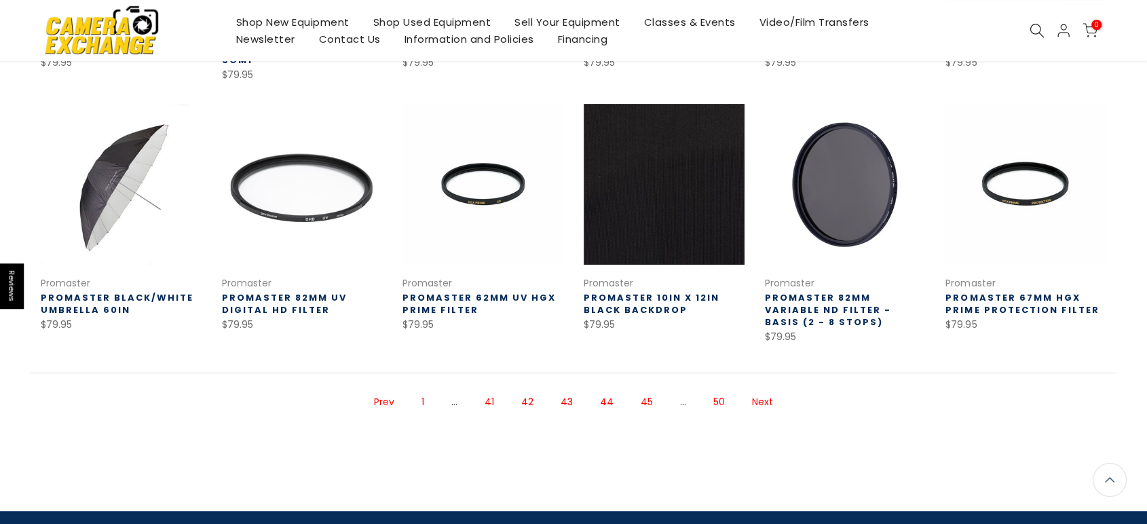
scroll to position [446, 0]
click at [603, 390] on link "44" at bounding box center [606, 402] width 27 height 24
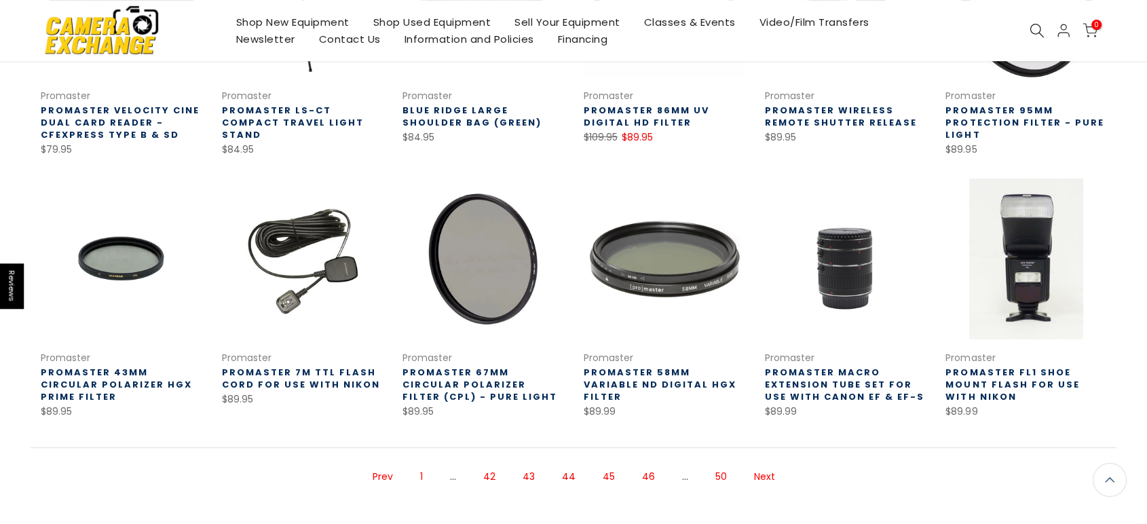
scroll to position [368, 0]
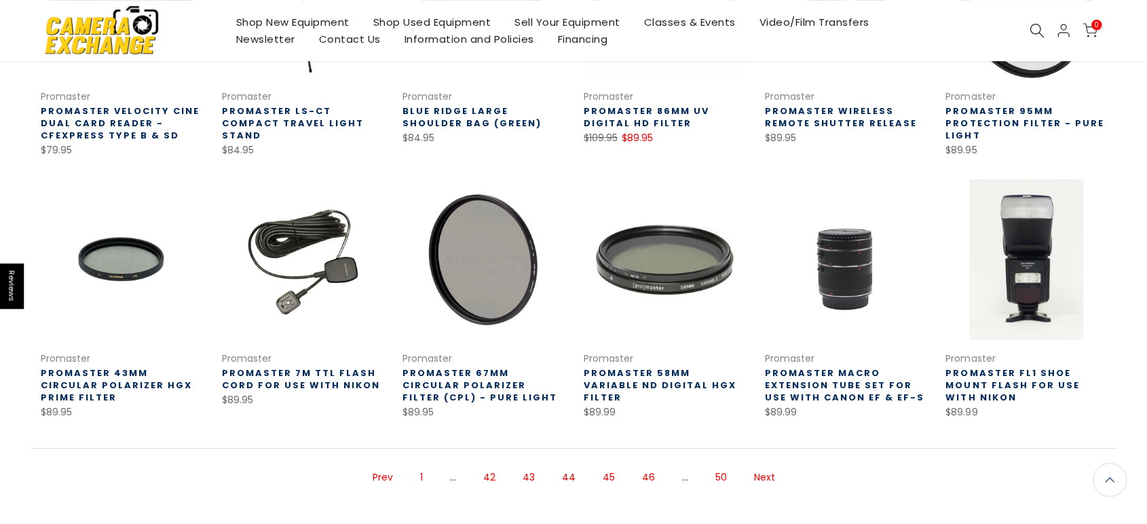
click at [603, 476] on link "45" at bounding box center [609, 478] width 26 height 24
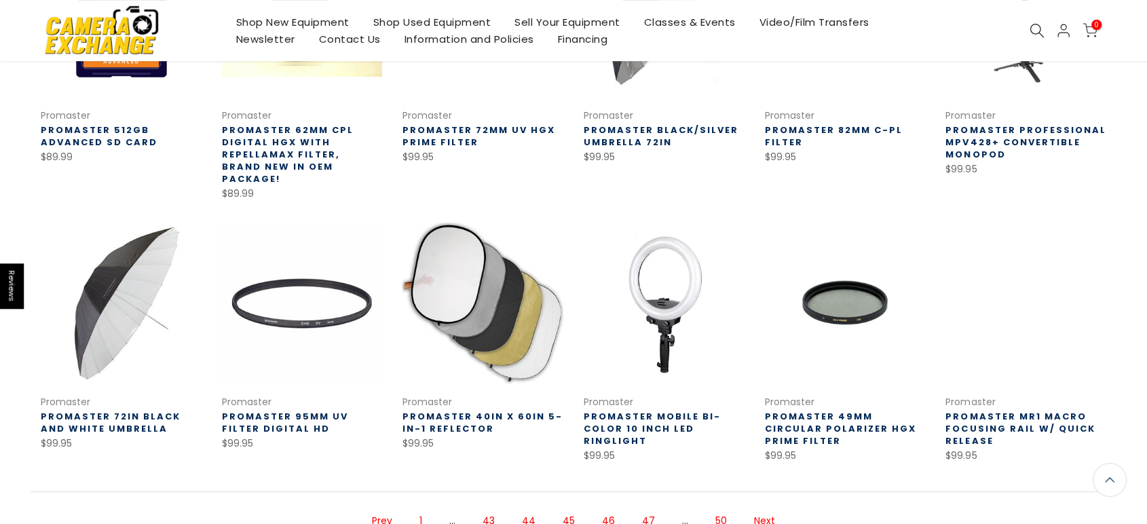
scroll to position [520, 0]
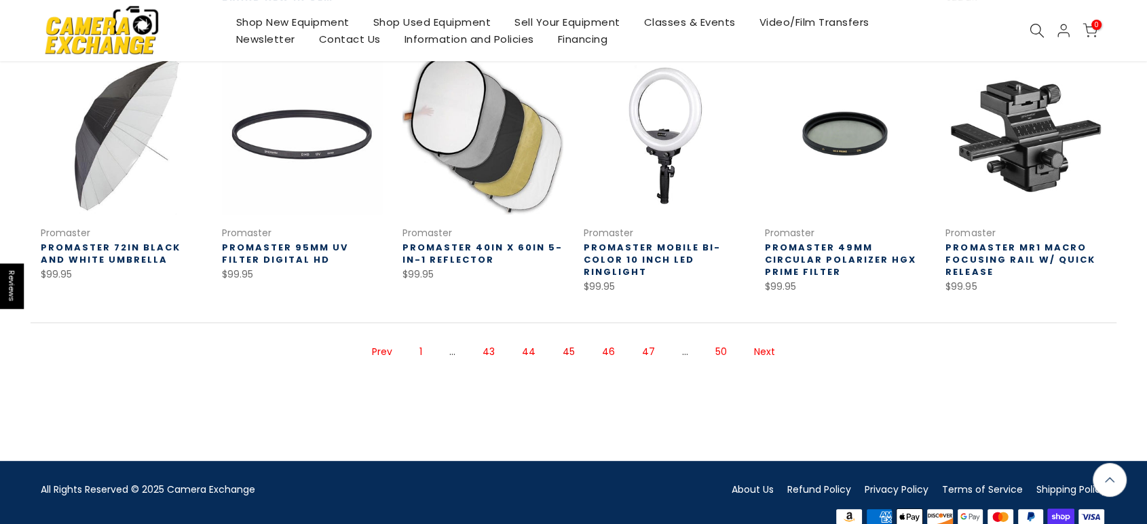
click at [611, 345] on link "46" at bounding box center [608, 352] width 26 height 24
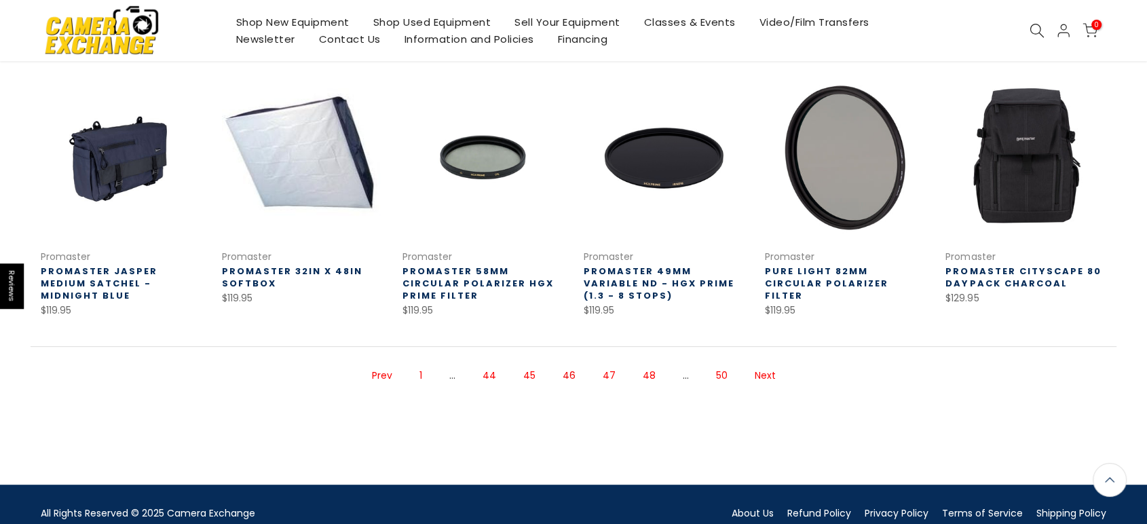
scroll to position [521, 0]
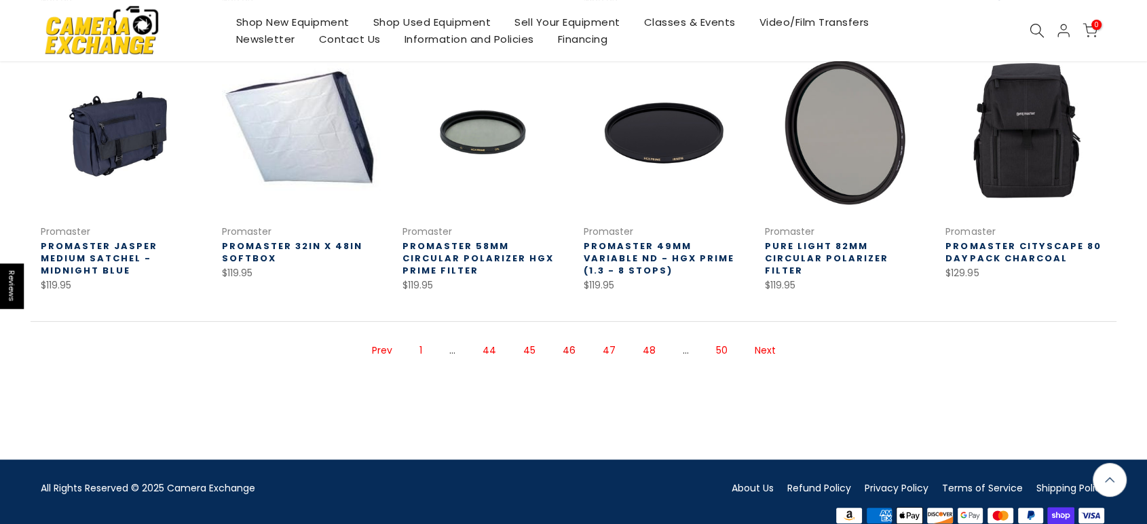
click at [607, 353] on link "47" at bounding box center [609, 351] width 26 height 24
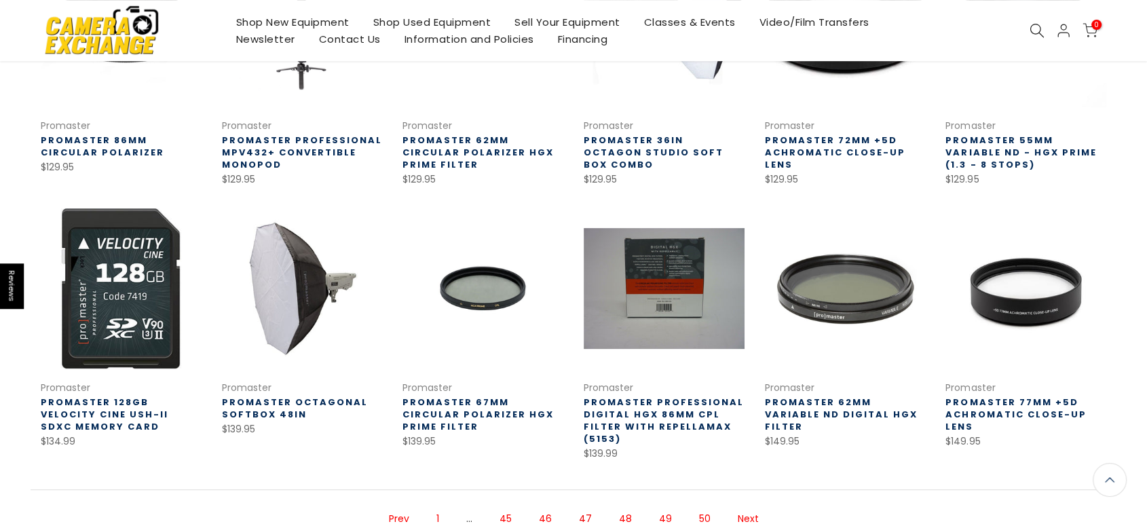
scroll to position [445, 0]
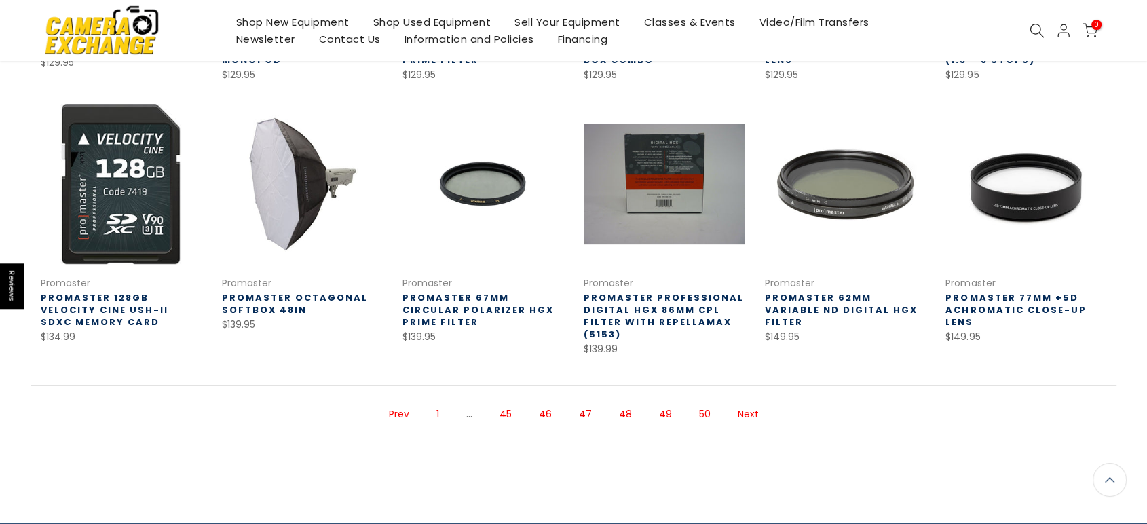
click at [621, 413] on link "48" at bounding box center [625, 414] width 26 height 24
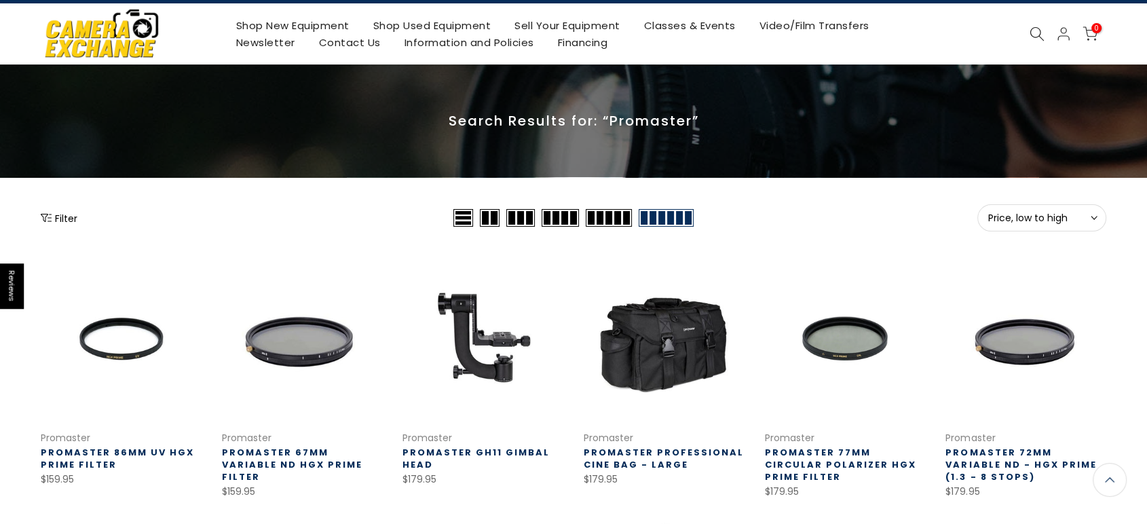
scroll to position [1, 0]
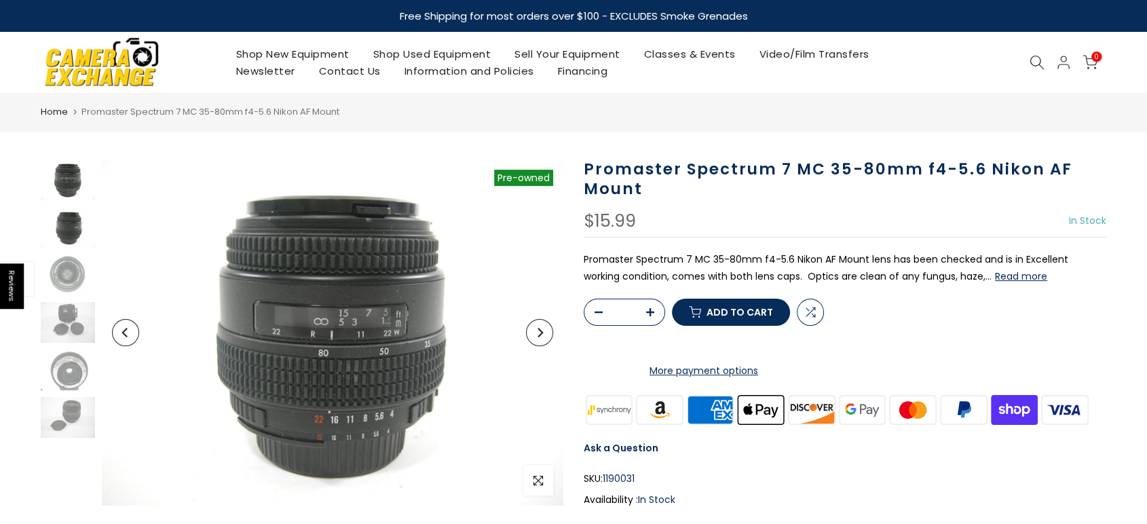
click at [73, 232] on img at bounding box center [68, 227] width 54 height 41
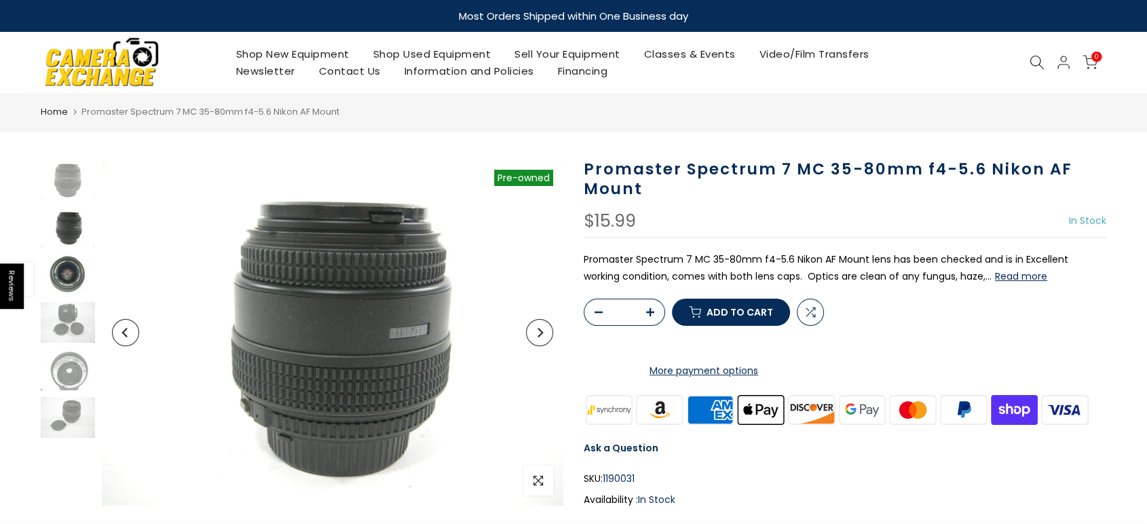
click at [78, 275] on img at bounding box center [68, 274] width 54 height 41
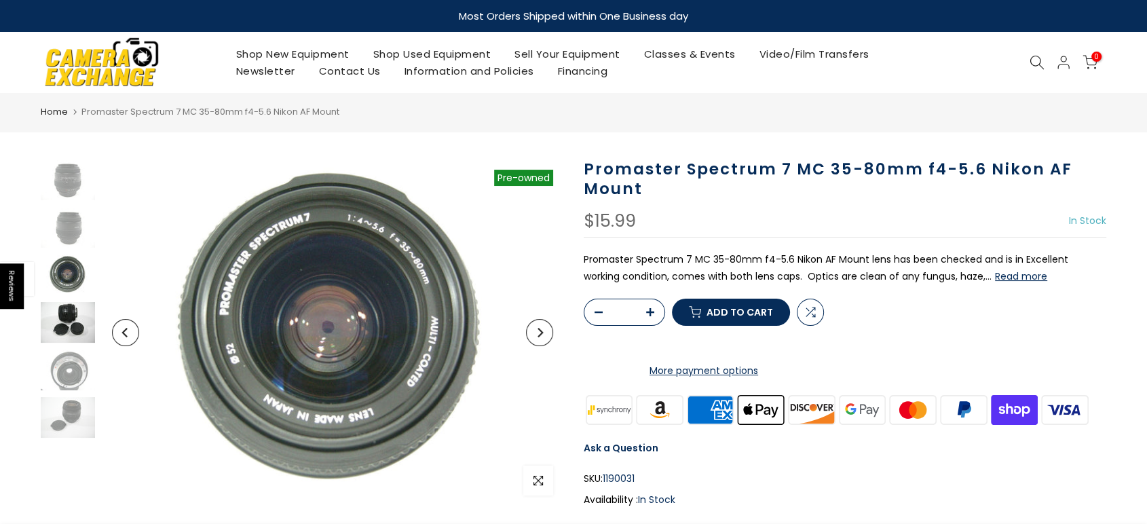
click at [70, 320] on img at bounding box center [68, 322] width 54 height 41
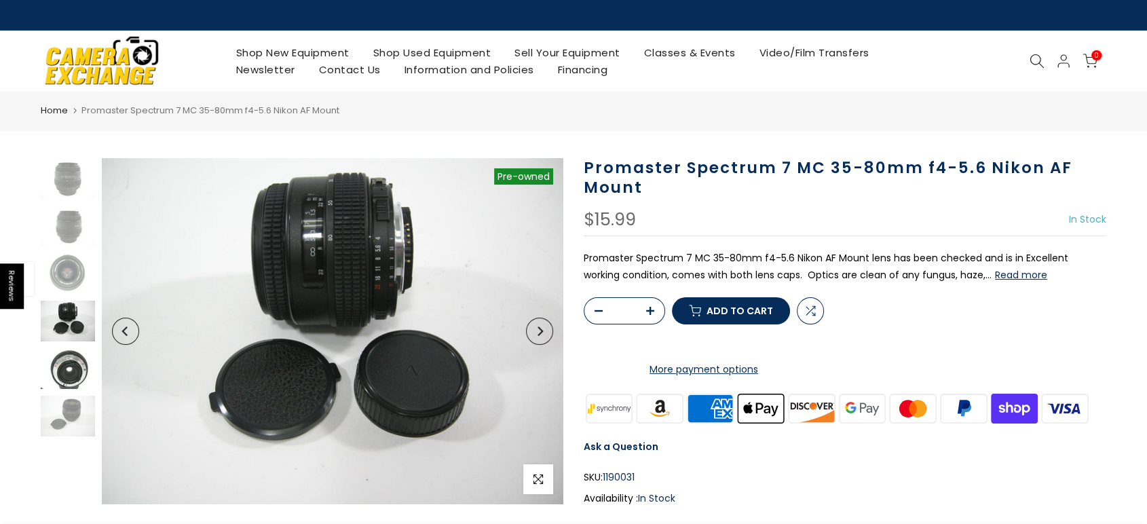
click at [70, 373] on img at bounding box center [68, 368] width 54 height 41
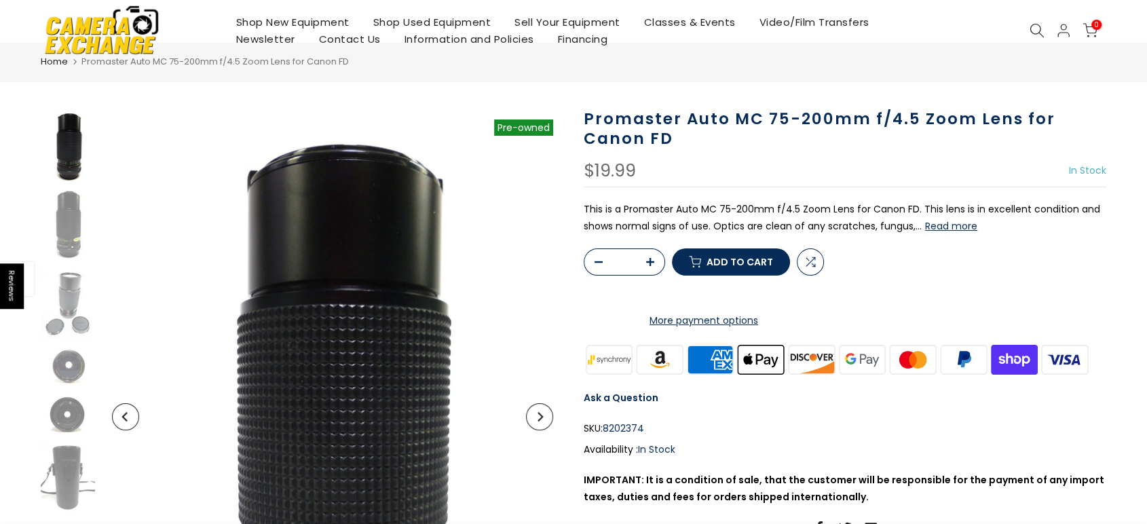
scroll to position [75, 0]
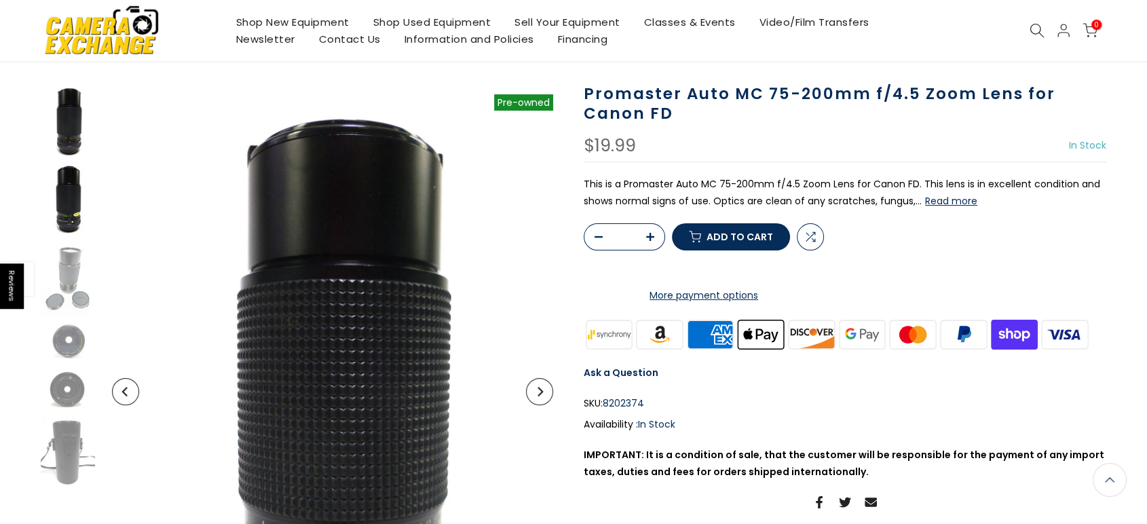
click at [67, 210] on img at bounding box center [68, 200] width 54 height 73
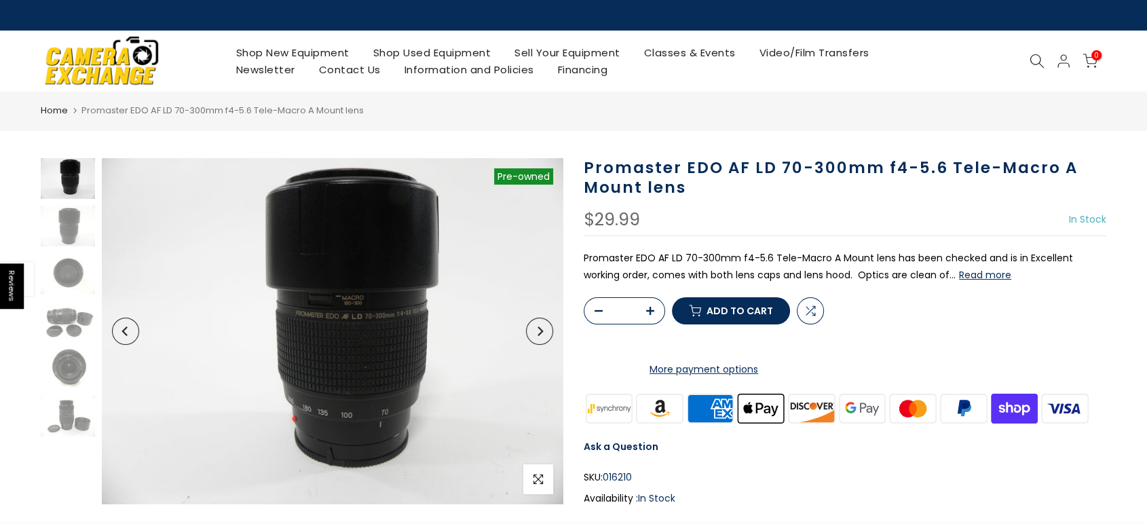
click at [534, 337] on button "Next" at bounding box center [539, 331] width 27 height 27
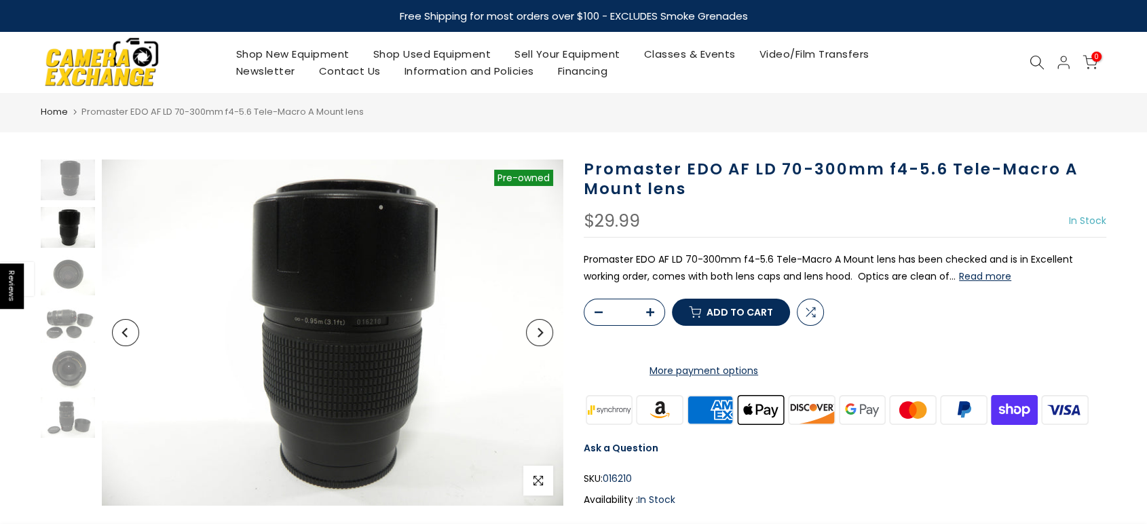
click at [535, 331] on icon "Next" at bounding box center [540, 333] width 10 height 10
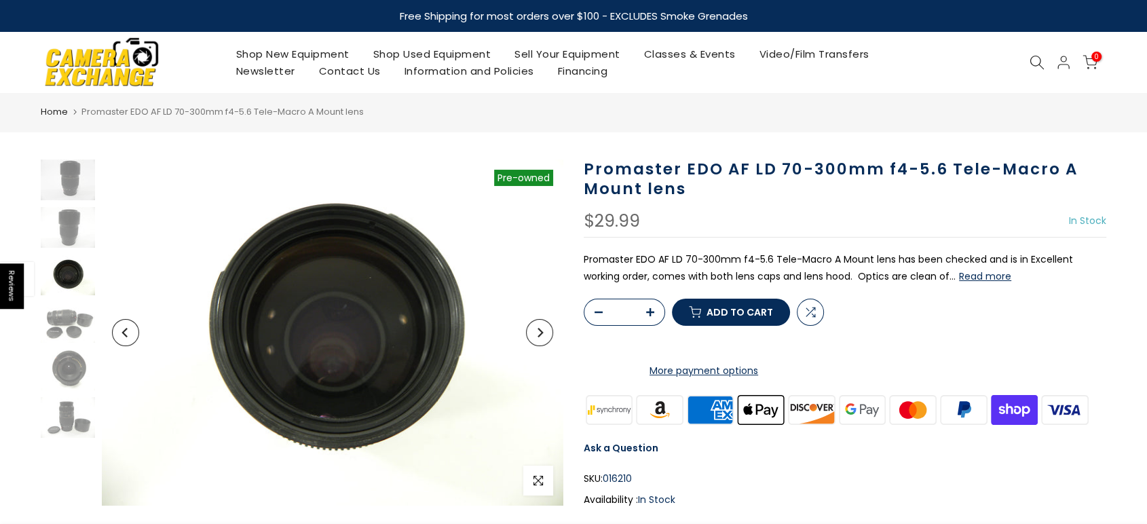
click at [536, 331] on icon "Next" at bounding box center [540, 333] width 10 height 10
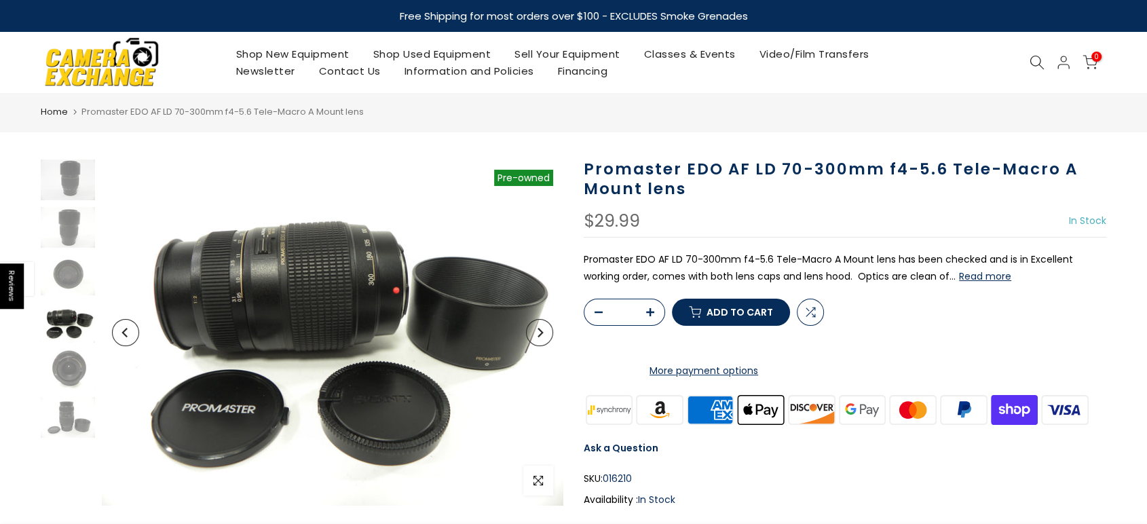
click at [533, 330] on button "Next" at bounding box center [539, 332] width 27 height 27
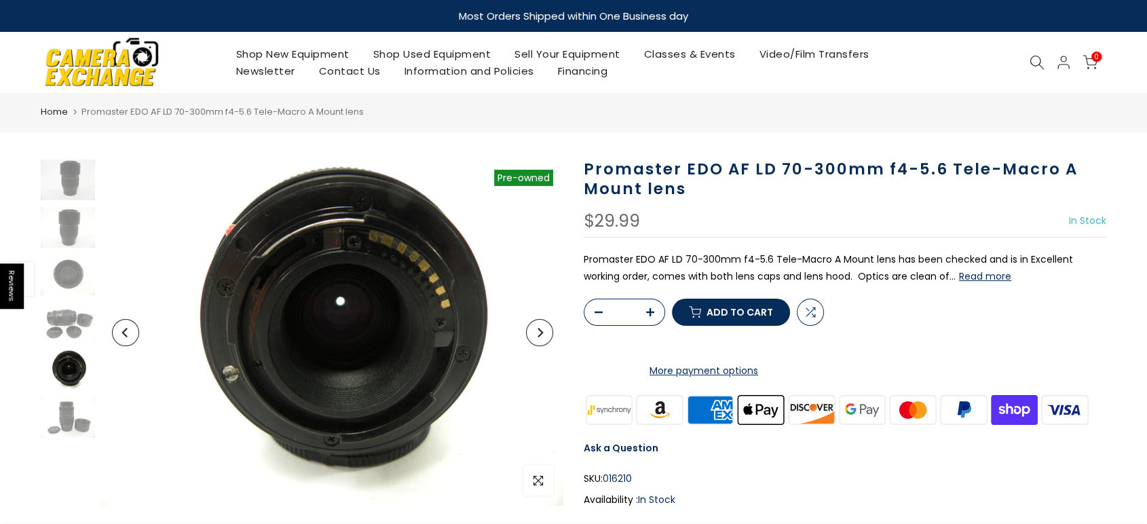
click at [533, 330] on button "Next" at bounding box center [539, 332] width 27 height 27
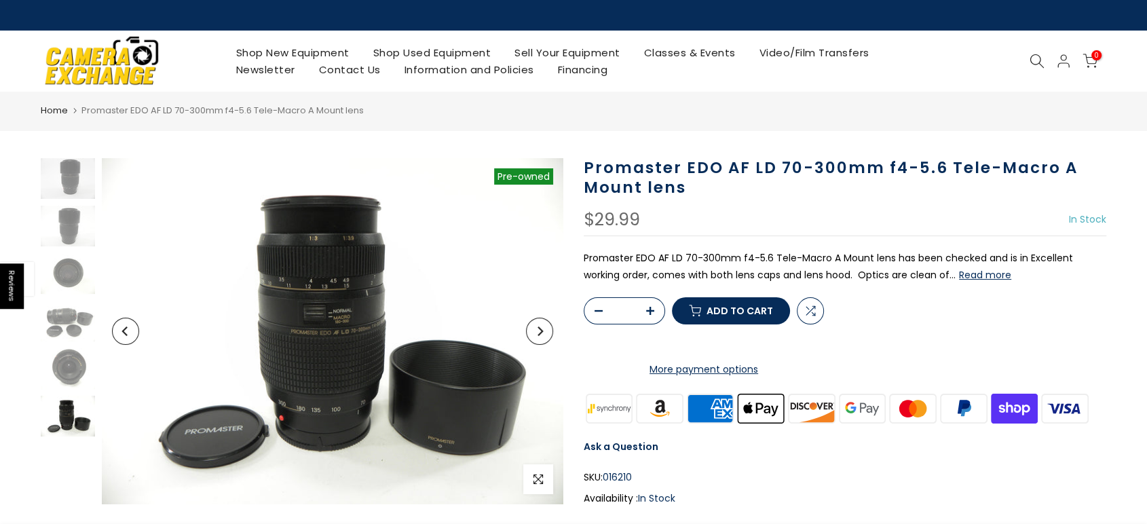
click at [533, 330] on button "Next" at bounding box center [539, 331] width 27 height 27
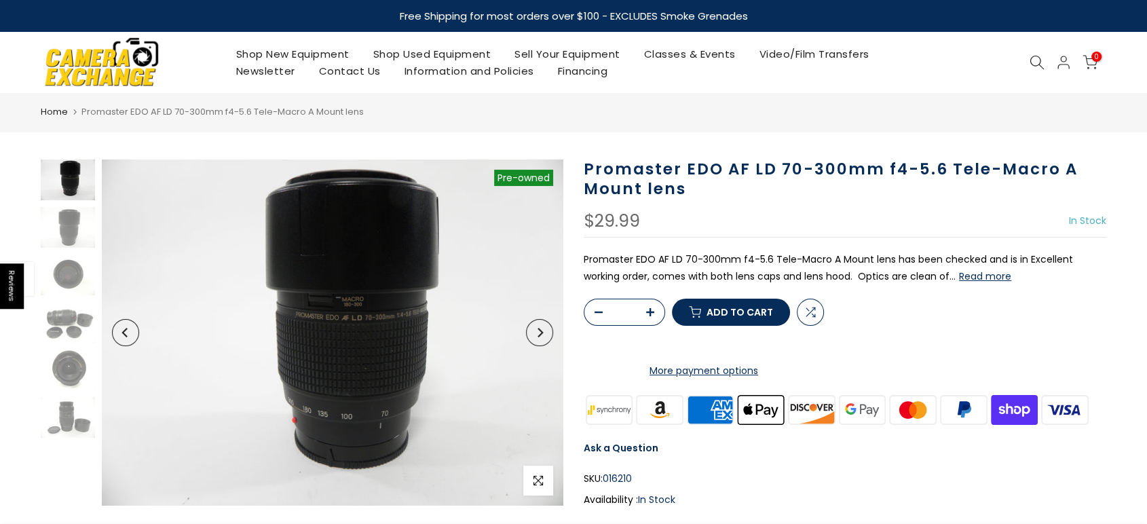
click at [533, 330] on button "Next" at bounding box center [539, 332] width 27 height 27
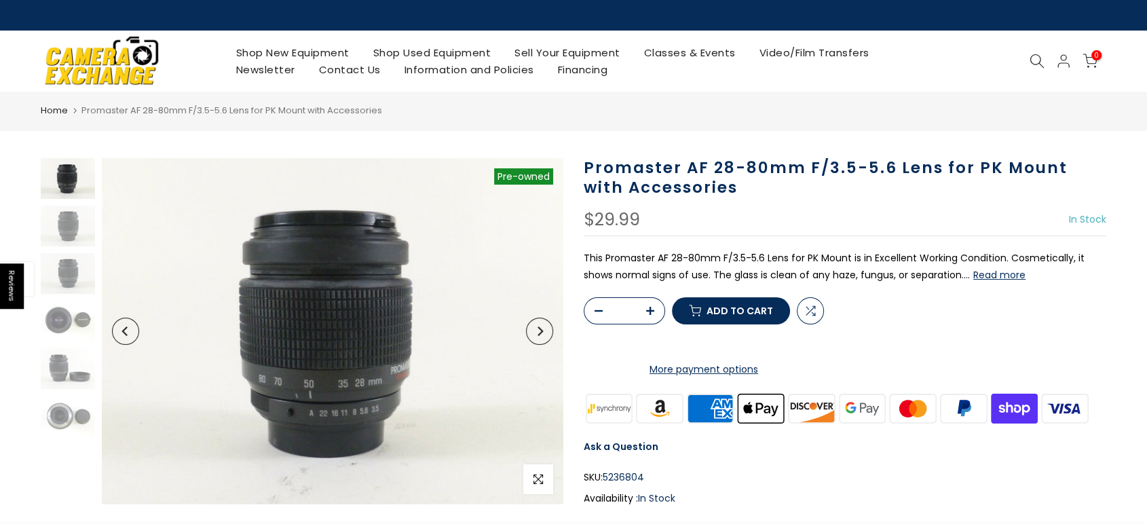
click at [542, 335] on button "Next" at bounding box center [539, 331] width 27 height 27
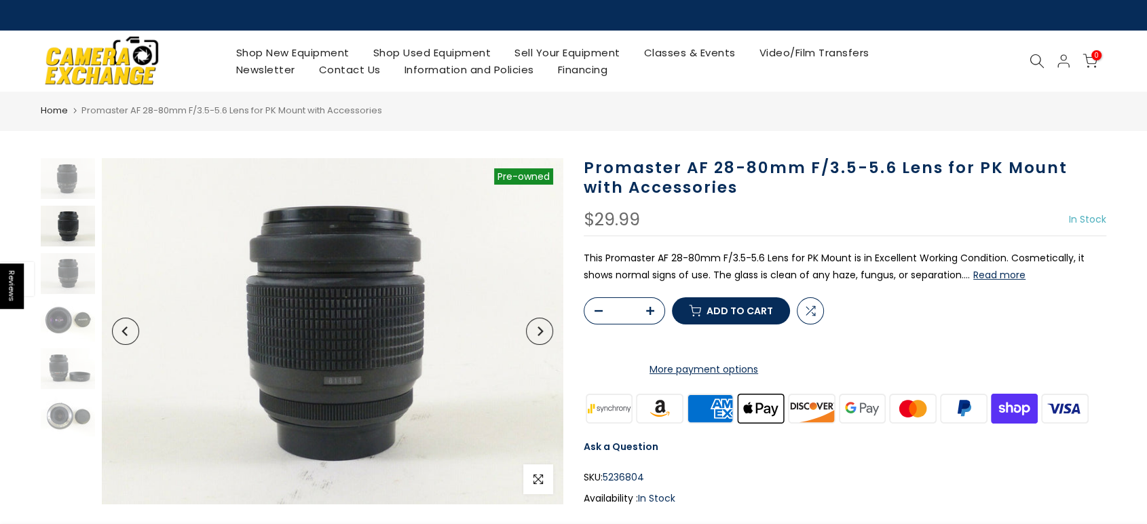
click at [542, 335] on button "Next" at bounding box center [539, 331] width 27 height 27
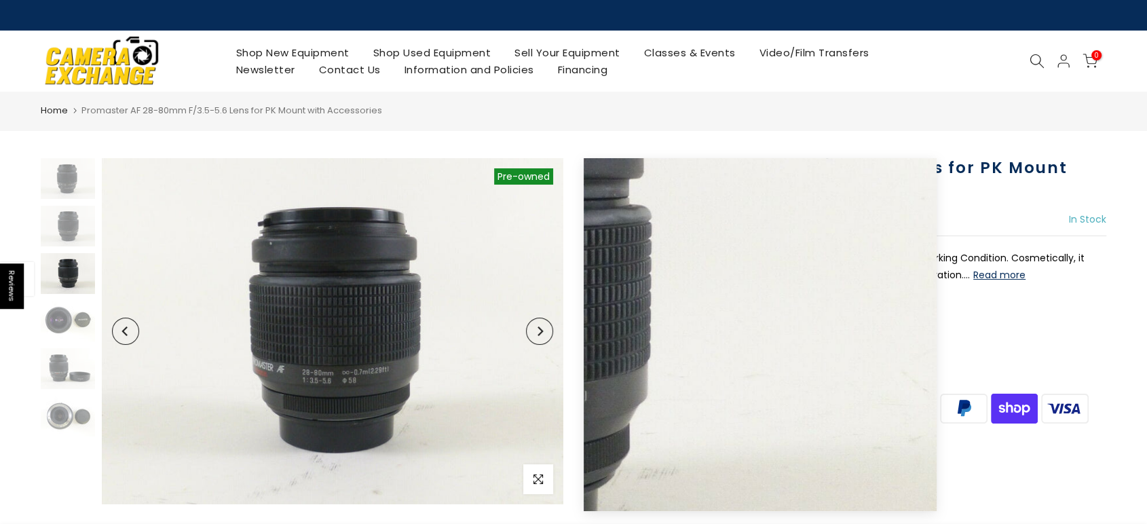
click at [548, 341] on button "Next" at bounding box center [539, 331] width 27 height 27
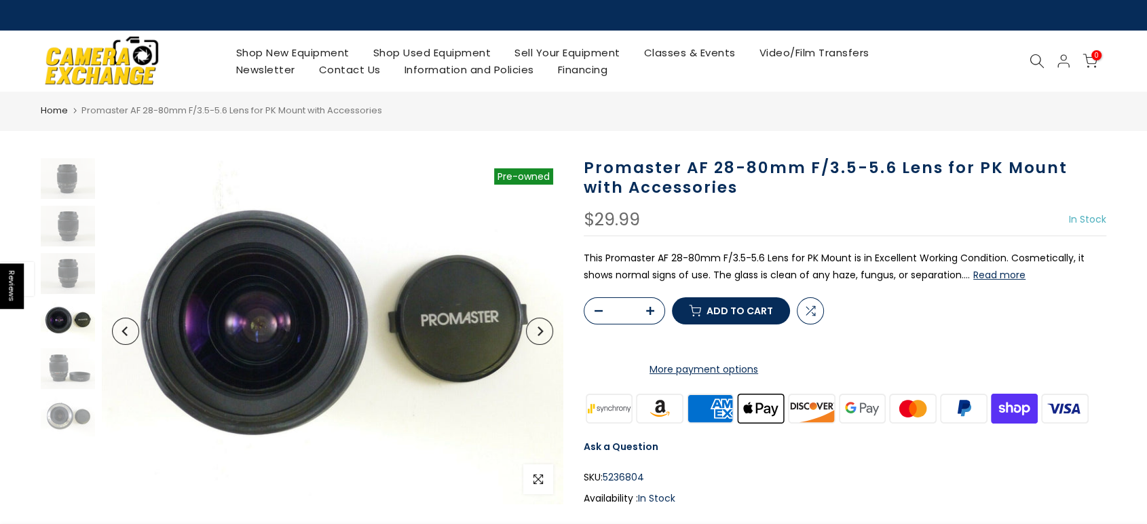
click at [548, 341] on button "Next" at bounding box center [539, 331] width 27 height 27
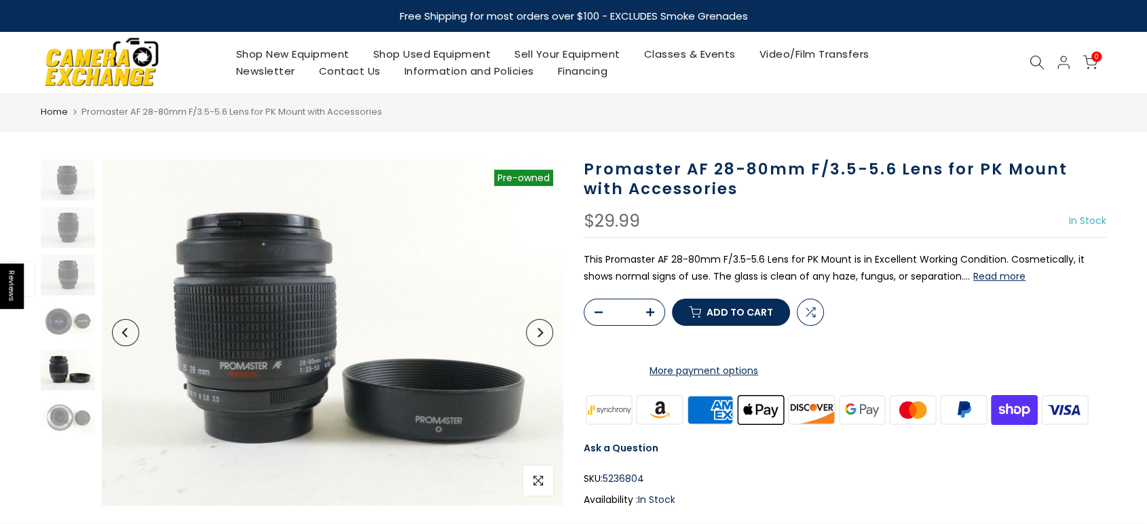
click at [548, 341] on button "Next" at bounding box center [539, 332] width 27 height 27
